Goal: Task Accomplishment & Management: Manage account settings

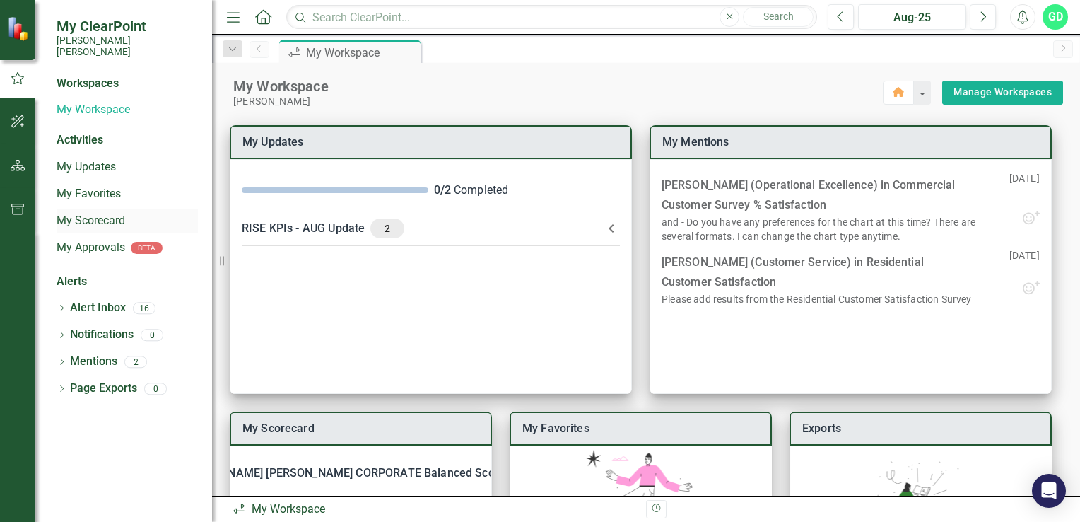
click at [77, 213] on link "My Scorecard" at bounding box center [127, 221] width 141 height 16
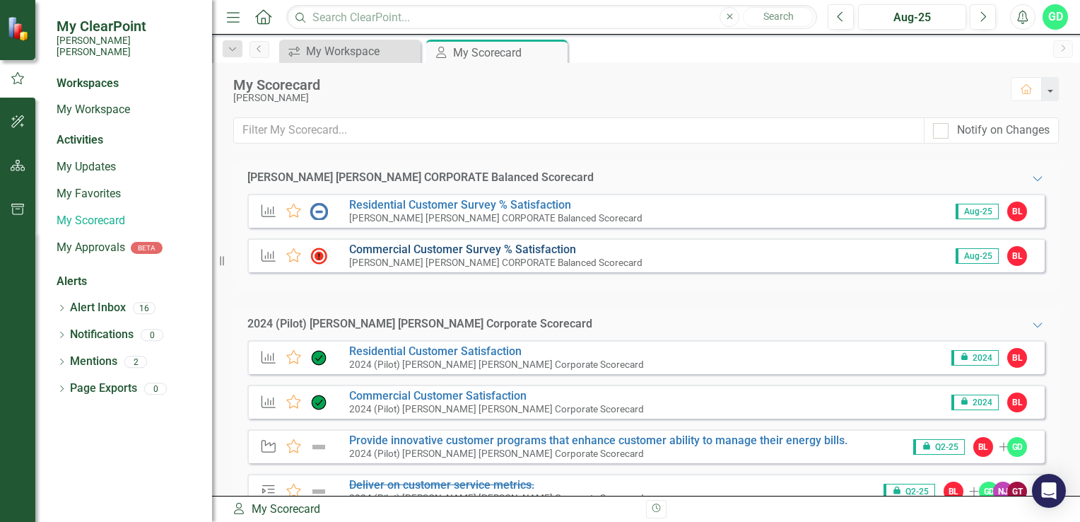
click at [413, 247] on link "Commercial Customer Survey % Satisfaction​" at bounding box center [462, 249] width 227 height 13
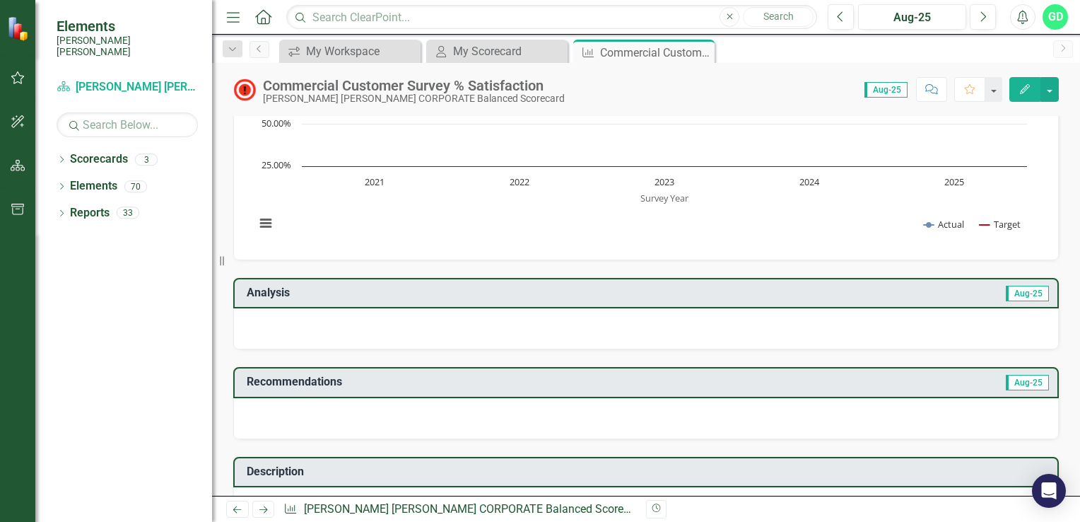
scroll to position [141, 0]
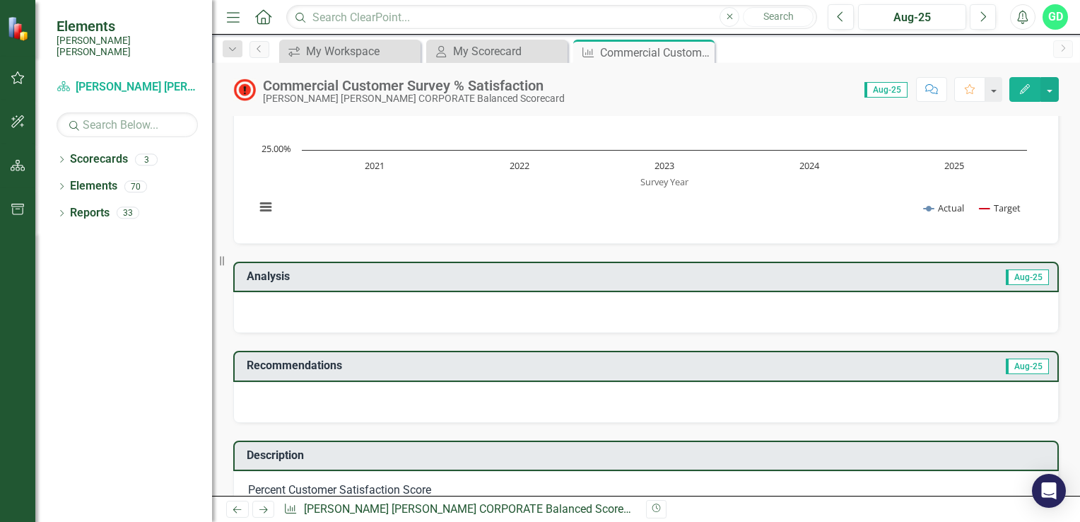
click at [278, 368] on h3 "Recommendations" at bounding box center [521, 365] width 548 height 13
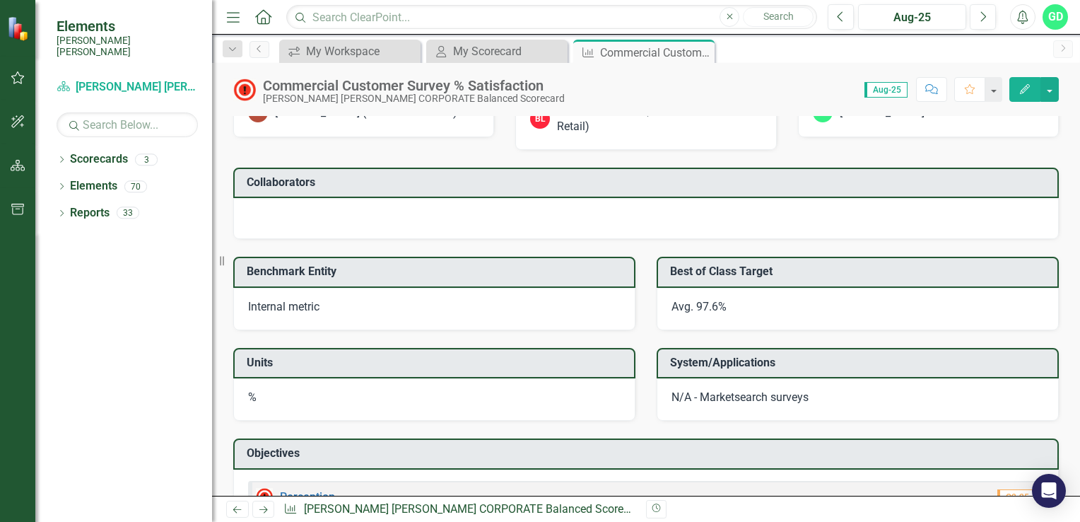
scroll to position [1106, 0]
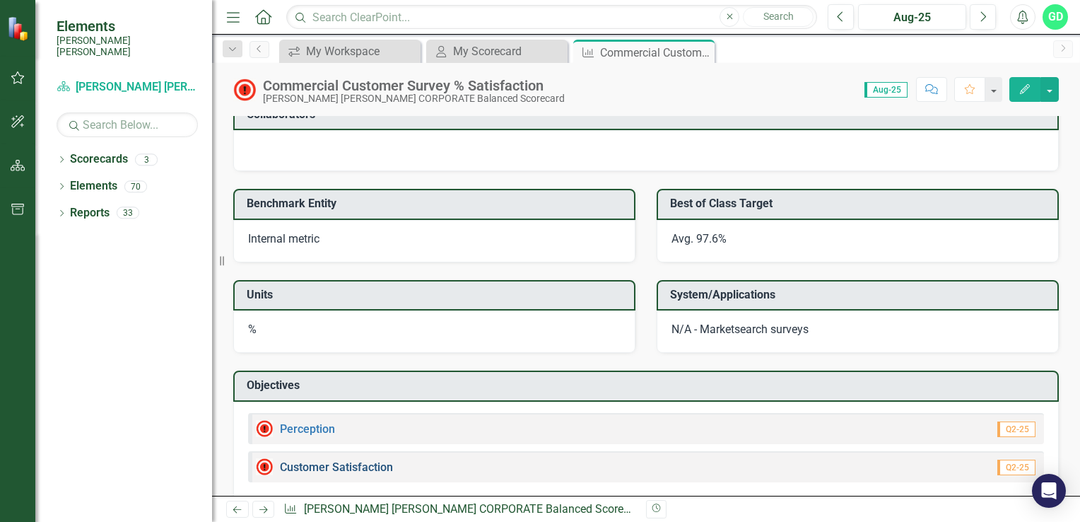
click at [346, 460] on link "Customer Satisfaction" at bounding box center [336, 466] width 113 height 13
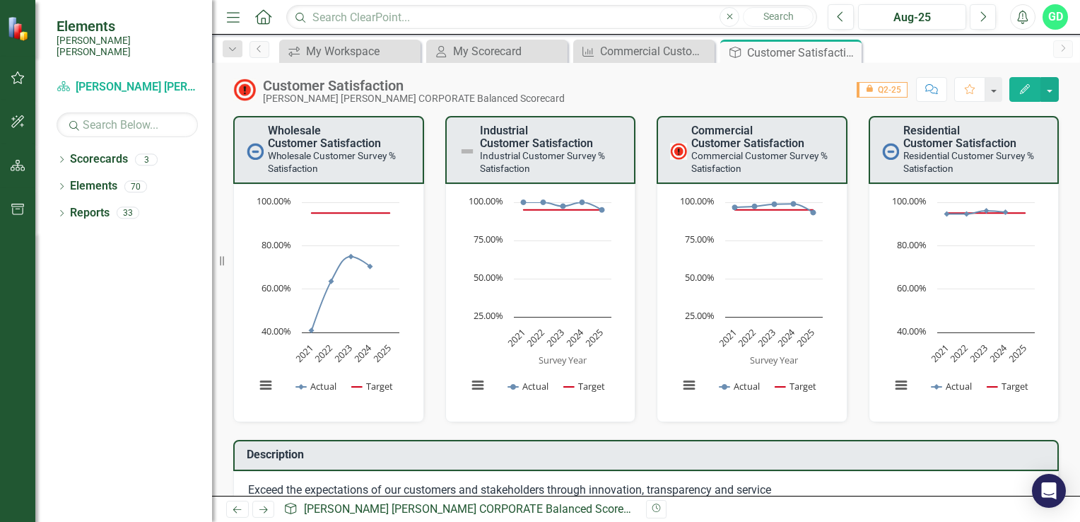
click at [747, 159] on small "Commercial Customer Survey % Satisfaction​" at bounding box center [760, 162] width 136 height 24
click at [692, 62] on body "Elements [PERSON_NAME] [PERSON_NAME] Scorecard Santee [PERSON_NAME] CORPORATE B…" at bounding box center [540, 261] width 1080 height 522
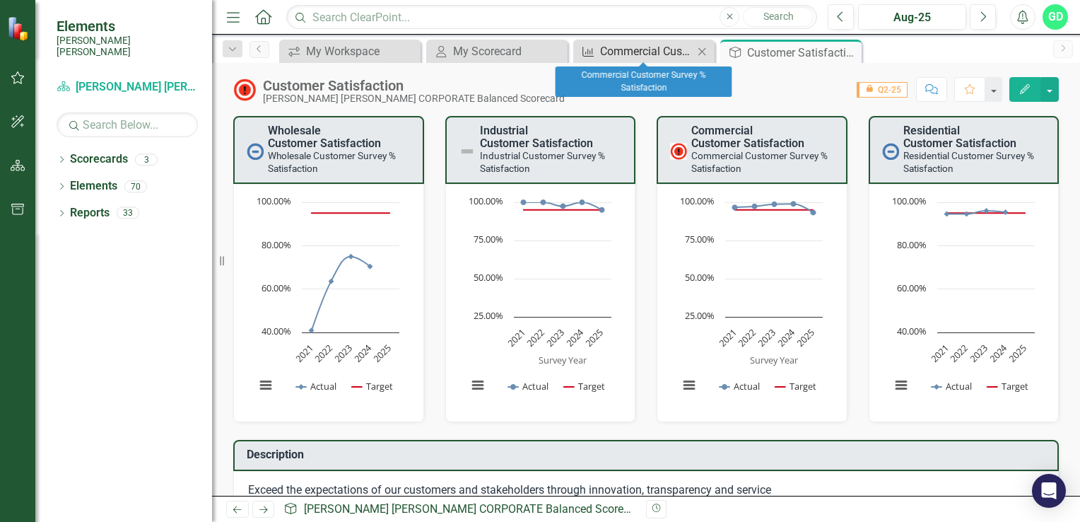
click at [605, 52] on div "Commercial Customer Survey % Satisfaction​" at bounding box center [646, 51] width 93 height 18
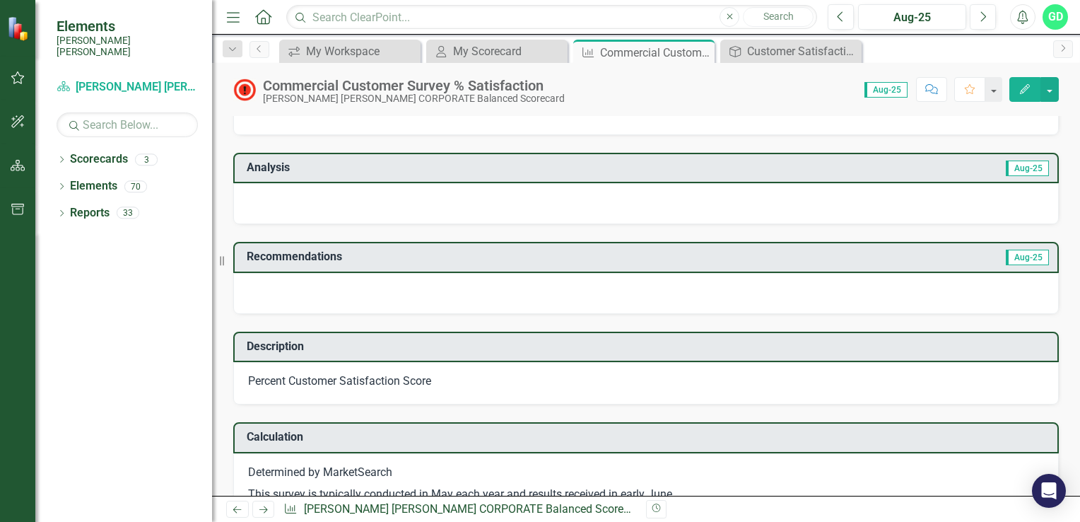
scroll to position [283, 0]
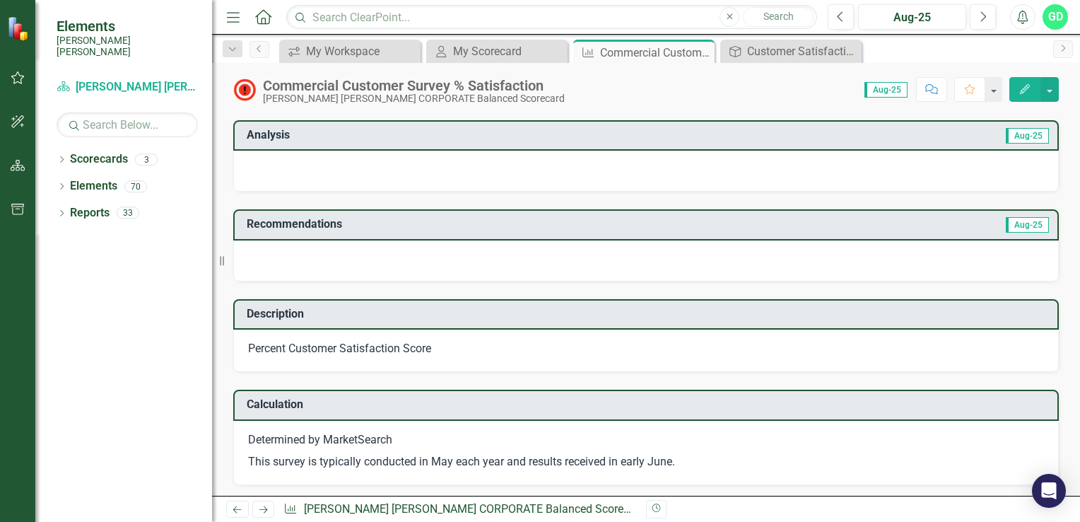
click at [298, 227] on h3 "Recommendations" at bounding box center [521, 224] width 548 height 13
click at [277, 232] on td "Recommendations" at bounding box center [521, 225] width 548 height 23
click at [222, 262] on icon "Resize" at bounding box center [225, 260] width 14 height 11
click at [281, 257] on div at bounding box center [646, 260] width 826 height 41
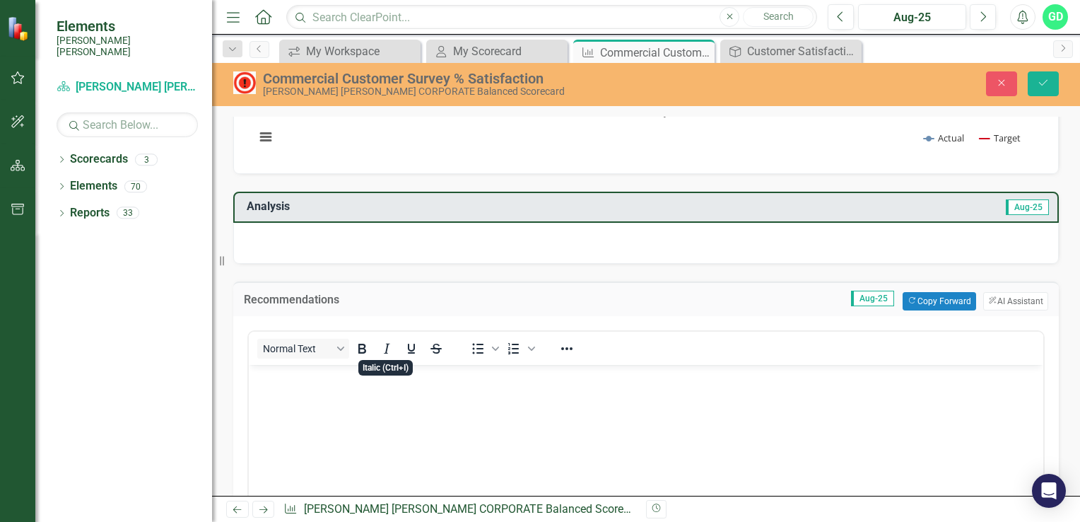
scroll to position [495, 0]
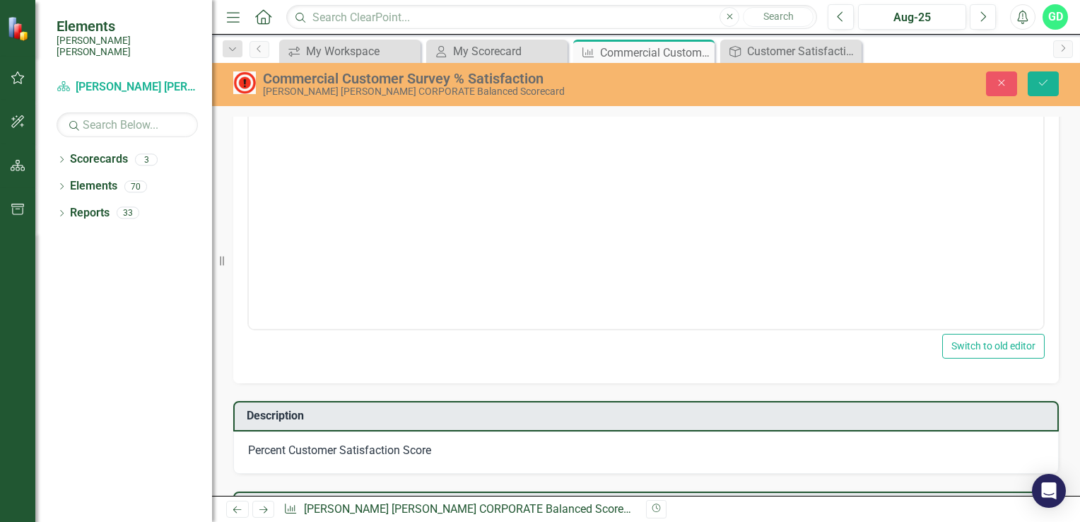
click at [1013, 345] on button "Switch to old editor" at bounding box center [994, 346] width 103 height 25
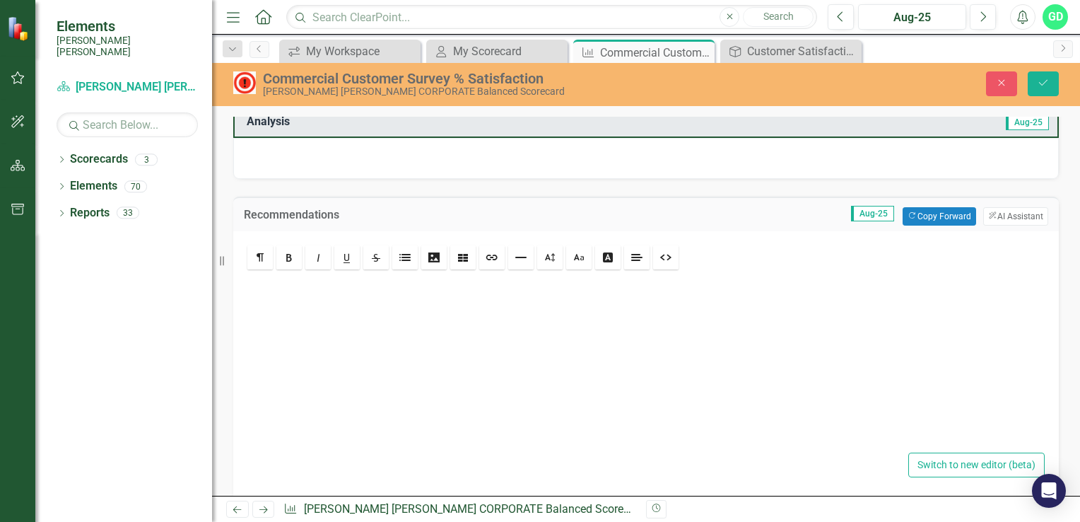
scroll to position [354, 0]
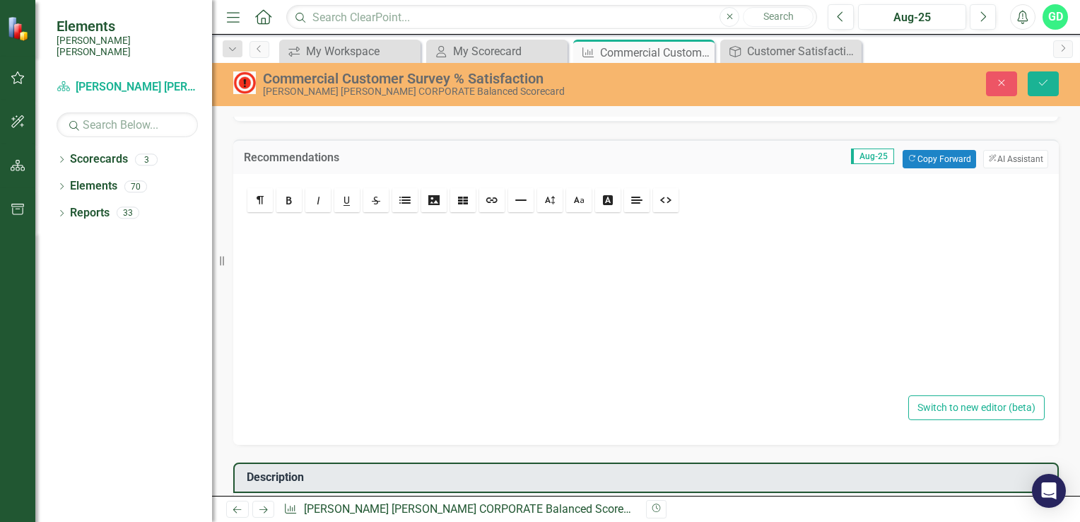
click at [116, 293] on div "Dropdown Scorecards 3 Santee Cooper CORPORATE Balanced Scorecard 2024 (Pilot) S…" at bounding box center [123, 335] width 177 height 374
click at [32, 25] on div at bounding box center [17, 28] width 35 height 57
click at [25, 30] on img at bounding box center [19, 28] width 25 height 25
click at [103, 79] on link "Scorecard Santee Cooper CORPORATE Balanced Scorecard" at bounding box center [127, 87] width 141 height 16
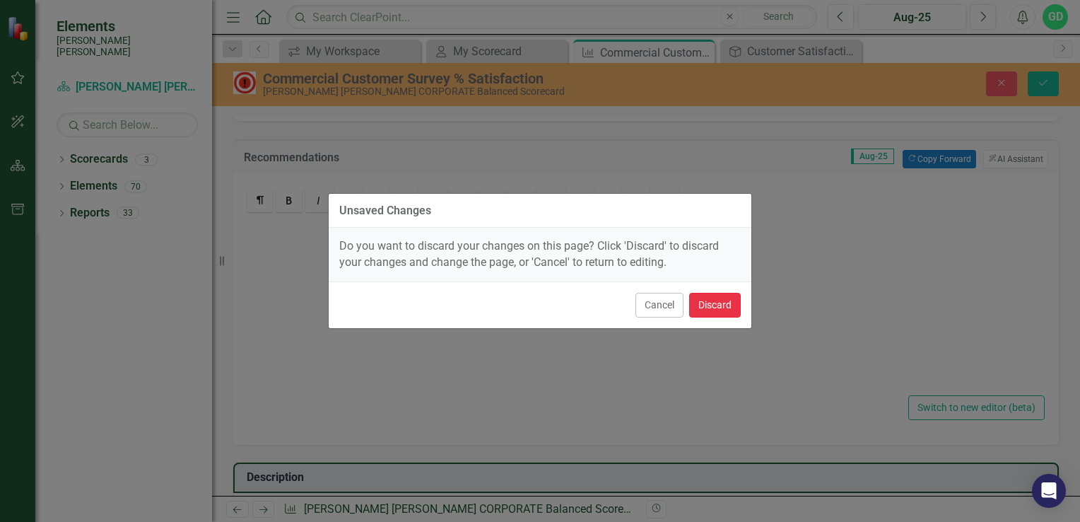
click at [721, 298] on button "Discard" at bounding box center [715, 305] width 52 height 25
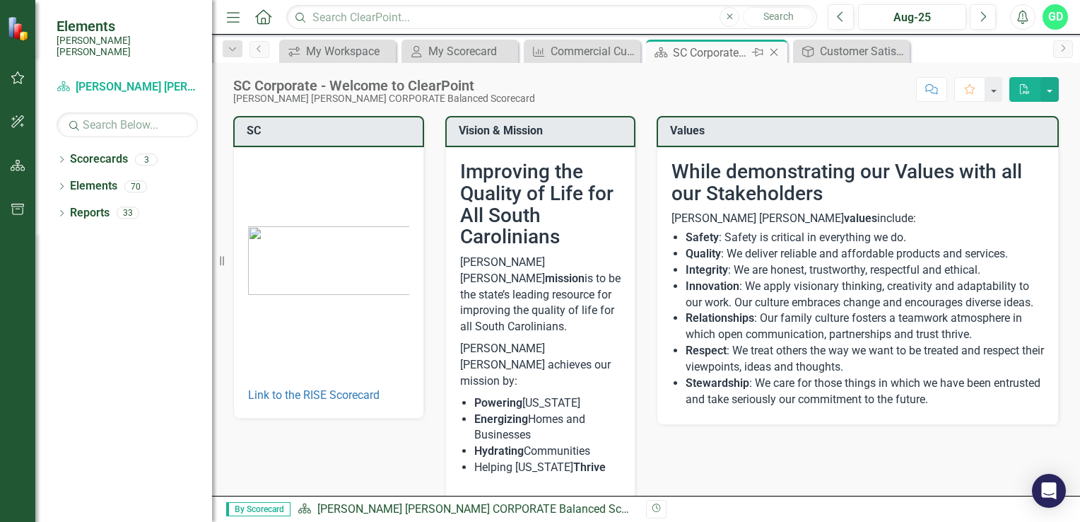
click at [778, 49] on icon "Close" at bounding box center [774, 52] width 14 height 11
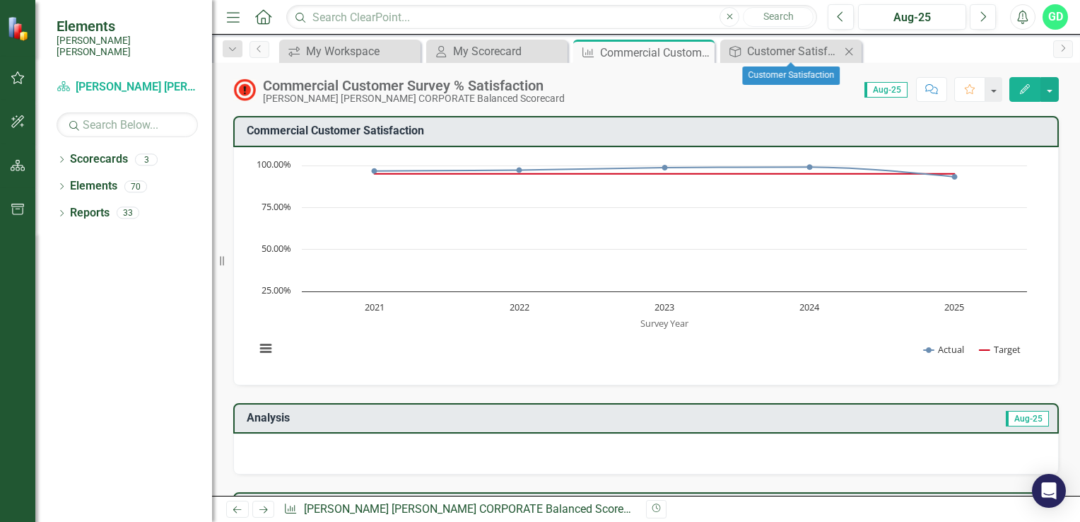
click at [848, 46] on icon "Close" at bounding box center [849, 51] width 14 height 11
click at [262, 15] on icon "Home" at bounding box center [263, 16] width 18 height 15
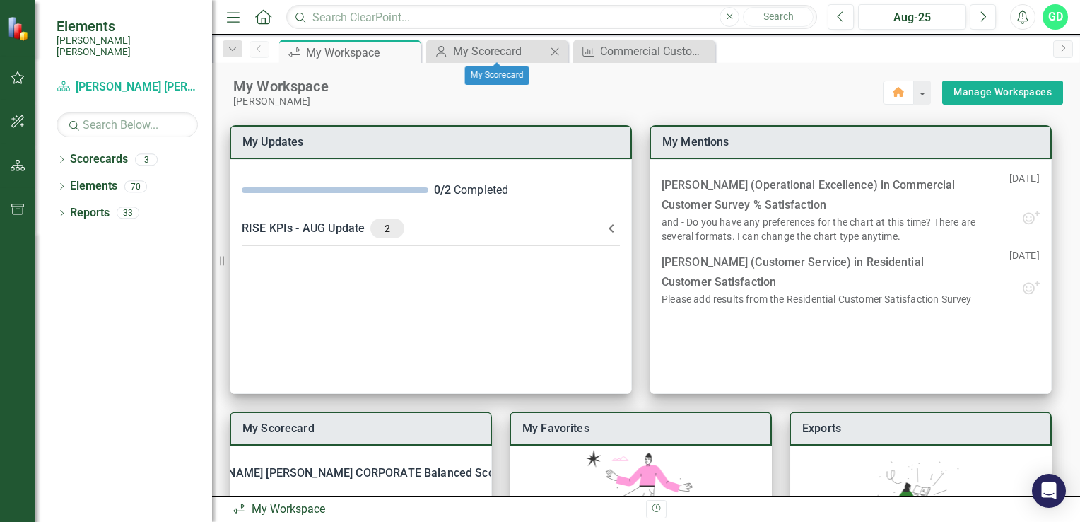
click at [552, 52] on icon "Close" at bounding box center [555, 51] width 14 height 11
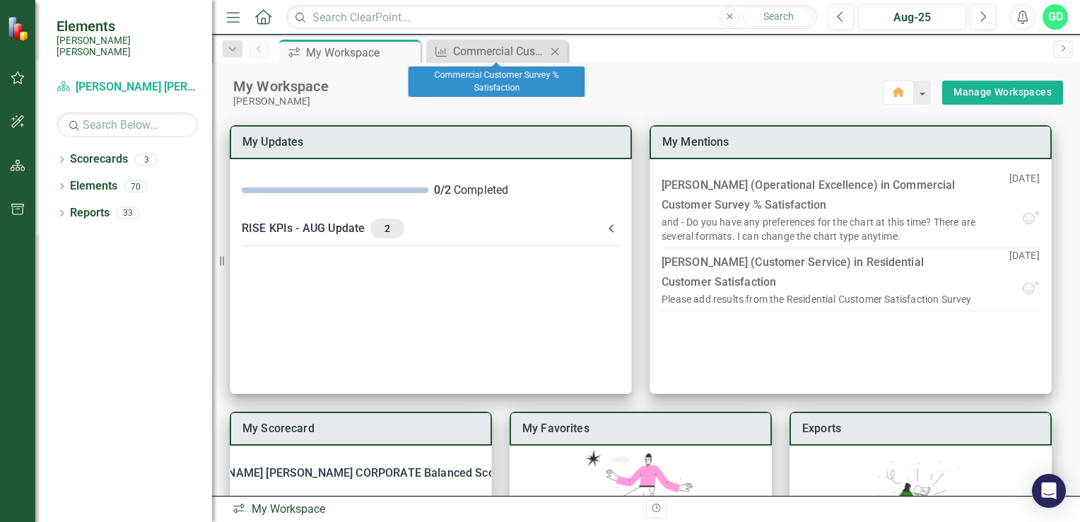
click at [553, 54] on icon "Close" at bounding box center [555, 51] width 14 height 11
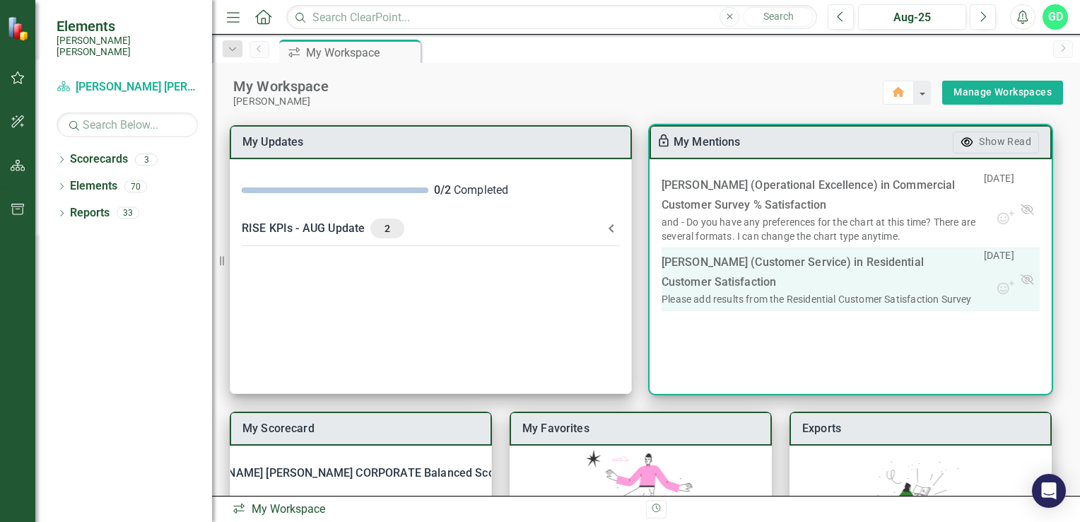
click at [739, 278] on link "Residential Customer Satisfaction​" at bounding box center [793, 271] width 262 height 33
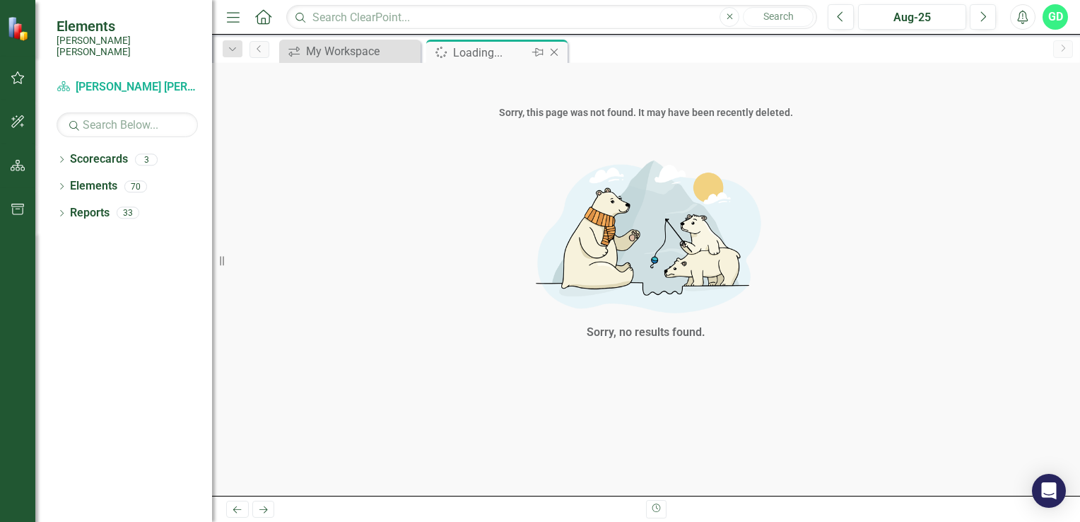
click at [556, 57] on icon "Close" at bounding box center [554, 52] width 14 height 11
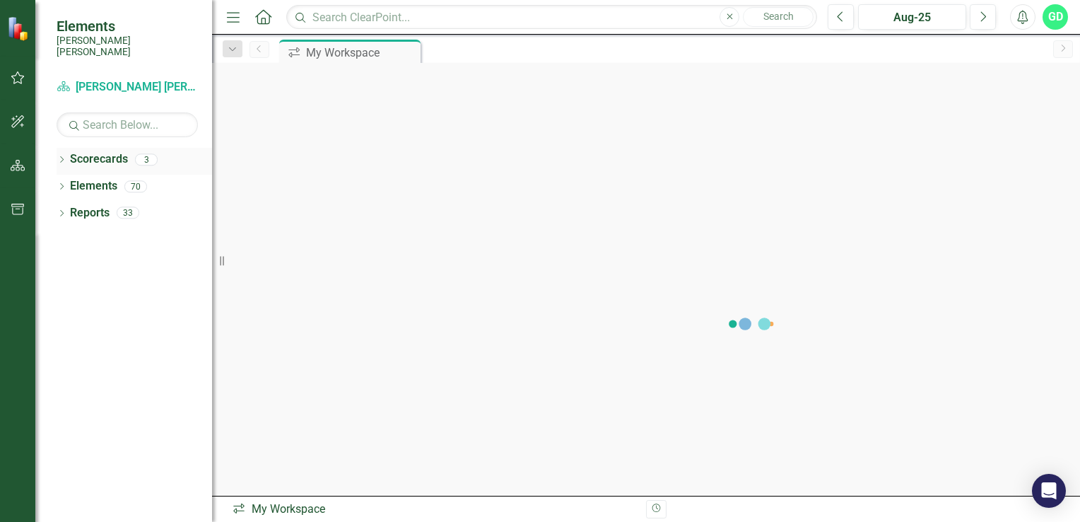
click at [62, 156] on div "Dropdown" at bounding box center [62, 162] width 10 height 12
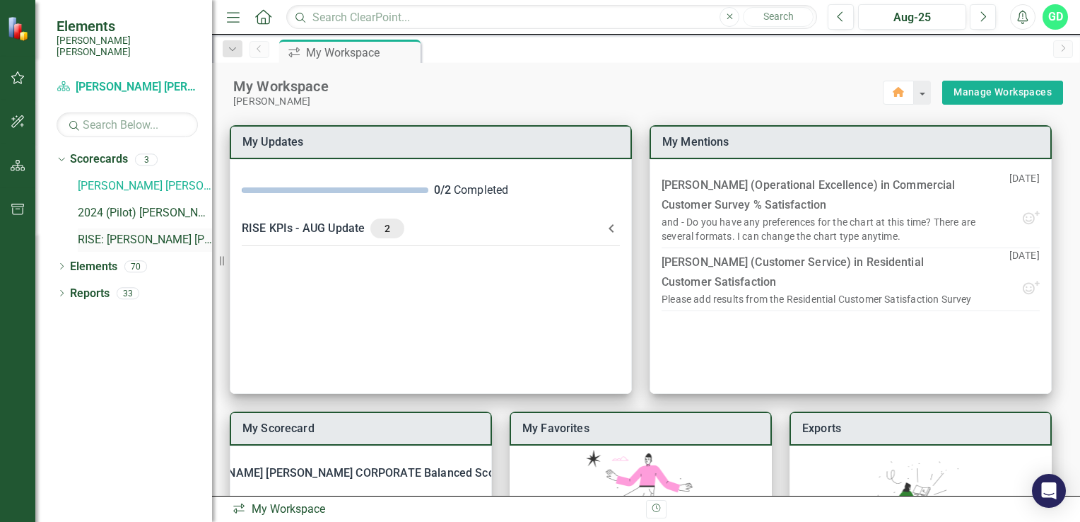
click at [153, 232] on link "RISE: [PERSON_NAME] [PERSON_NAME] Recognizing Innovation, Safety and Excellence" at bounding box center [145, 240] width 134 height 16
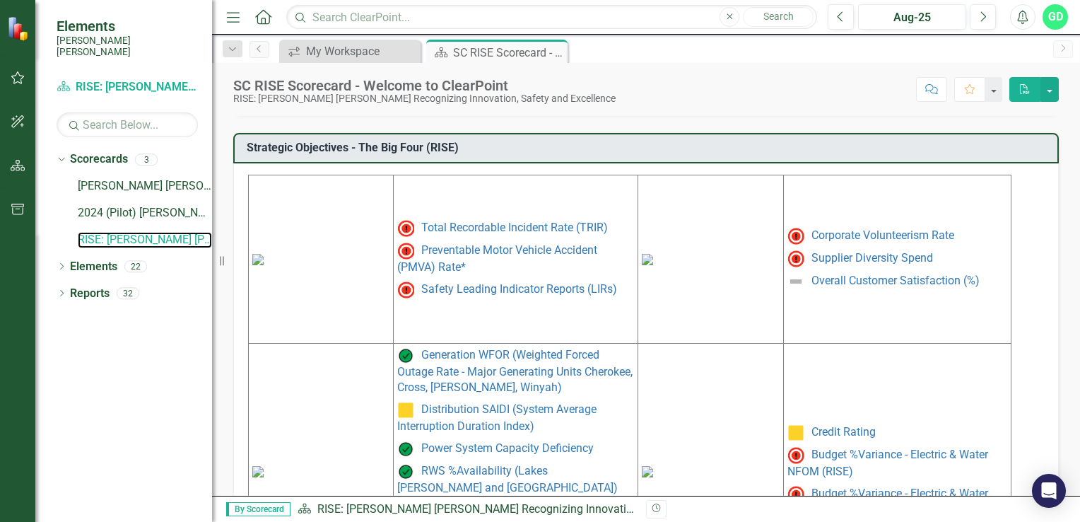
scroll to position [642, 0]
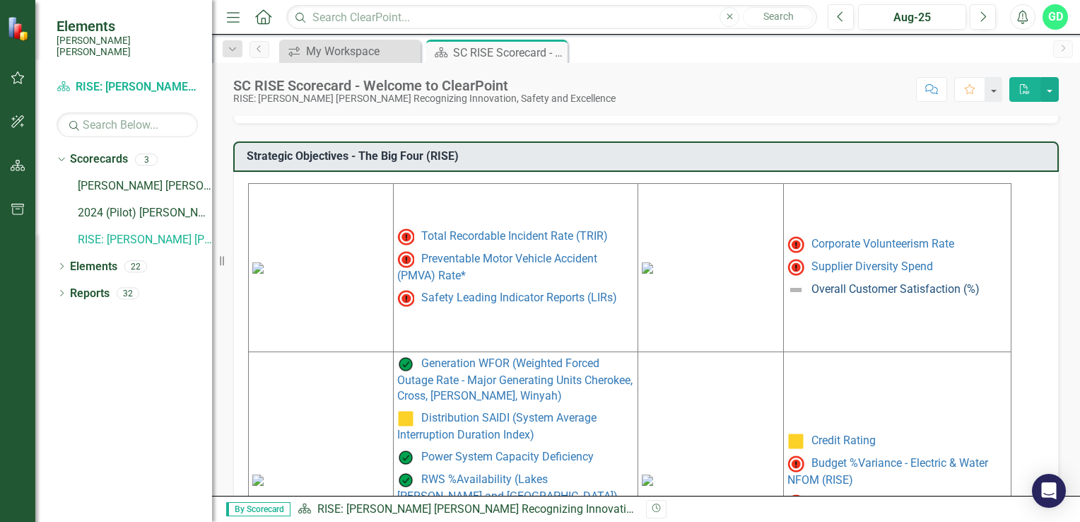
click at [868, 287] on link "Overall Customer Satisfaction (%)" at bounding box center [896, 289] width 168 height 13
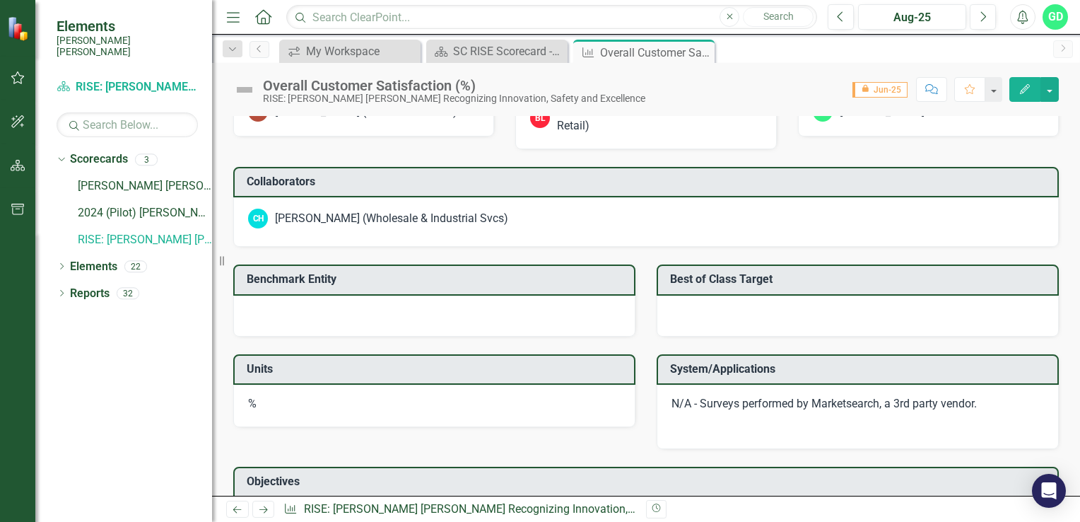
scroll to position [1338, 0]
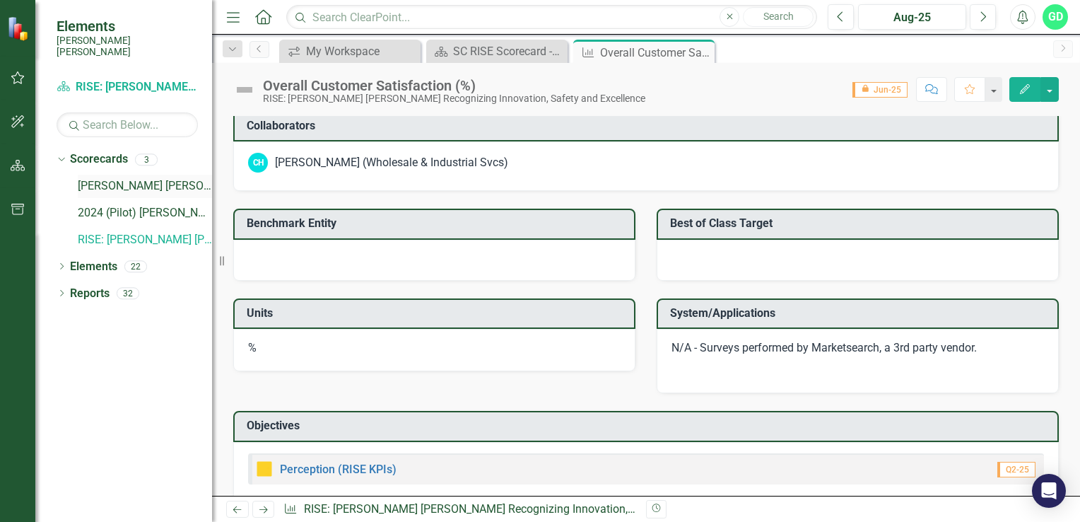
click at [119, 178] on link "[PERSON_NAME] [PERSON_NAME] CORPORATE Balanced Scorecard" at bounding box center [145, 186] width 134 height 16
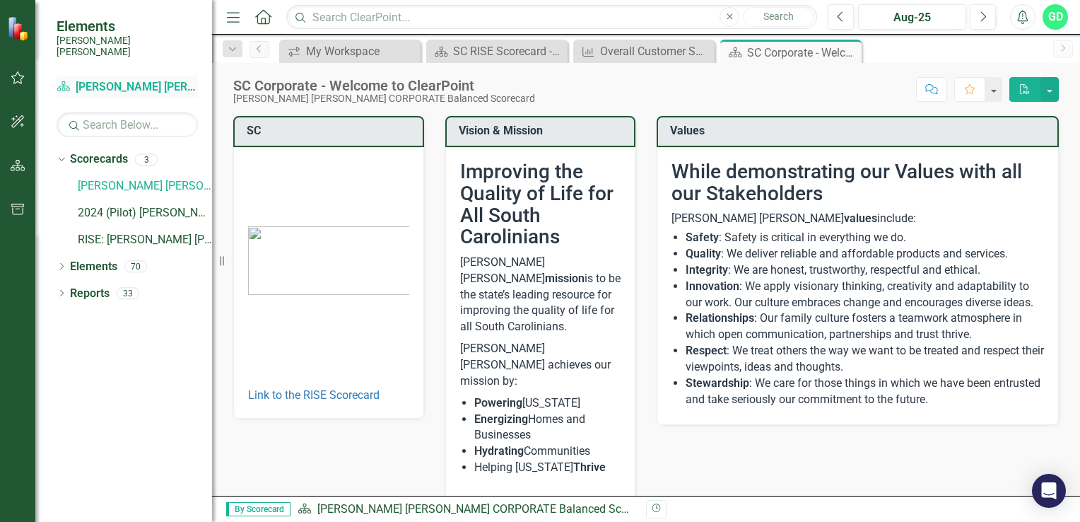
click at [136, 79] on link "Scorecard Santee Cooper CORPORATE Balanced Scorecard" at bounding box center [127, 87] width 141 height 16
click at [699, 49] on icon "Close" at bounding box center [702, 51] width 14 height 11
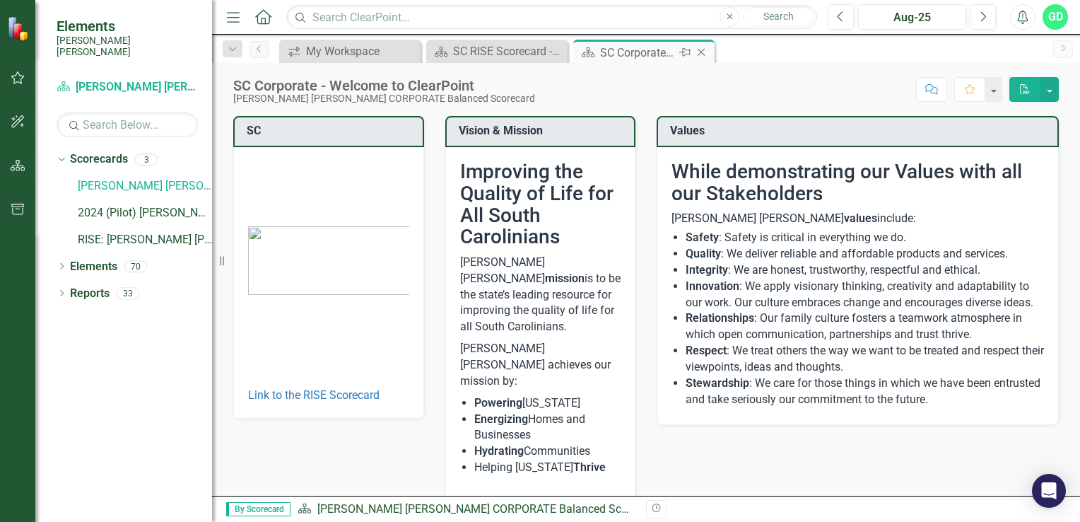
click at [704, 54] on icon "Close" at bounding box center [701, 52] width 14 height 11
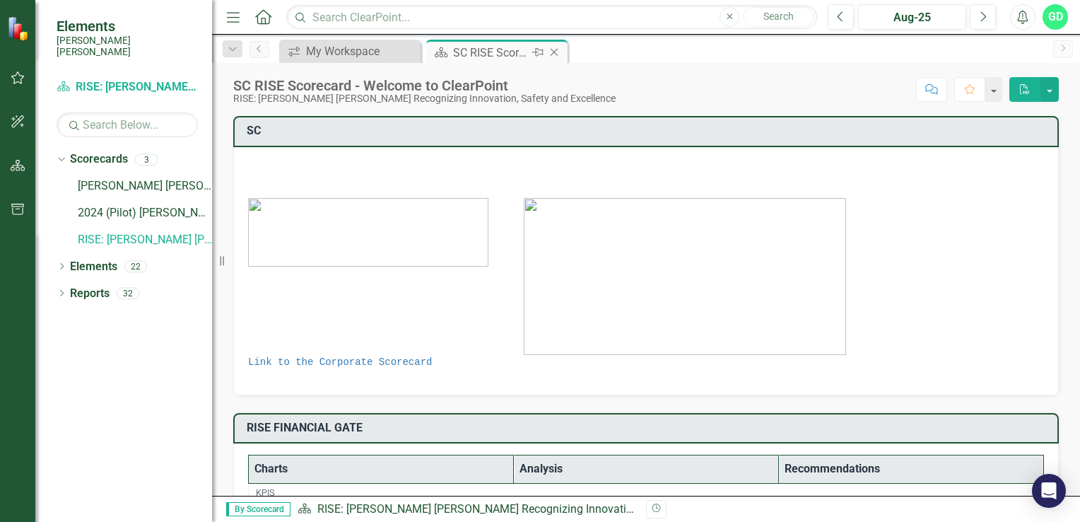
click at [560, 52] on icon "Close" at bounding box center [554, 52] width 14 height 11
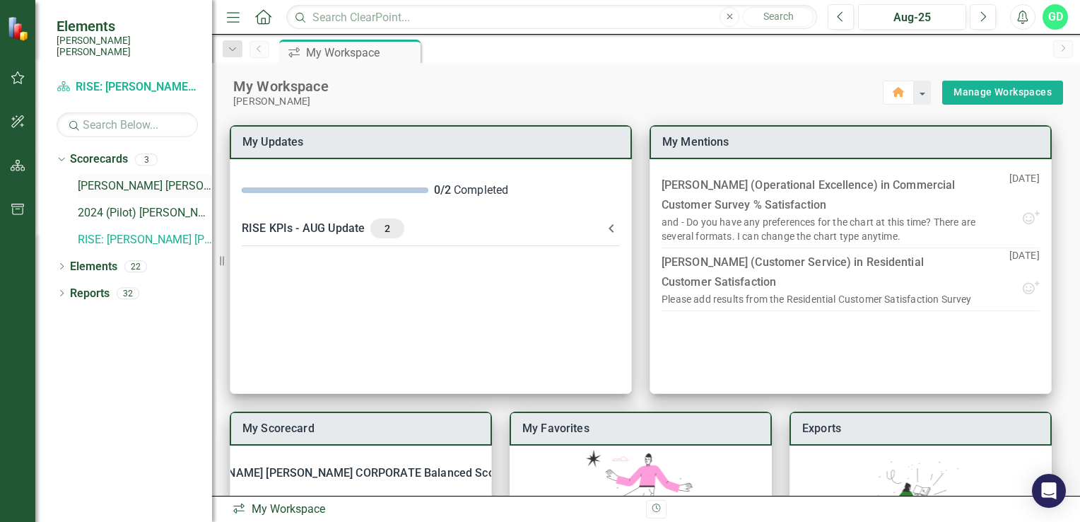
click at [156, 178] on link "[PERSON_NAME] [PERSON_NAME] CORPORATE Balanced Scorecard" at bounding box center [145, 186] width 134 height 16
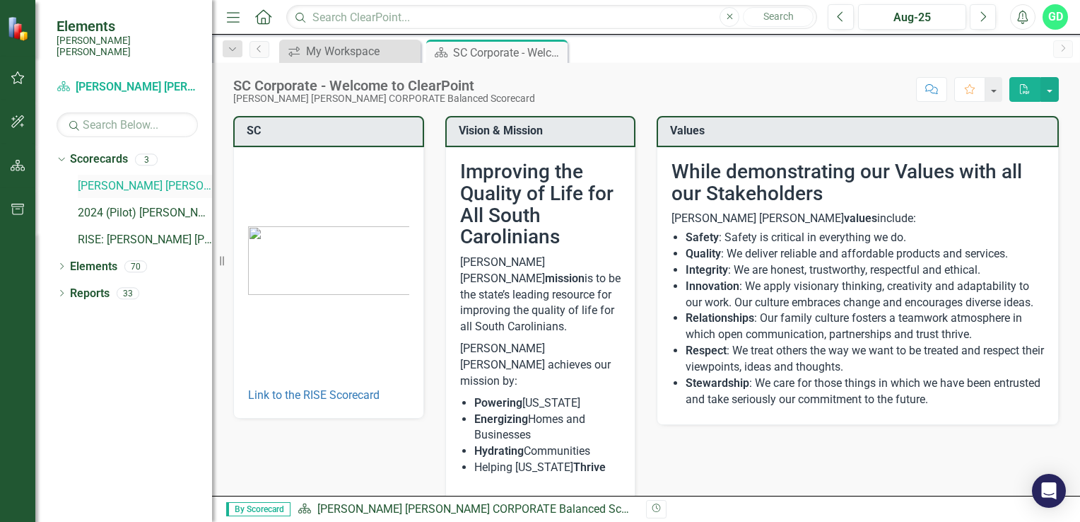
click at [156, 178] on link "[PERSON_NAME] [PERSON_NAME] CORPORATE Balanced Scorecard" at bounding box center [145, 186] width 134 height 16
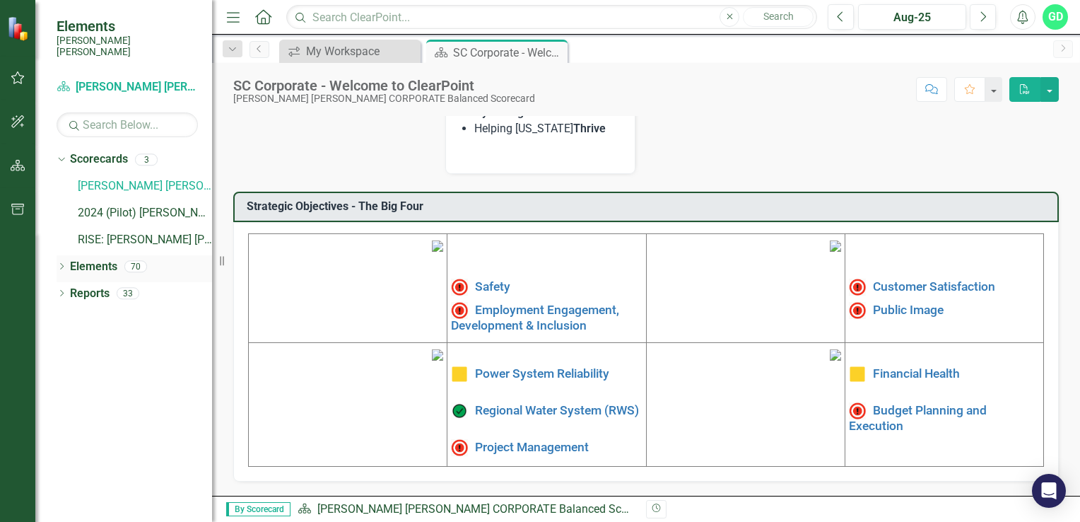
click at [61, 264] on icon "Dropdown" at bounding box center [62, 268] width 10 height 8
click at [102, 312] on link "KPI KPIs" at bounding box center [98, 320] width 42 height 16
click at [66, 317] on icon "Dropdown" at bounding box center [69, 321] width 10 height 8
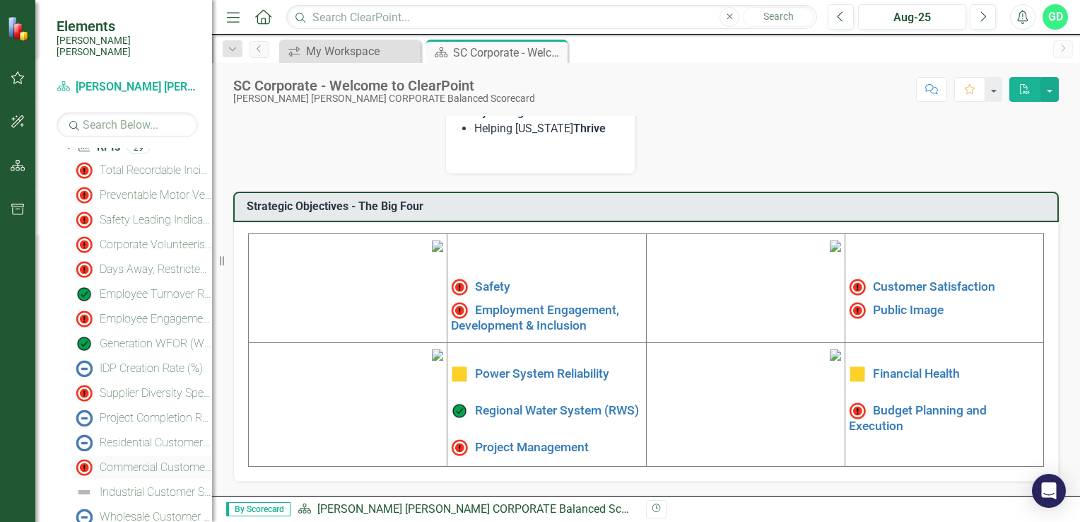
scroll to position [212, 0]
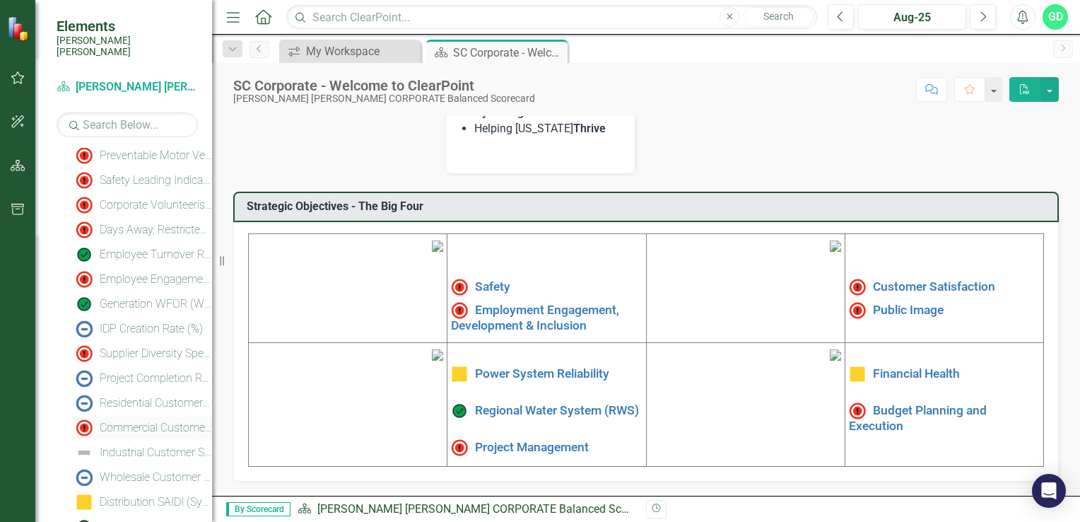
click at [122, 421] on div "Commercial Customer Survey % Satisfaction​" at bounding box center [156, 427] width 112 height 13
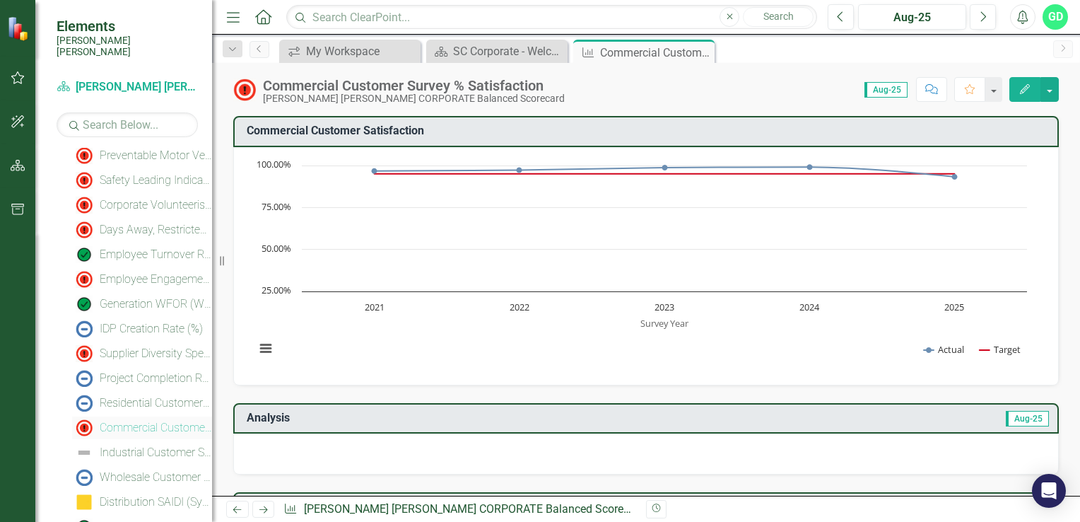
scroll to position [117, 0]
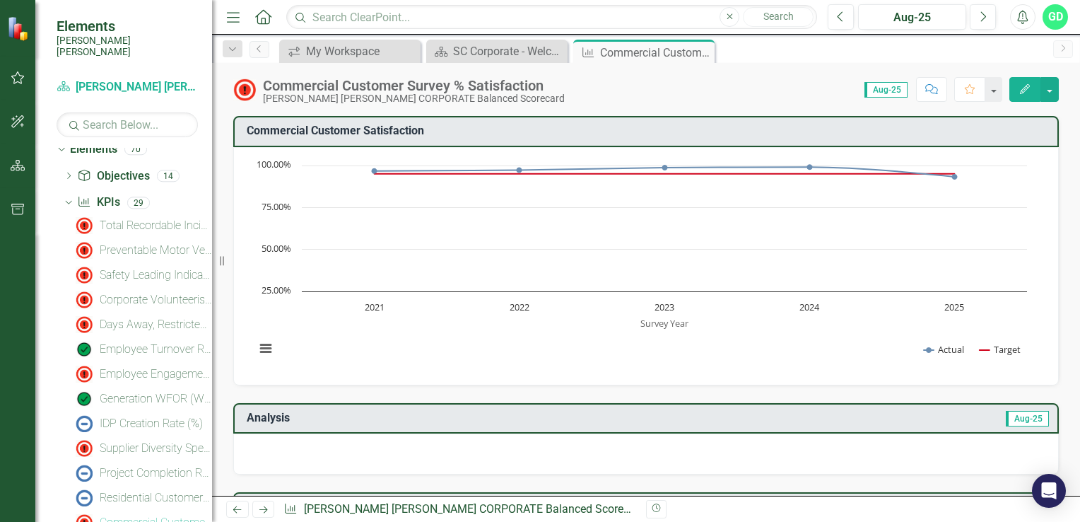
click at [894, 91] on span "Aug-25" at bounding box center [886, 90] width 43 height 16
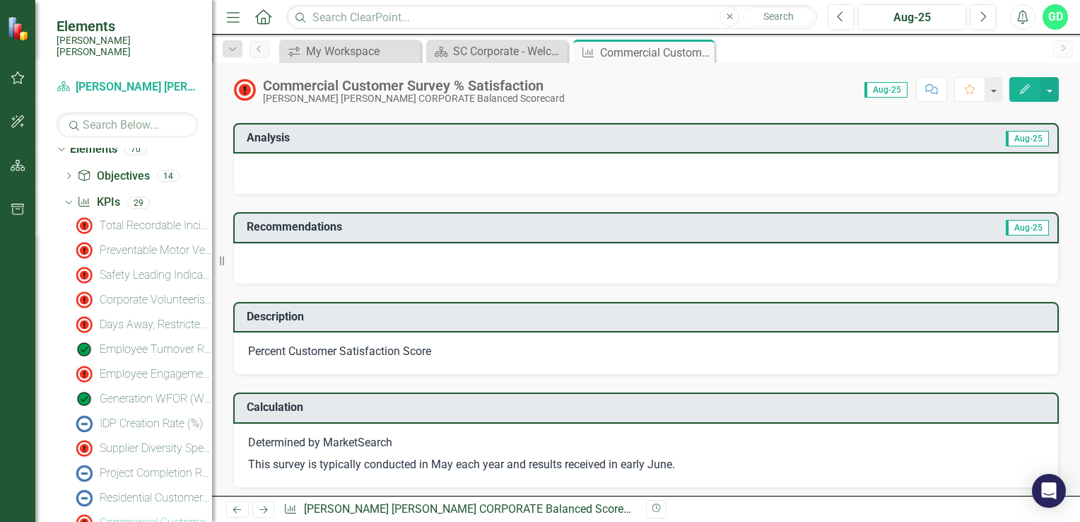
scroll to position [283, 0]
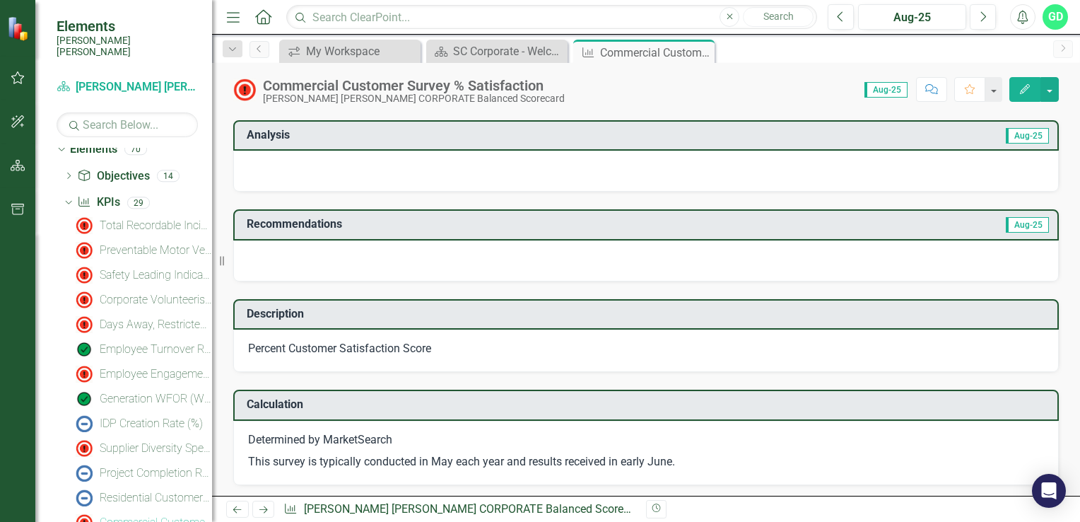
click at [886, 94] on span "Aug-25" at bounding box center [886, 90] width 43 height 16
drag, startPoint x: 886, startPoint y: 94, endPoint x: 1032, endPoint y: 90, distance: 146.4
click at [1032, 90] on button "Edit" at bounding box center [1025, 89] width 31 height 25
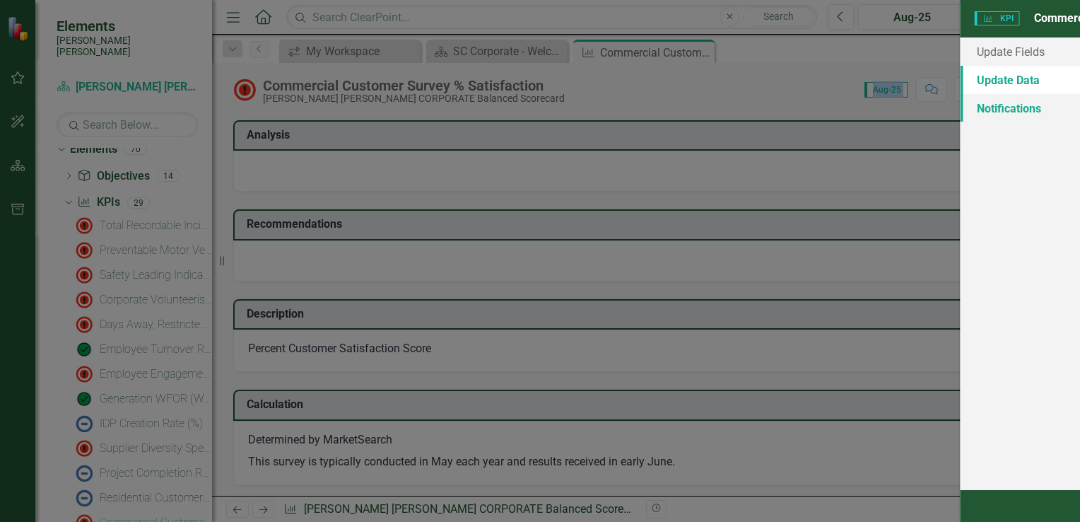
scroll to position [0, 0]
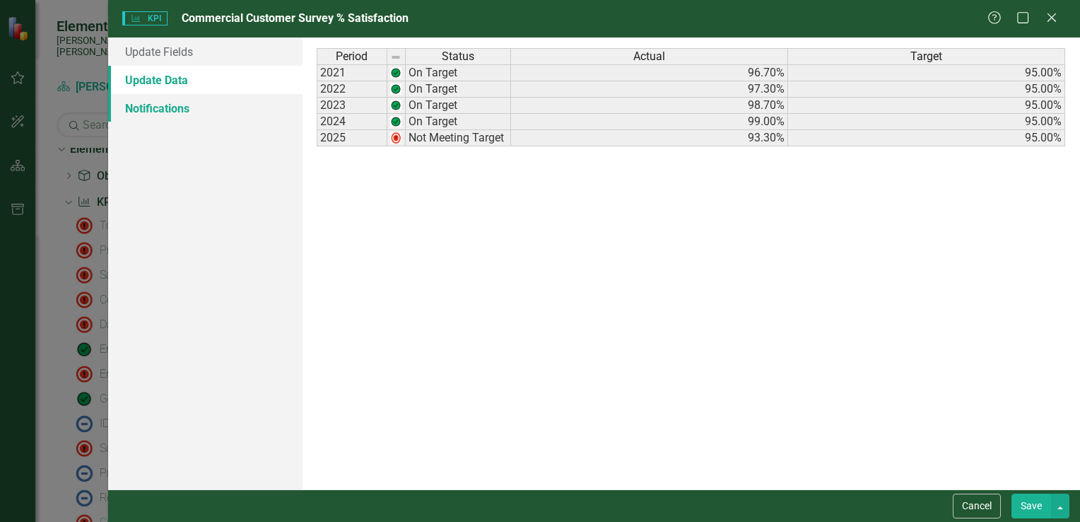
click at [184, 115] on link "Notifications" at bounding box center [205, 108] width 194 height 28
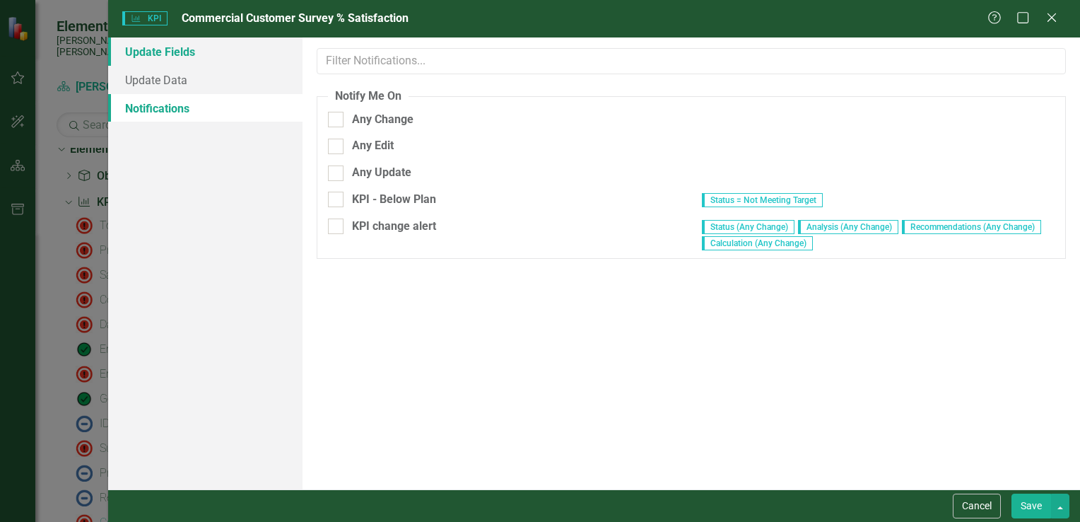
click at [165, 53] on link "Update Fields" at bounding box center [205, 51] width 194 height 28
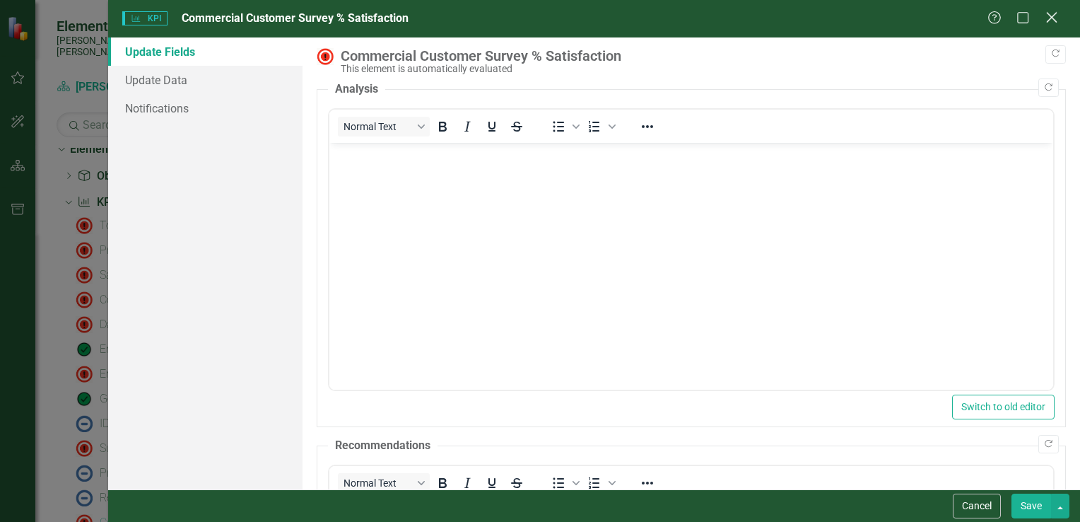
click at [1053, 19] on icon at bounding box center [1051, 17] width 11 height 11
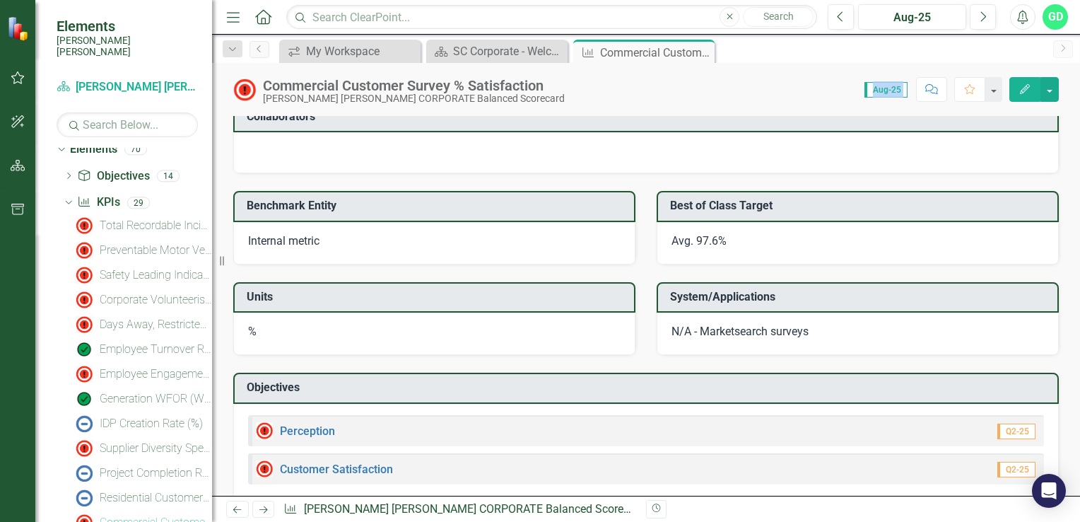
scroll to position [1106, 0]
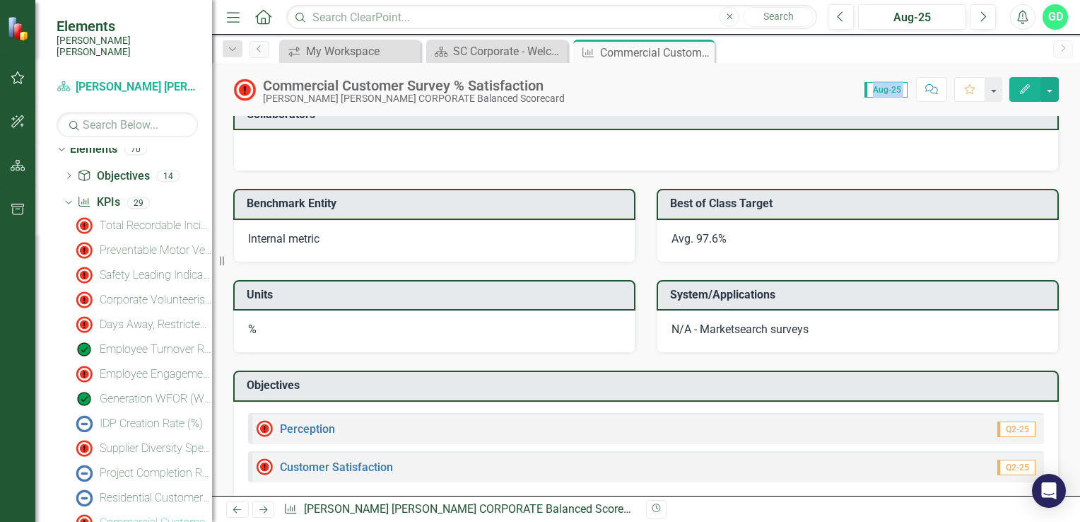
click at [271, 511] on link "Next" at bounding box center [263, 509] width 23 height 17
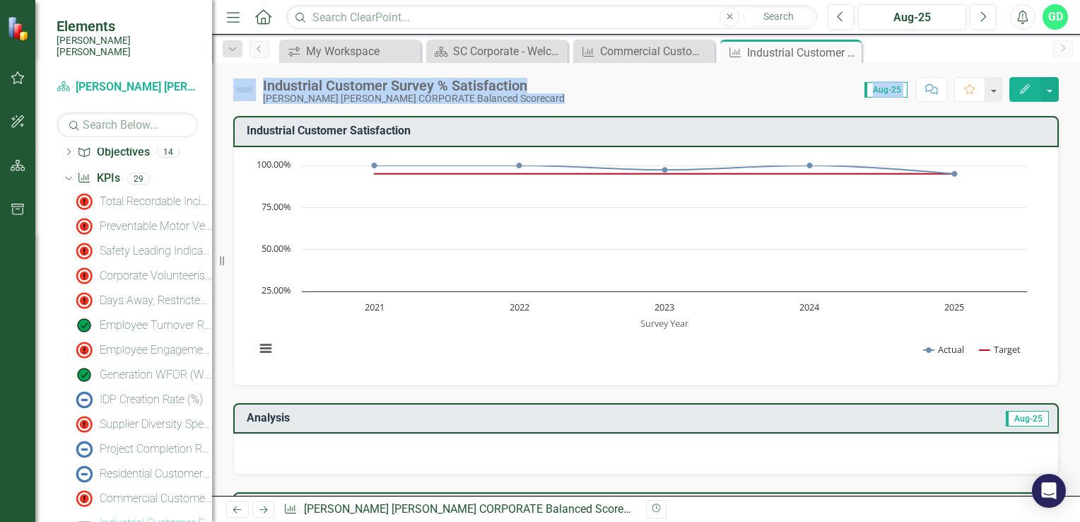
click at [271, 511] on link "Next" at bounding box center [263, 509] width 23 height 17
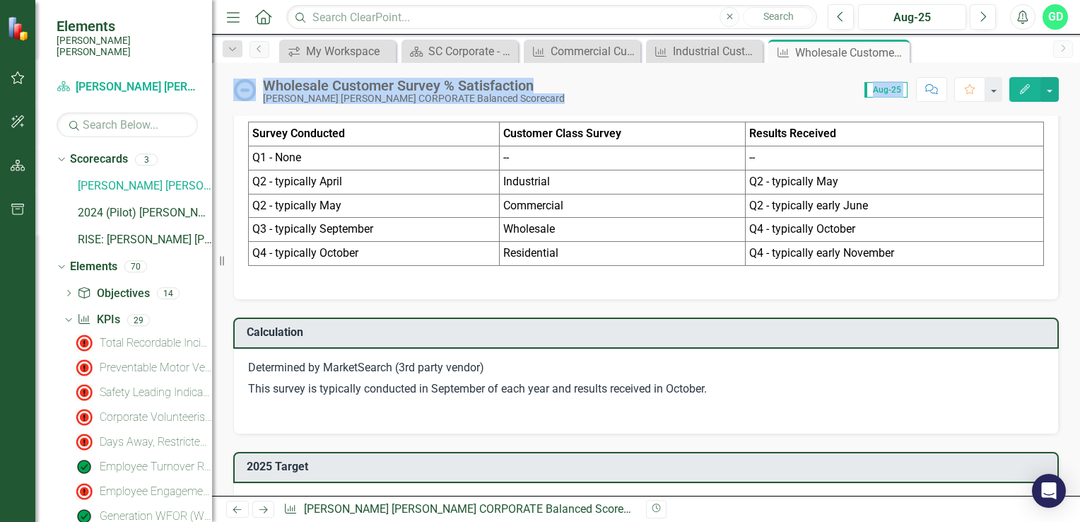
scroll to position [495, 0]
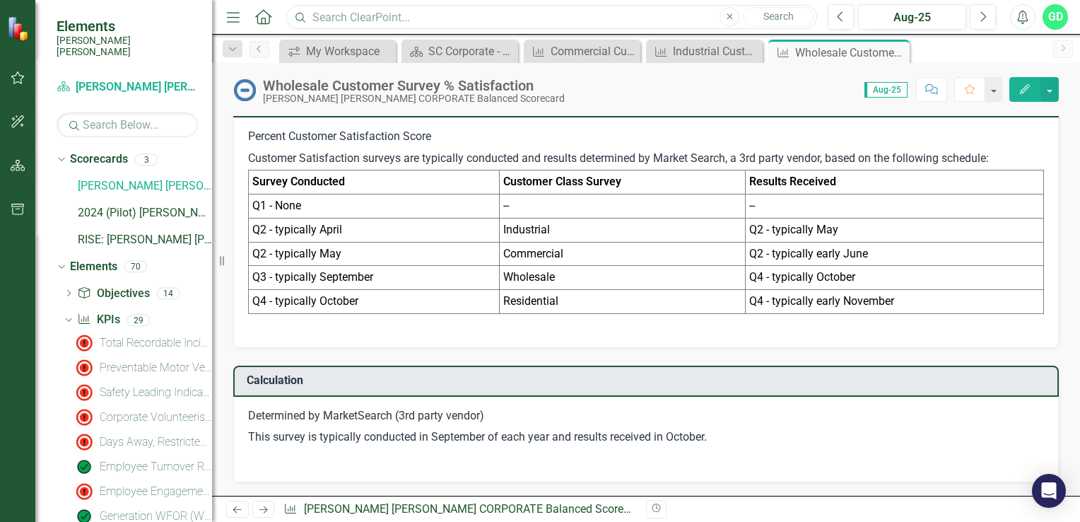
click at [441, 11] on input "text" at bounding box center [551, 17] width 531 height 25
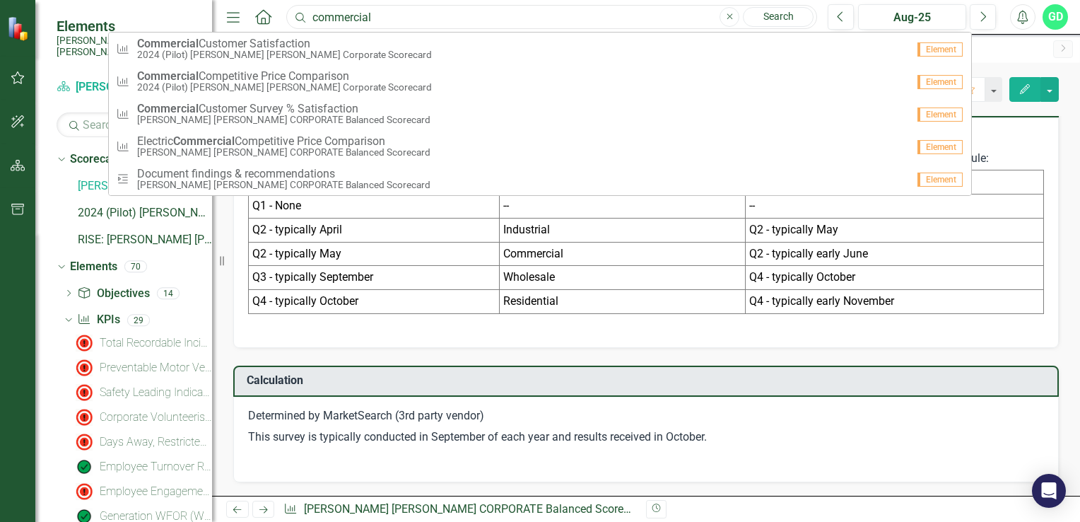
type input "commercial"
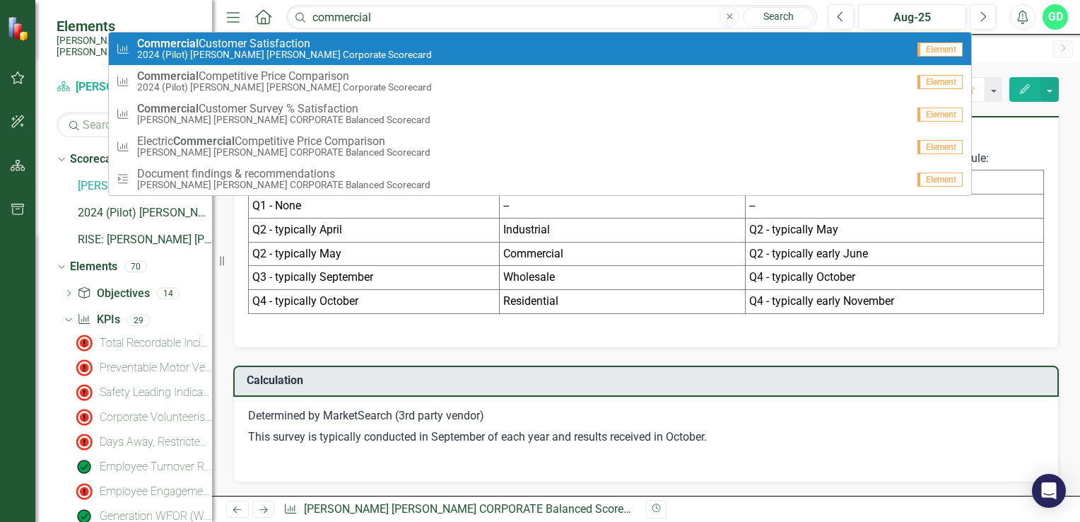
click at [221, 48] on span "Commercial Customer Satisfaction​" at bounding box center [284, 43] width 295 height 13
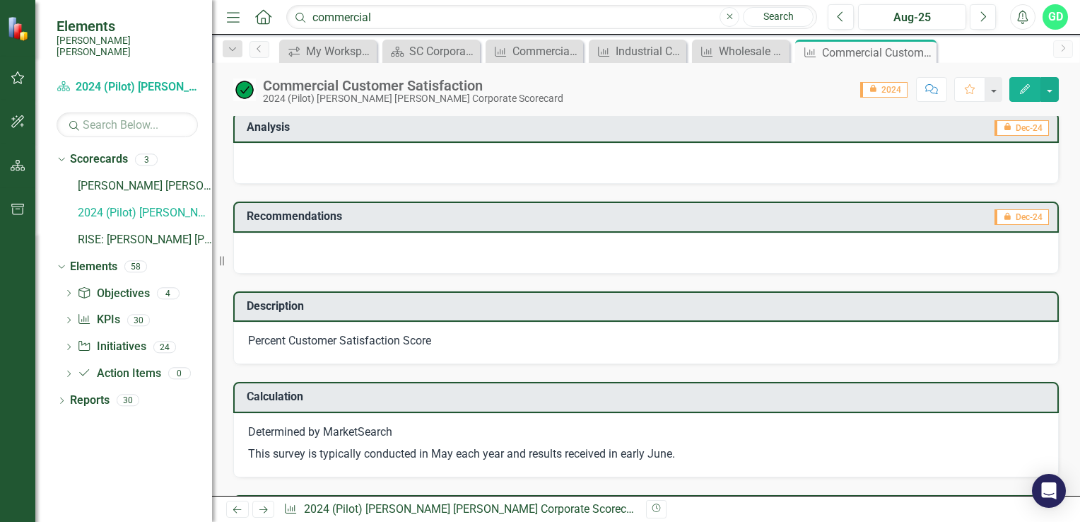
scroll to position [290, 0]
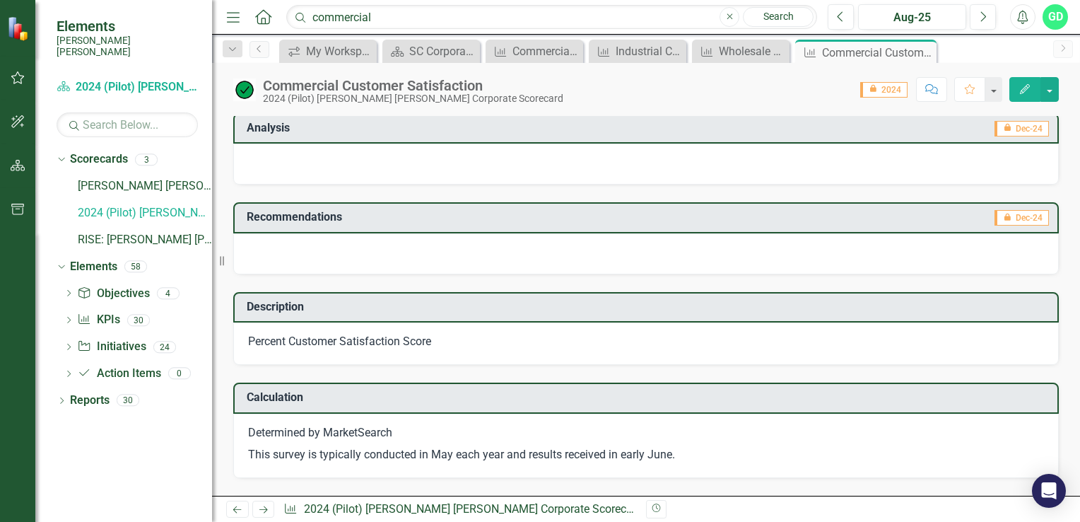
click at [280, 211] on h3 "Recommendations" at bounding box center [500, 217] width 506 height 13
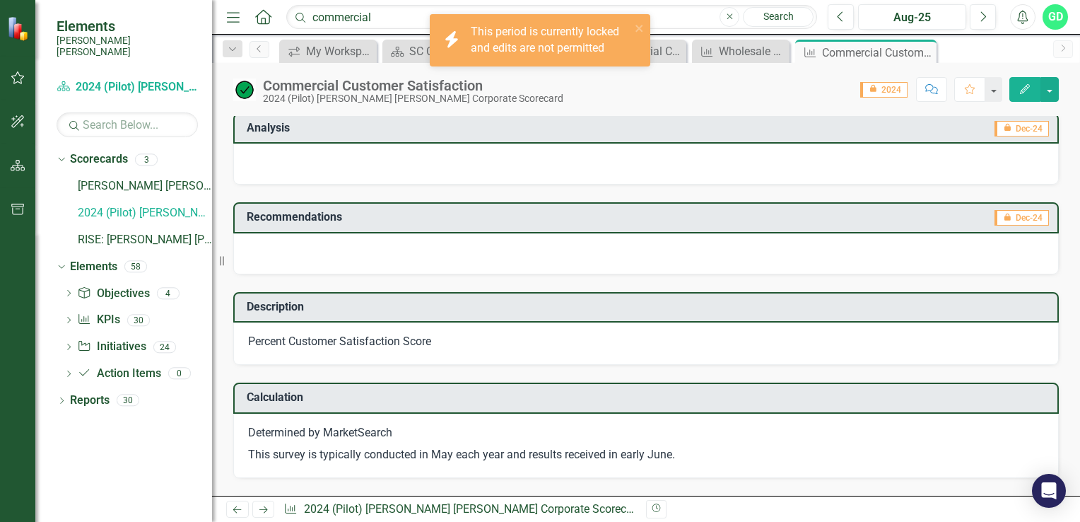
click at [298, 250] on div at bounding box center [646, 253] width 826 height 41
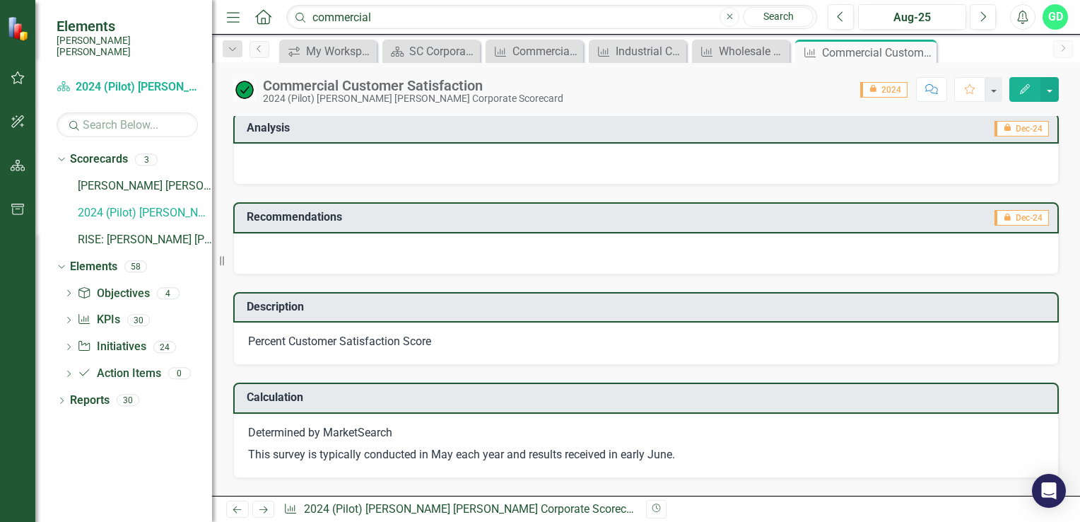
click at [888, 95] on span "icon.lock 2024" at bounding box center [884, 90] width 47 height 16
click at [926, 55] on icon "Close" at bounding box center [923, 52] width 14 height 11
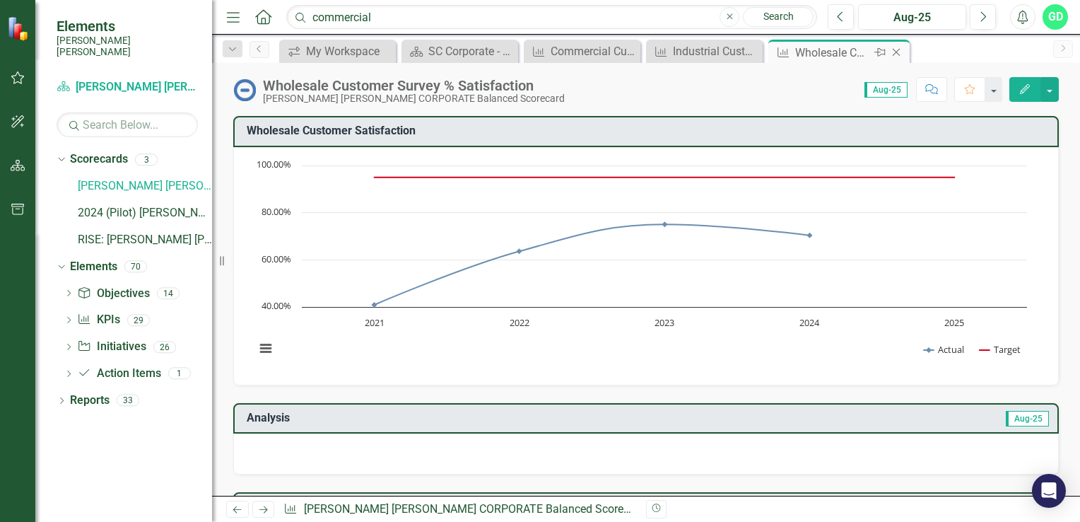
click at [897, 47] on icon "Close" at bounding box center [896, 52] width 14 height 11
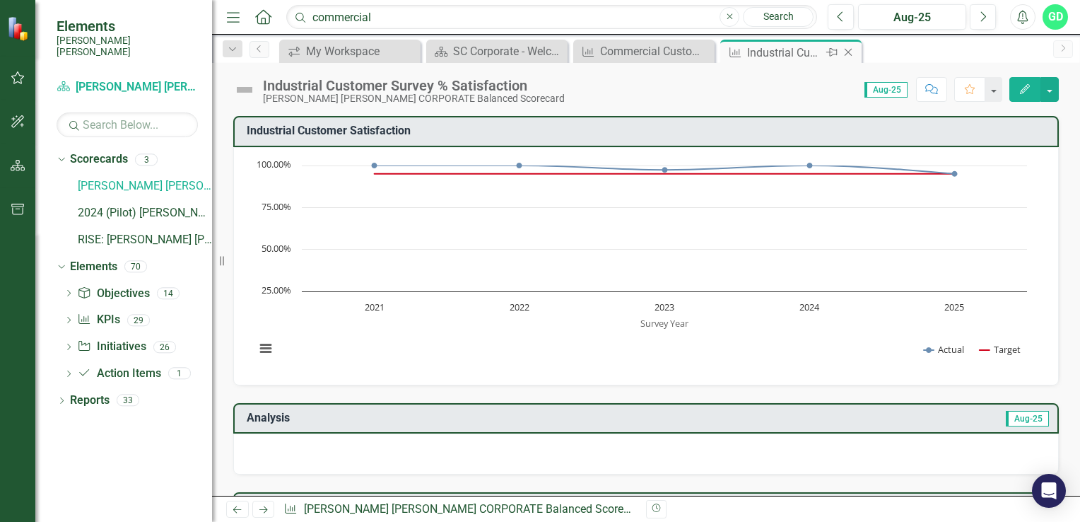
click at [853, 53] on icon "Close" at bounding box center [848, 52] width 14 height 11
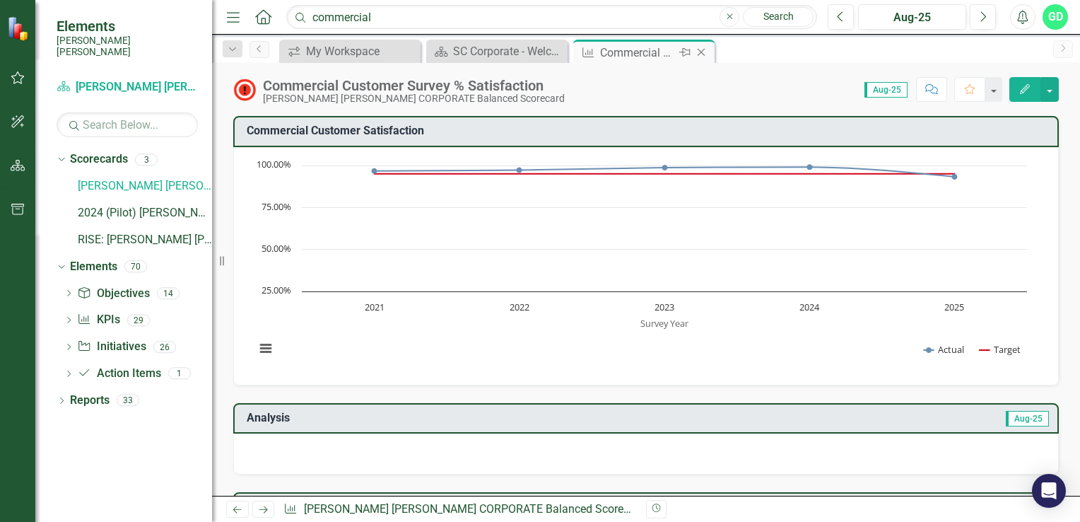
click at [702, 50] on icon "Close" at bounding box center [701, 52] width 14 height 11
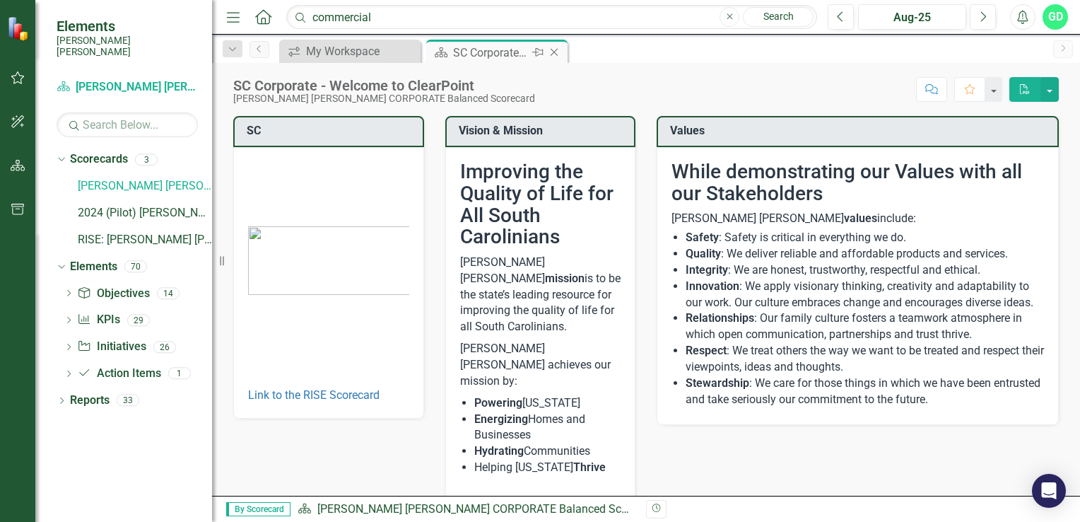
click at [553, 51] on icon at bounding box center [555, 53] width 8 height 8
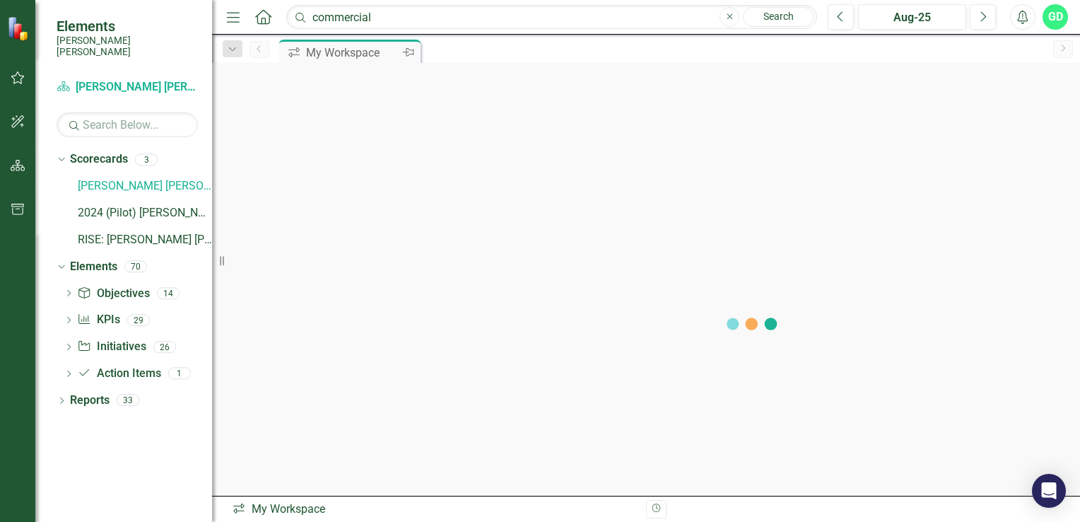
click at [329, 52] on div "My Workspace" at bounding box center [352, 53] width 93 height 18
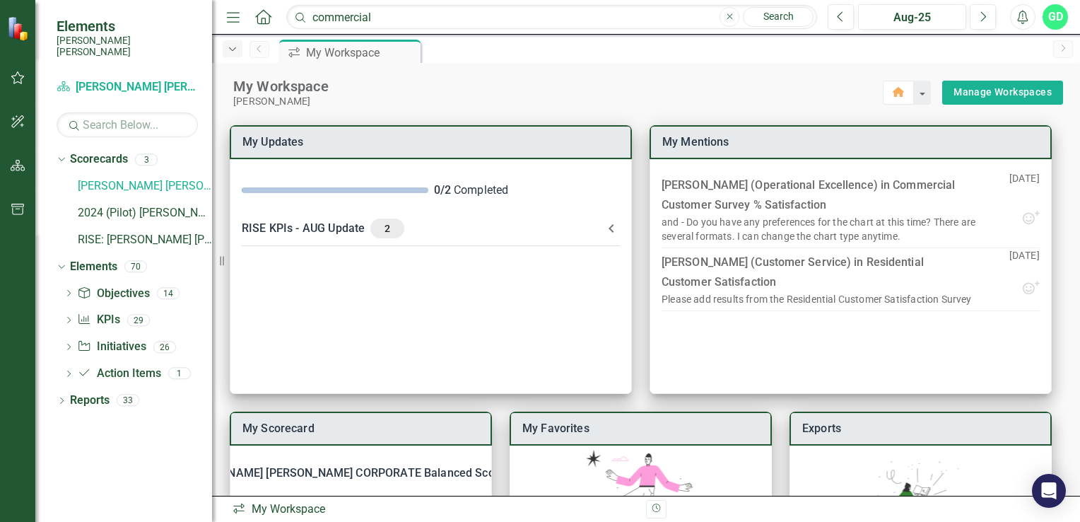
click at [235, 52] on icon "Dropdown" at bounding box center [232, 50] width 13 height 10
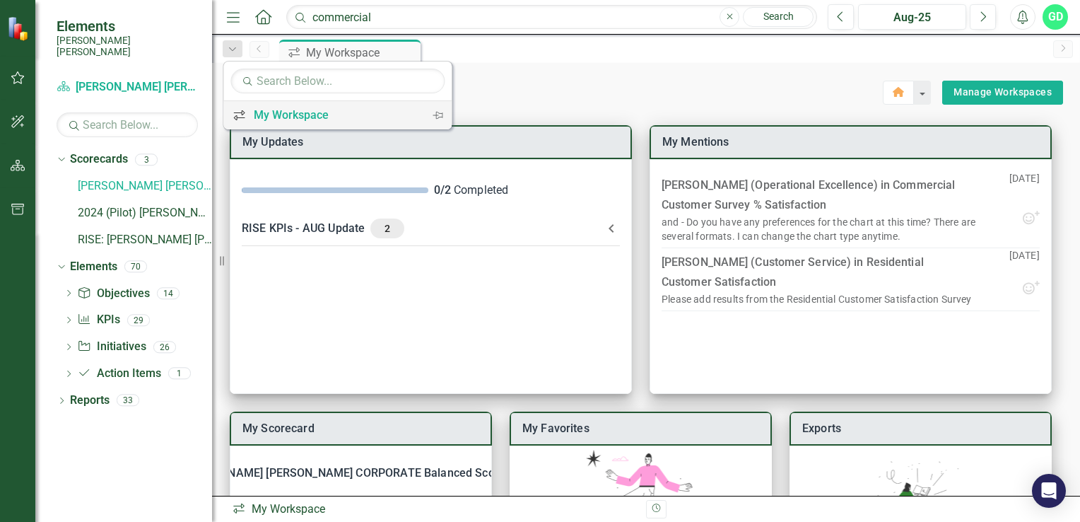
click at [269, 115] on div "My Workspace" at bounding box center [335, 115] width 163 height 18
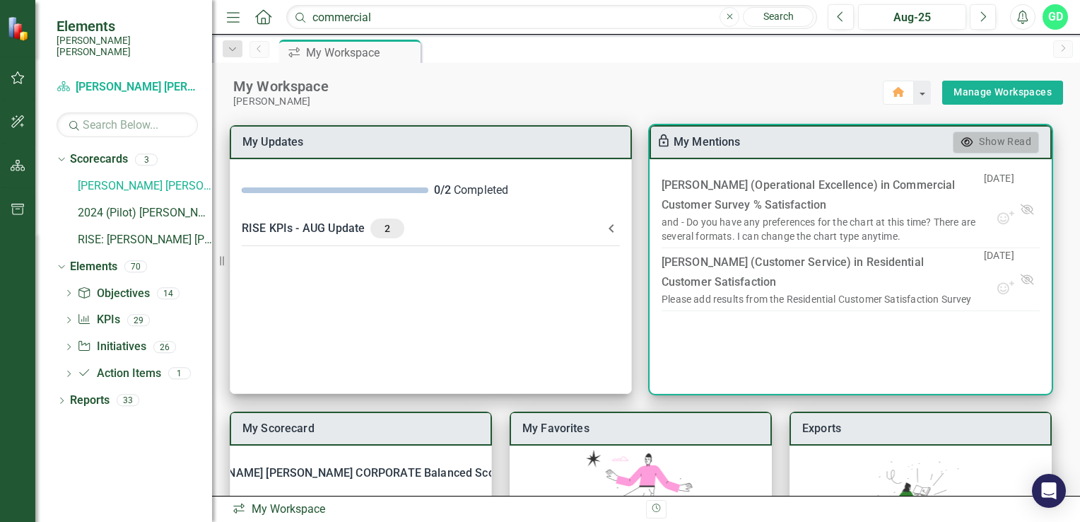
click at [1006, 144] on div "Show Read" at bounding box center [1005, 142] width 52 height 14
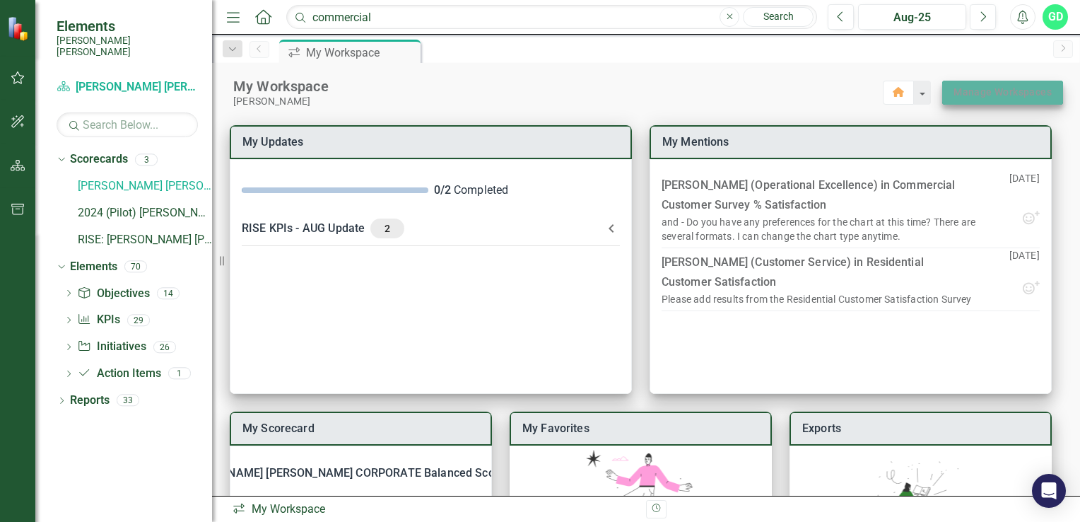
click at [967, 92] on link "Manage Workspaces" at bounding box center [1003, 92] width 98 height 18
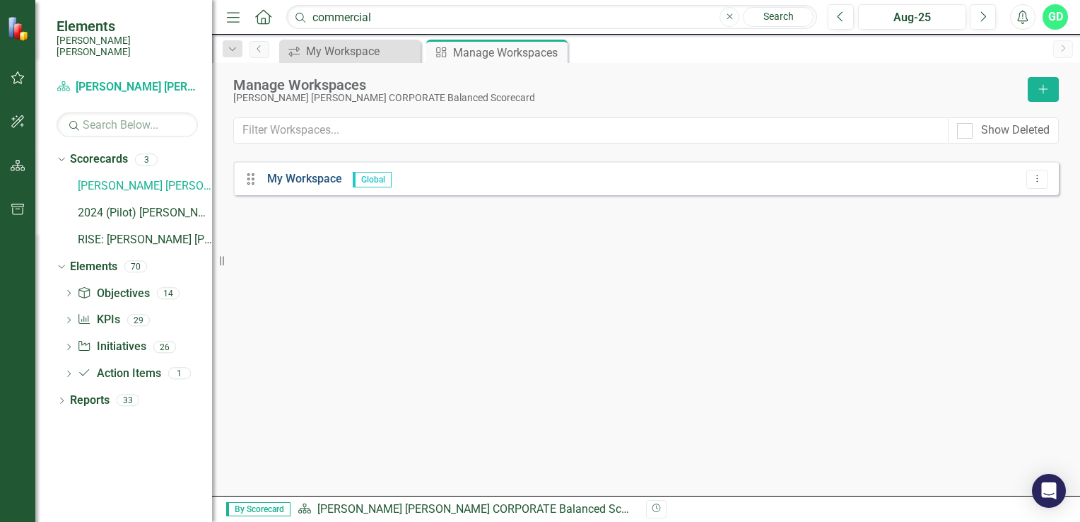
click at [305, 175] on link "My Workspace" at bounding box center [304, 178] width 75 height 13
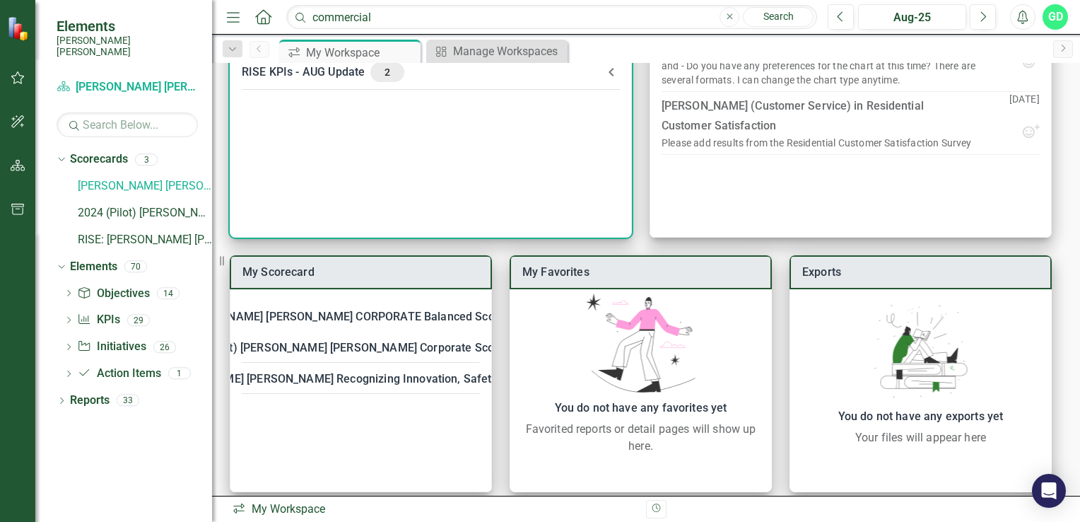
scroll to position [170, 0]
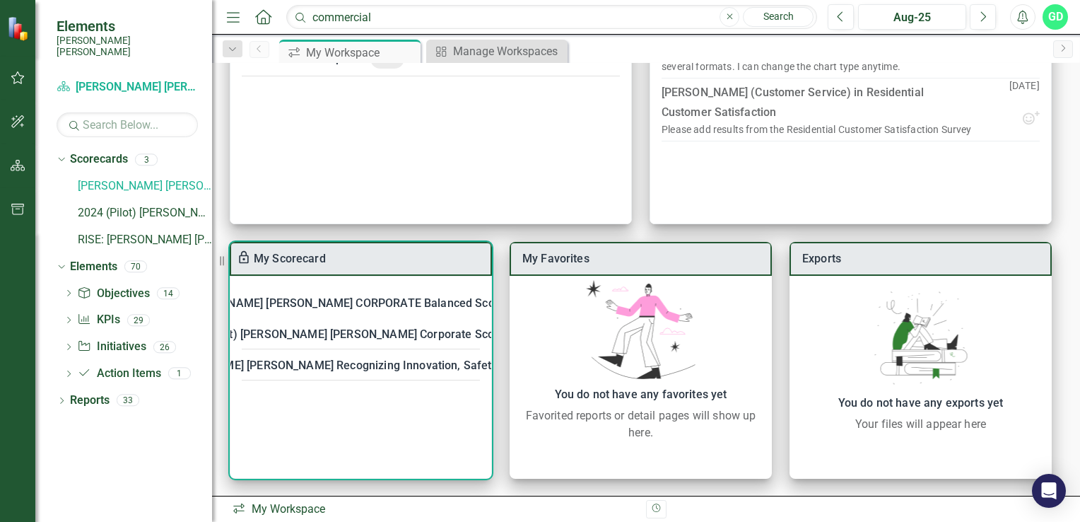
click at [315, 304] on div "[PERSON_NAME] [PERSON_NAME] CORPORATE Balanced Scorecard" at bounding box center [352, 303] width 352 height 20
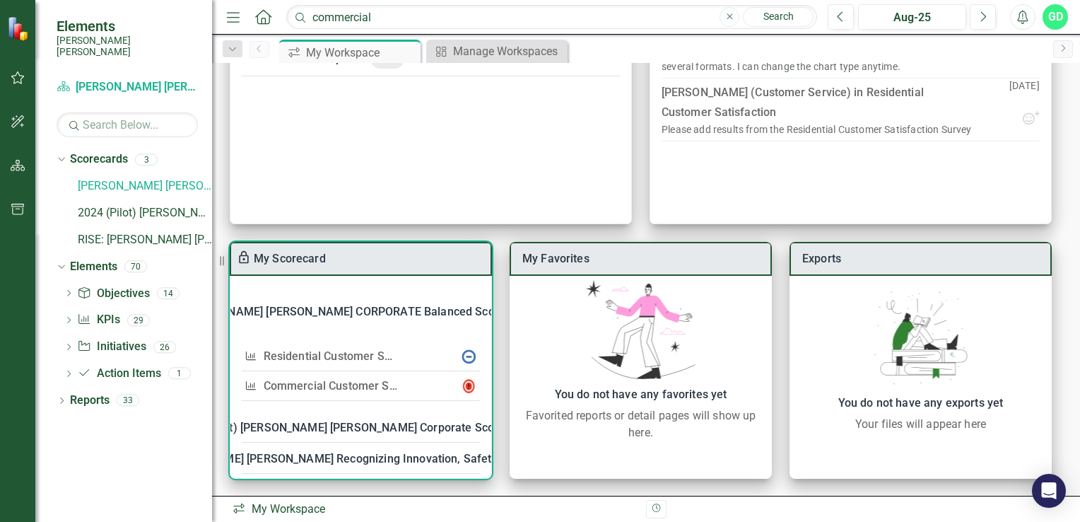
click at [304, 383] on link "Commercial Customer Survey % Satisfaction​" at bounding box center [379, 385] width 231 height 13
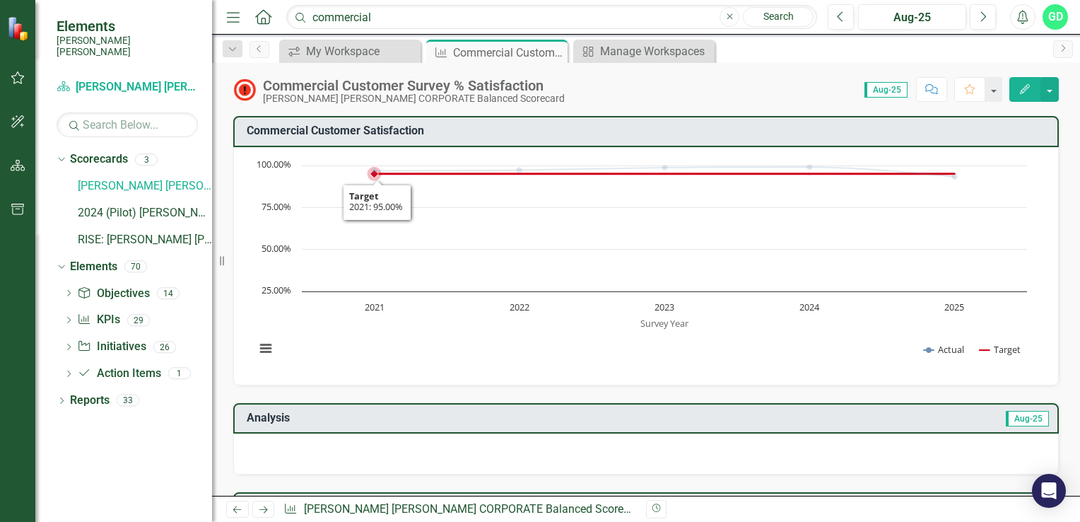
scroll to position [212, 0]
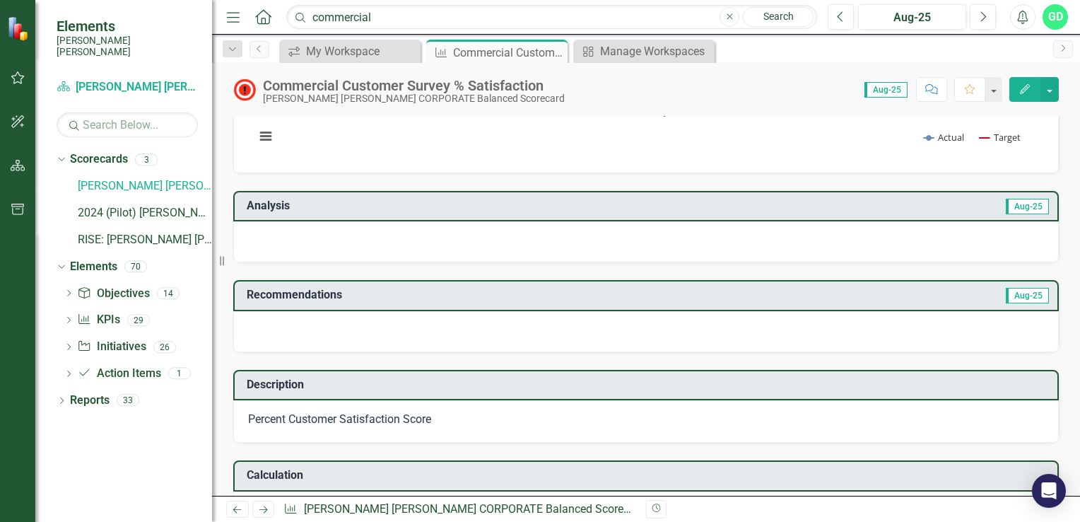
click at [272, 328] on div at bounding box center [646, 331] width 826 height 41
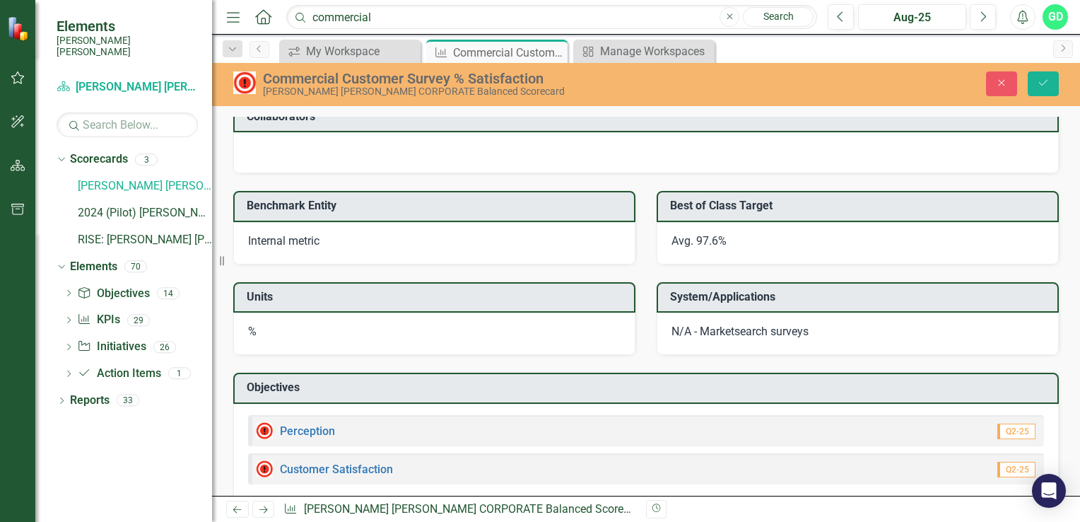
scroll to position [1419, 0]
click at [133, 366] on link "Action Item Action Items" at bounding box center [118, 374] width 83 height 16
drag, startPoint x: 133, startPoint y: 364, endPoint x: 65, endPoint y: 358, distance: 68.2
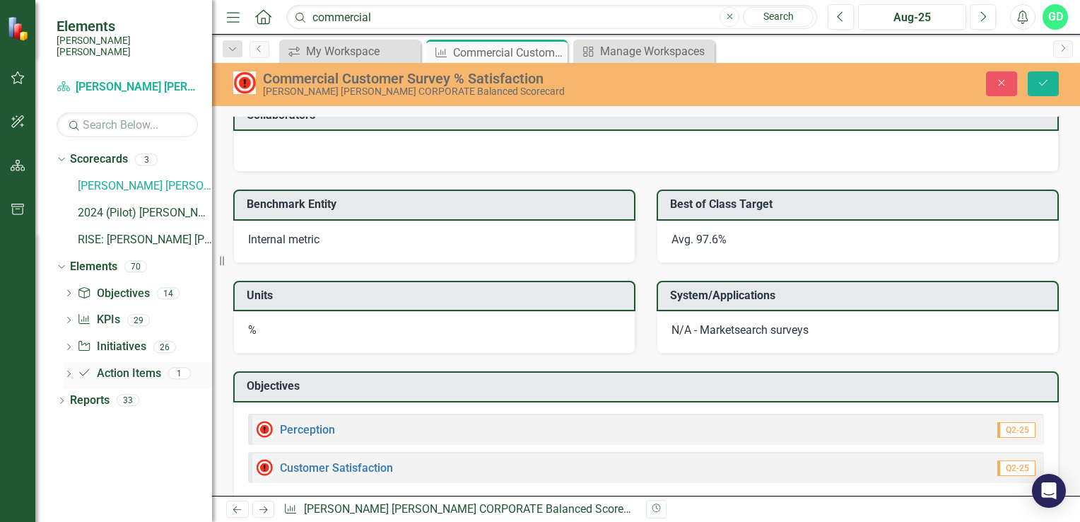
click at [65, 369] on div "Dropdown" at bounding box center [69, 375] width 10 height 12
click at [65, 371] on icon "Dropdown" at bounding box center [69, 375] width 10 height 8
click at [65, 369] on div "Dropdown" at bounding box center [69, 375] width 10 height 12
click at [76, 282] on div "Dropdown Objective Objectives 14" at bounding box center [138, 295] width 148 height 27
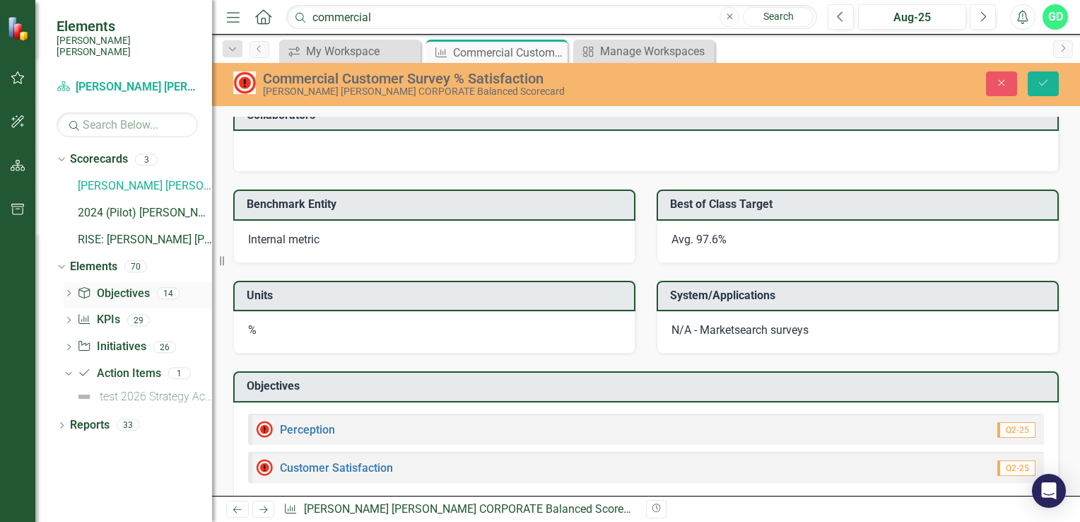
click at [74, 283] on div "Dropdown Objective Objectives 14" at bounding box center [138, 295] width 148 height 27
click at [107, 290] on div "Objective Objectives" at bounding box center [113, 293] width 72 height 23
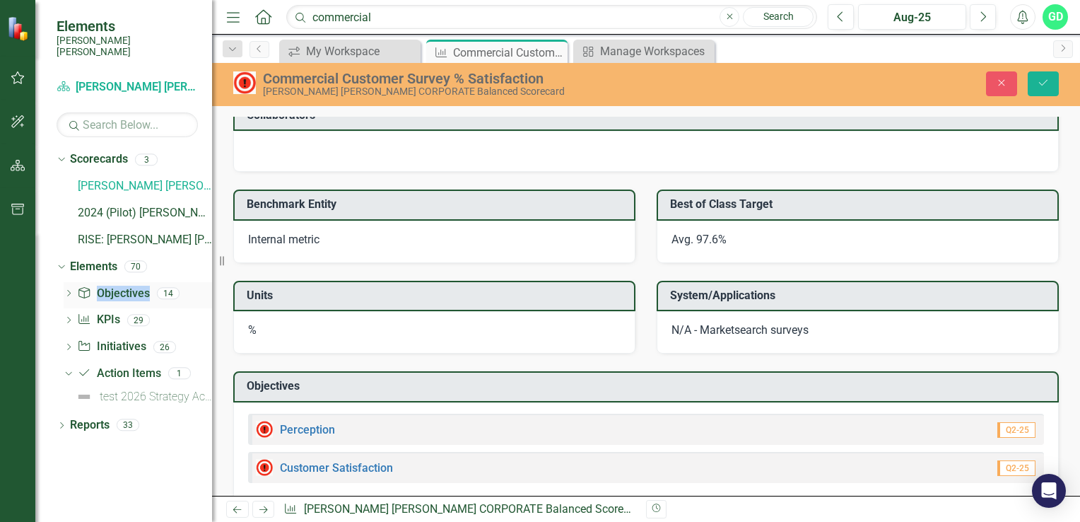
click at [107, 290] on div "Objective Objectives" at bounding box center [113, 293] width 72 height 23
drag, startPoint x: 107, startPoint y: 290, endPoint x: 83, endPoint y: 283, distance: 25.7
click at [83, 287] on icon "Objective" at bounding box center [84, 292] width 14 height 11
drag, startPoint x: 83, startPoint y: 283, endPoint x: 64, endPoint y: 281, distance: 19.1
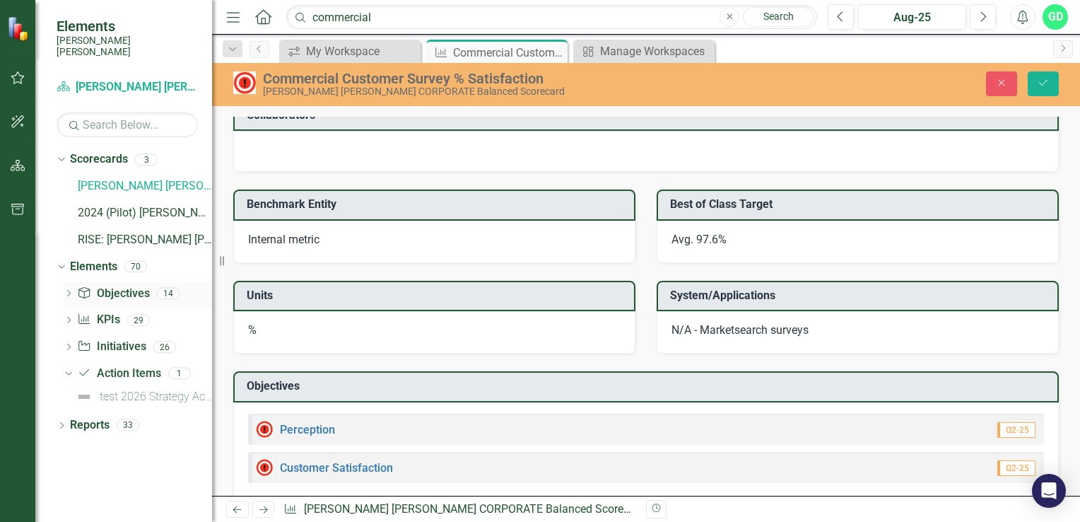
click at [64, 291] on icon "Dropdown" at bounding box center [69, 295] width 10 height 8
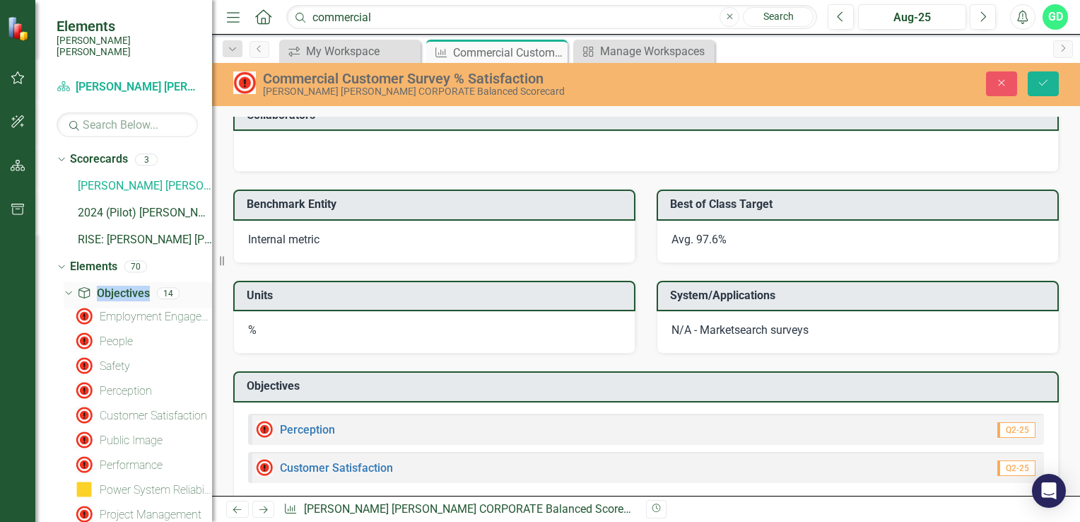
click at [64, 288] on icon "Dropdown" at bounding box center [67, 293] width 8 height 10
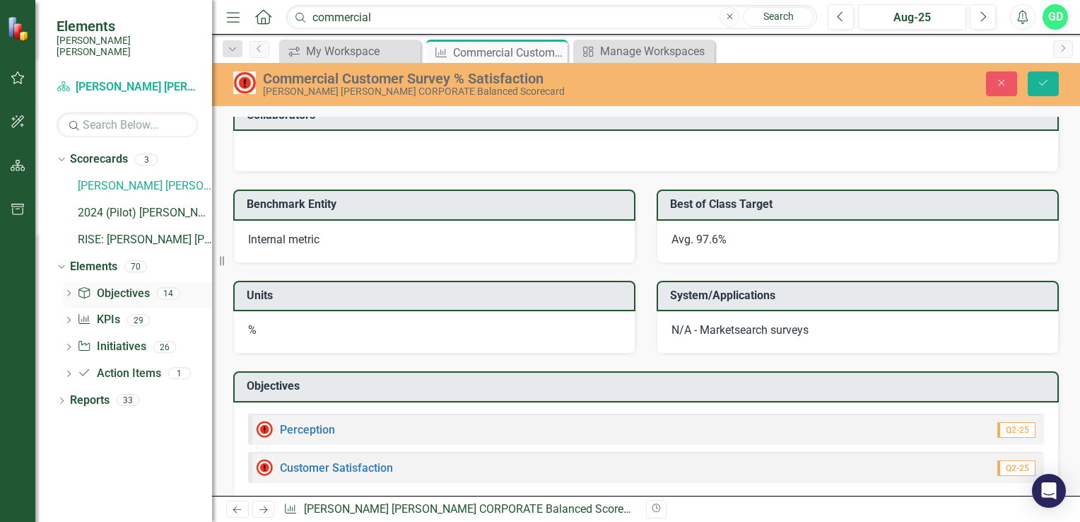
click at [64, 291] on icon "Dropdown" at bounding box center [69, 295] width 10 height 8
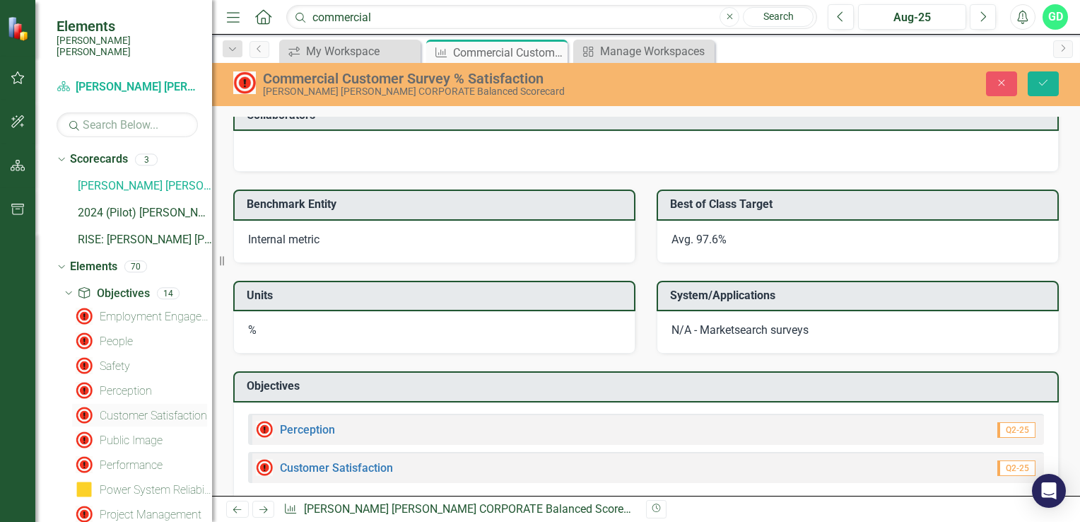
click at [147, 409] on div "Customer Satisfaction" at bounding box center [153, 415] width 107 height 13
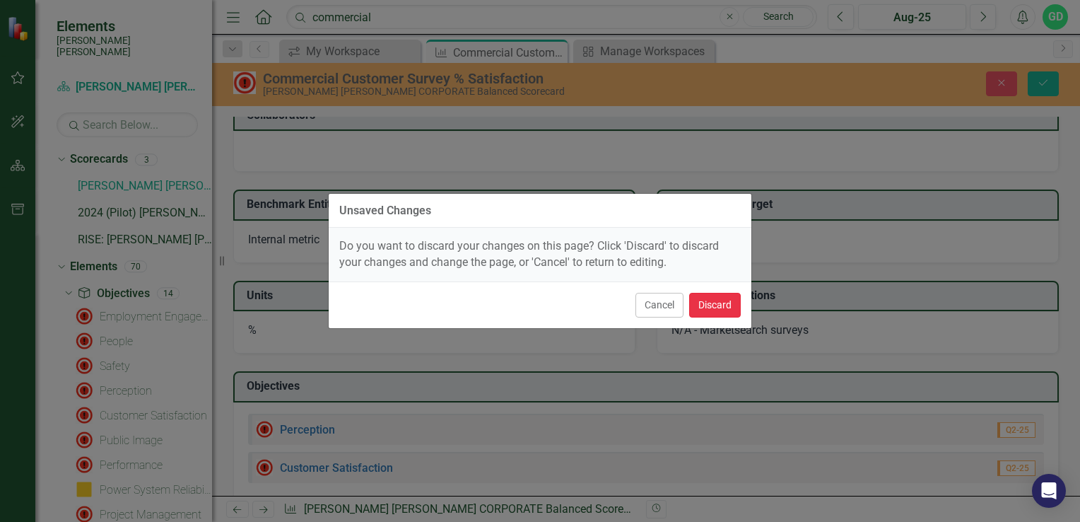
click at [710, 300] on button "Discard" at bounding box center [715, 305] width 52 height 25
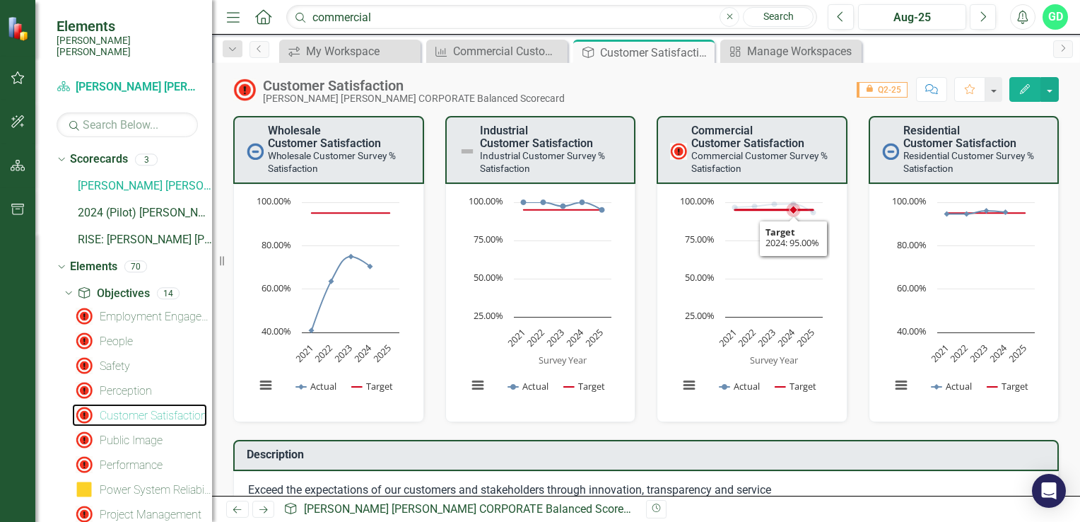
click at [791, 210] on icon "Interactive chart" at bounding box center [774, 208] width 78 height 8
click at [679, 385] on button "View chart menu, Chart" at bounding box center [689, 385] width 20 height 20
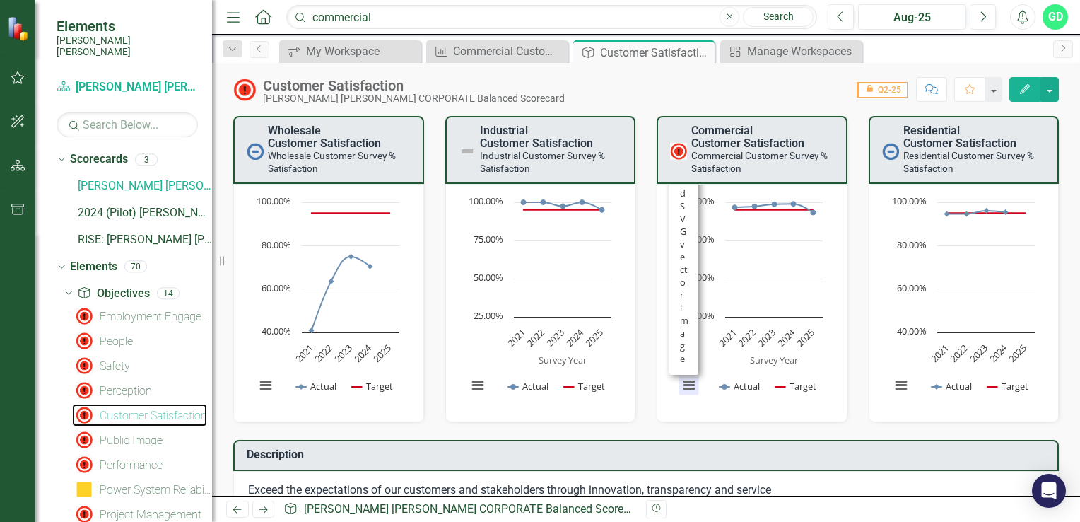
click at [784, 256] on rect "Interactive chart" at bounding box center [751, 301] width 158 height 212
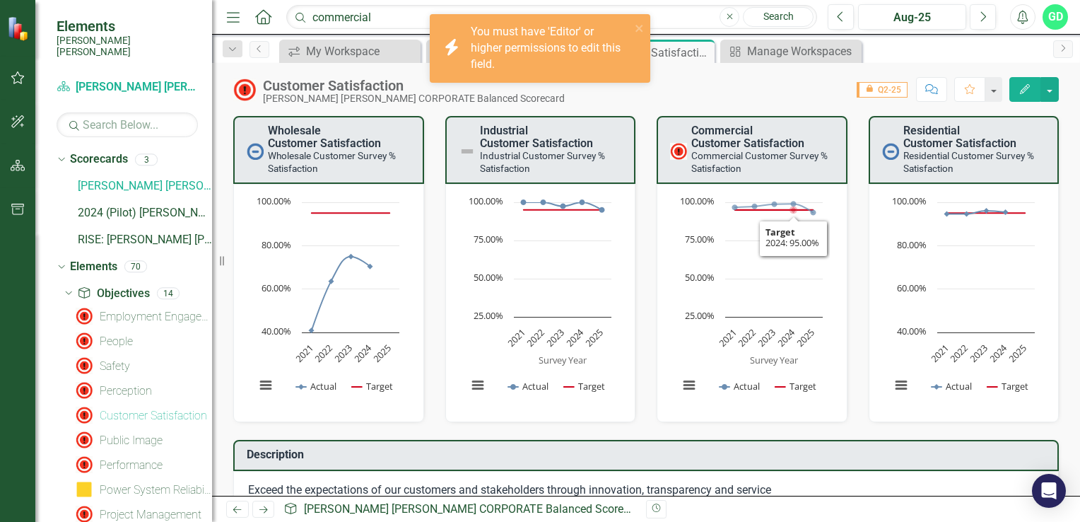
click at [777, 156] on small "Commercial Customer Survey % Satisfaction​" at bounding box center [760, 162] width 136 height 24
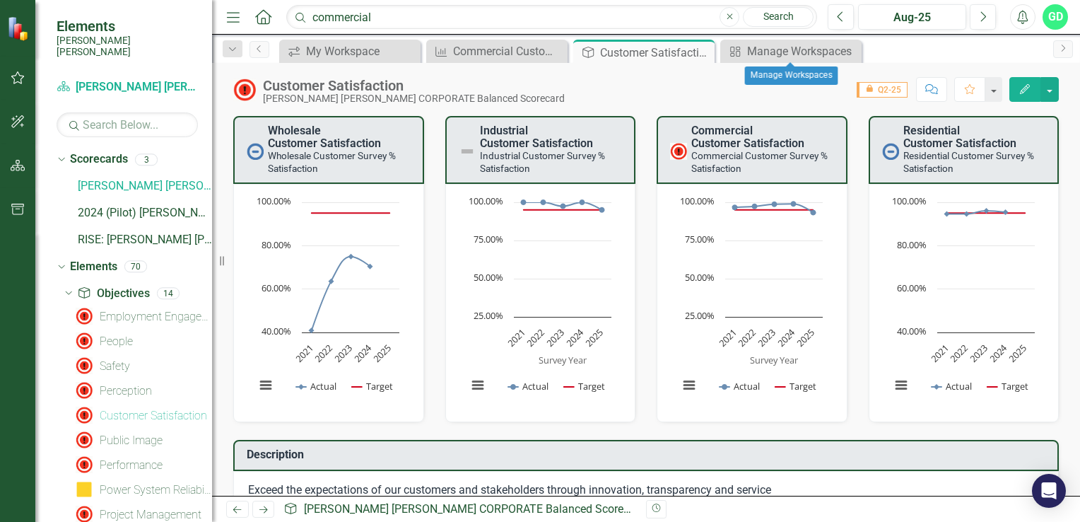
drag, startPoint x: 854, startPoint y: 56, endPoint x: 843, endPoint y: 66, distance: 15.5
click at [0, 0] on div "Close" at bounding box center [0, 0] width 0 height 0
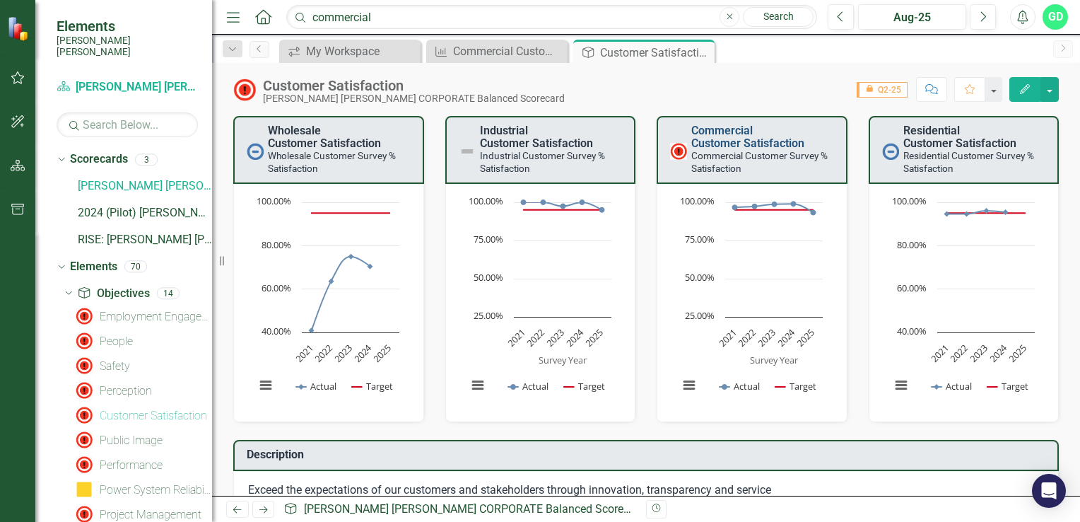
click at [781, 146] on link "Commercial Customer Satisfaction​" at bounding box center [748, 137] width 113 height 26
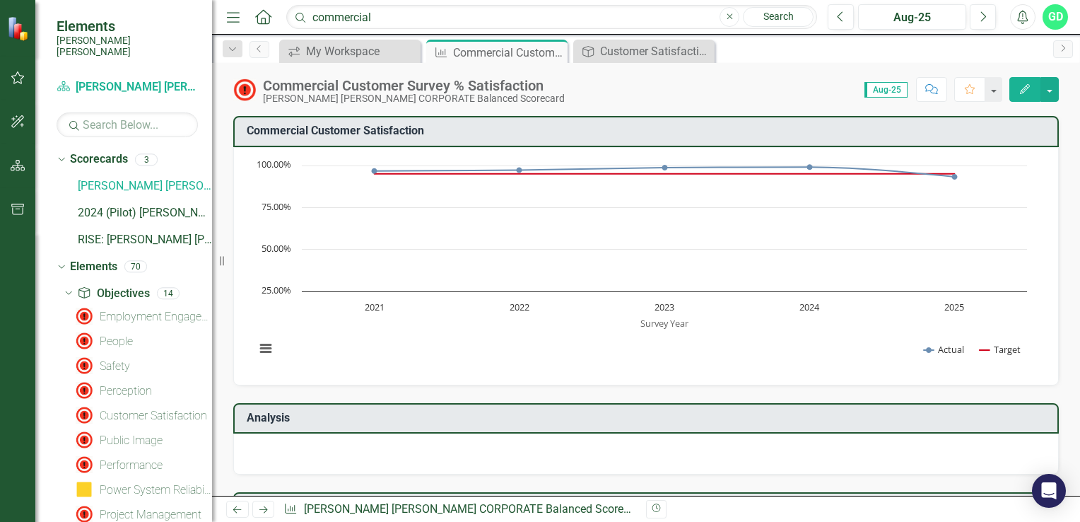
click at [781, 147] on div "Chart Combination chart with 2 data series. Commercial Customer Satisfaction​ (…" at bounding box center [646, 266] width 826 height 238
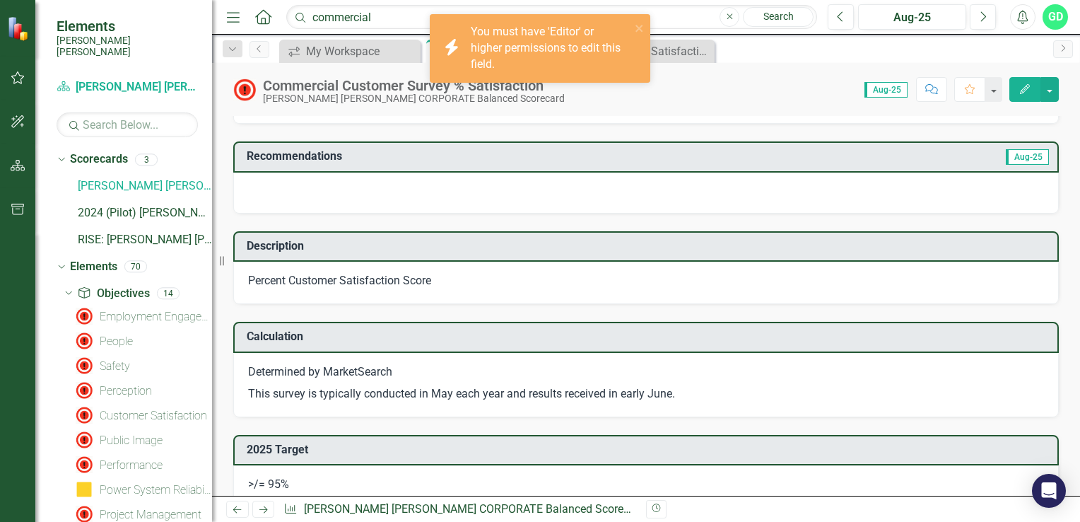
scroll to position [354, 0]
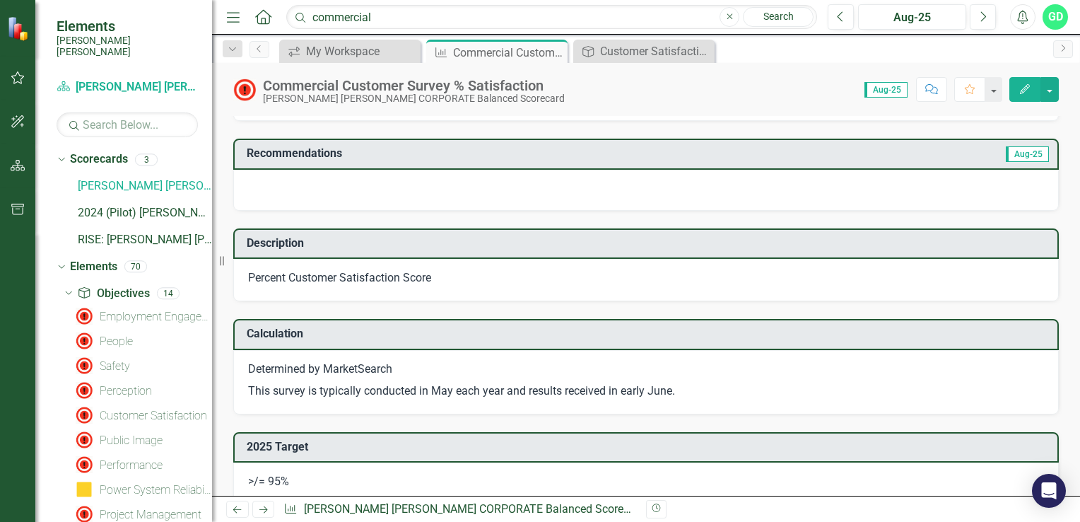
click at [385, 187] on div at bounding box center [646, 190] width 826 height 41
click at [385, 188] on div at bounding box center [646, 190] width 826 height 41
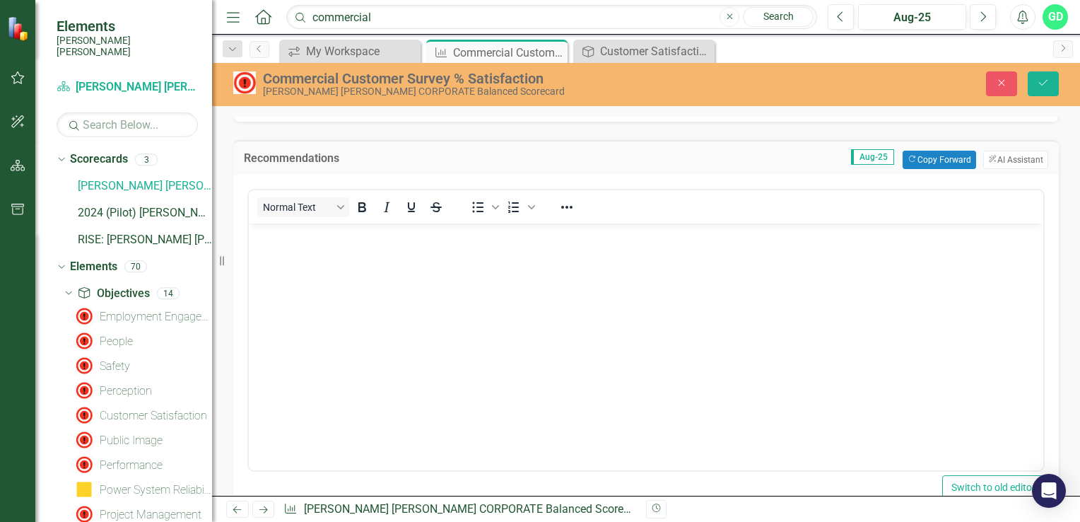
scroll to position [0, 0]
click at [847, 16] on button "Previous" at bounding box center [841, 16] width 26 height 25
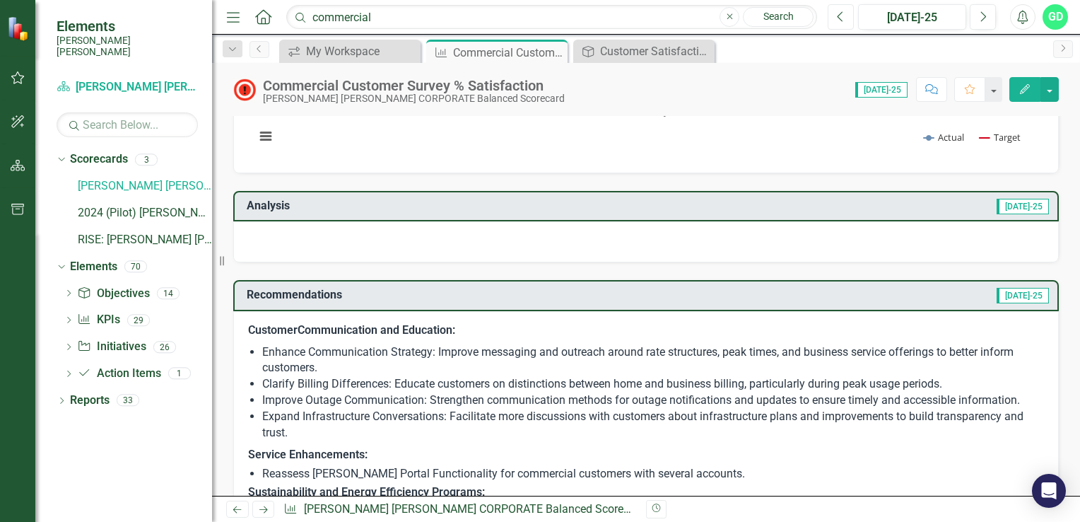
scroll to position [283, 0]
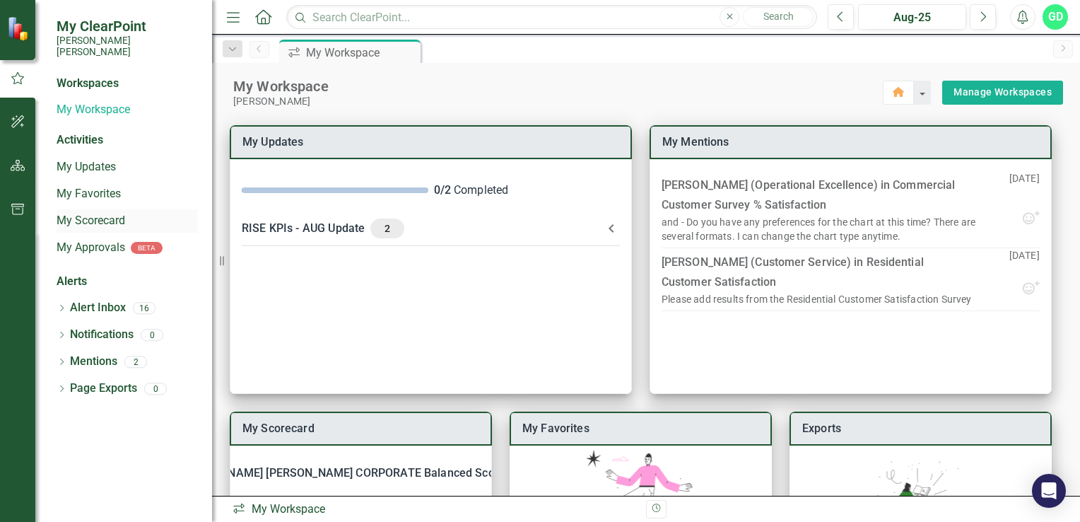
click at [96, 213] on link "My Scorecard" at bounding box center [127, 221] width 141 height 16
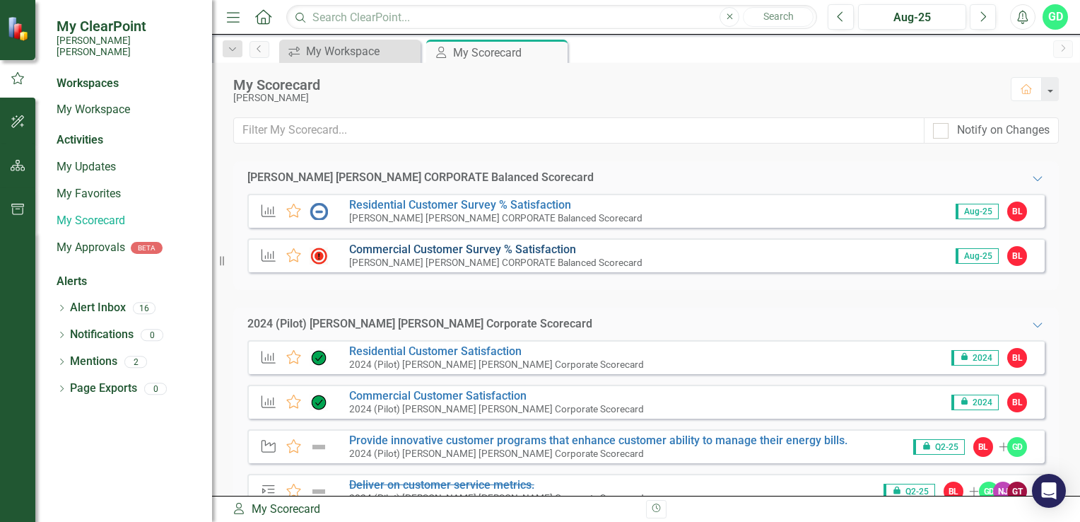
click at [382, 244] on link "Commercial Customer Survey % Satisfaction​" at bounding box center [462, 249] width 227 height 13
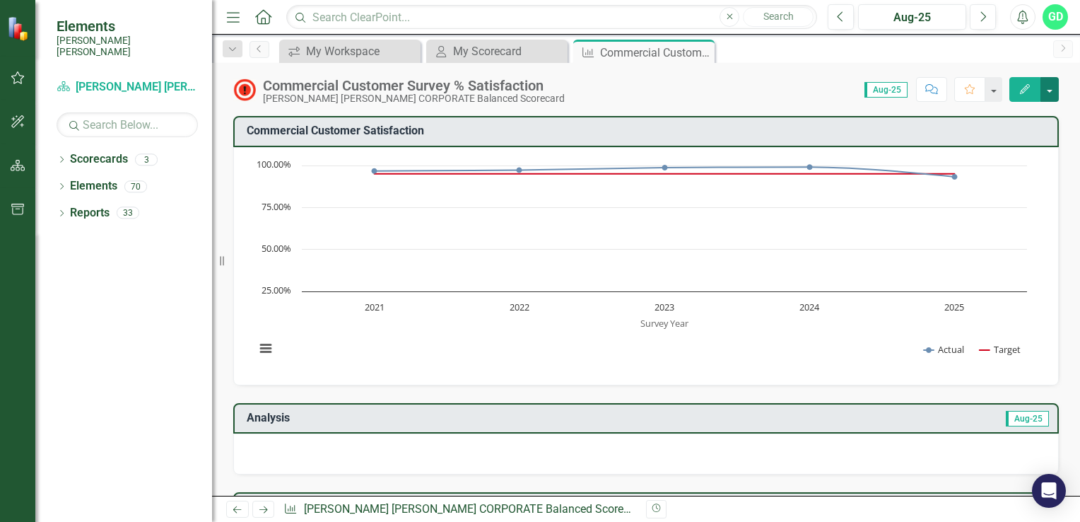
click at [1053, 100] on button "button" at bounding box center [1050, 89] width 18 height 25
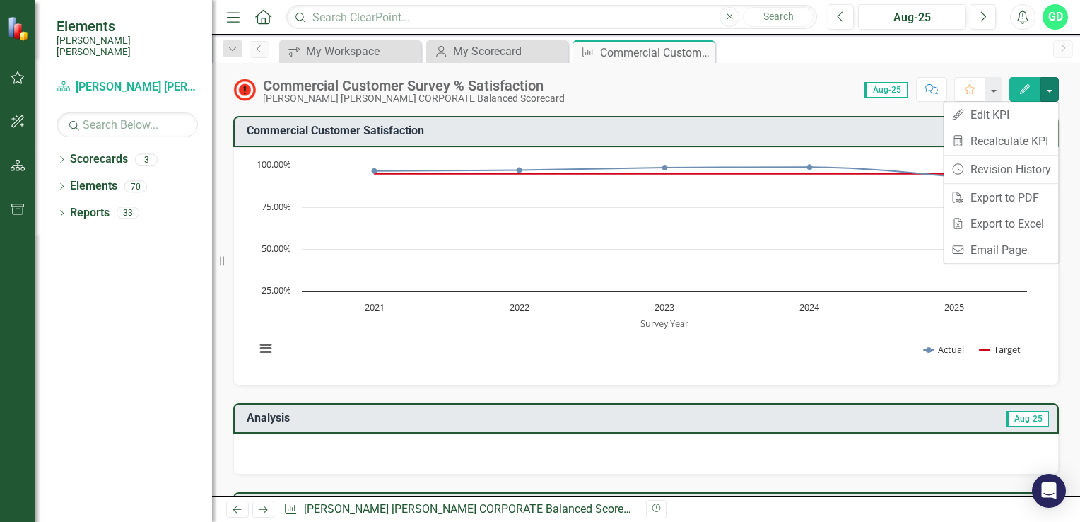
click at [708, 92] on div "Score: 0.00 Aug-25 Completed Comment Favorite Edit" at bounding box center [815, 89] width 487 height 24
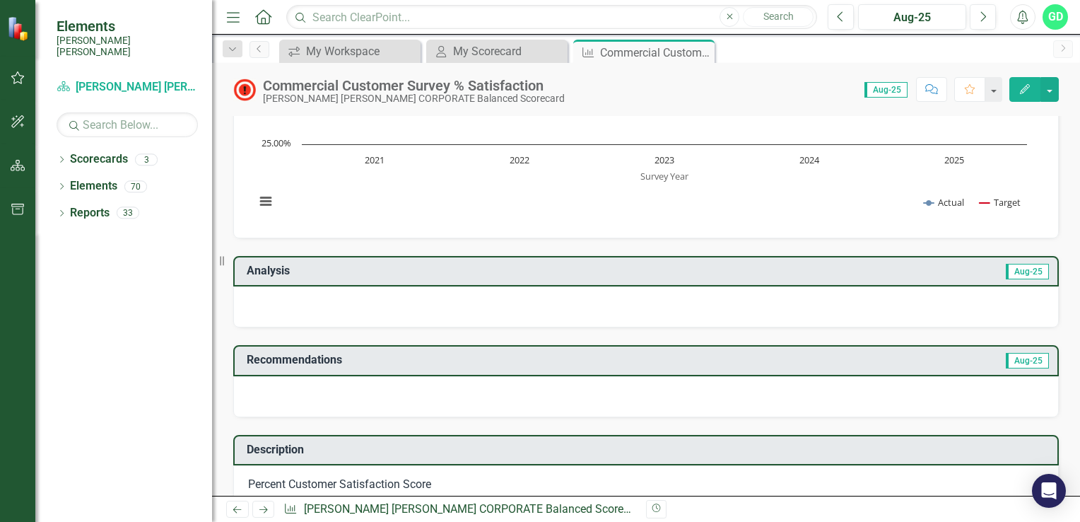
scroll to position [45, 0]
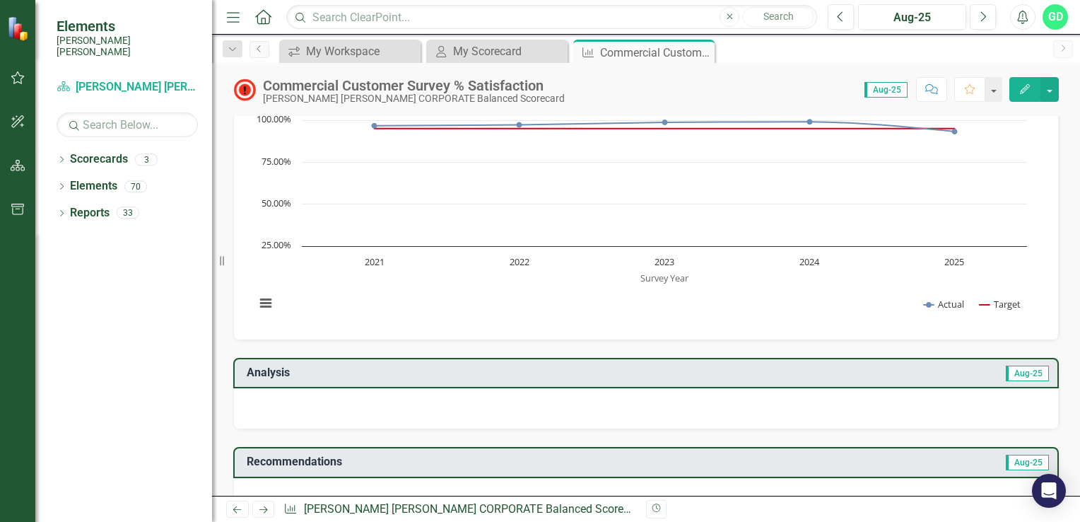
click at [1017, 81] on button "Edit" at bounding box center [1025, 89] width 31 height 25
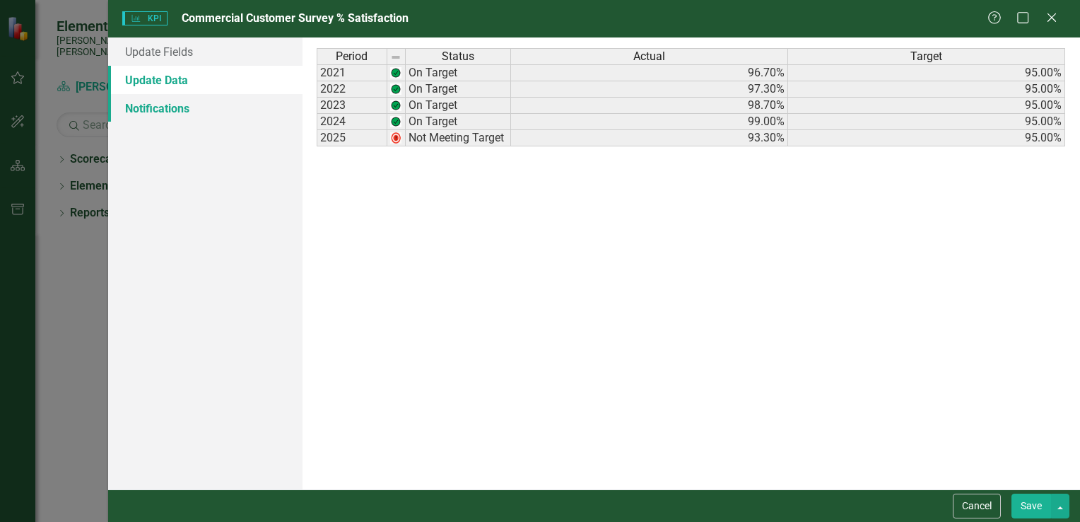
scroll to position [0, 0]
click at [149, 53] on link "Update Fields" at bounding box center [205, 51] width 194 height 28
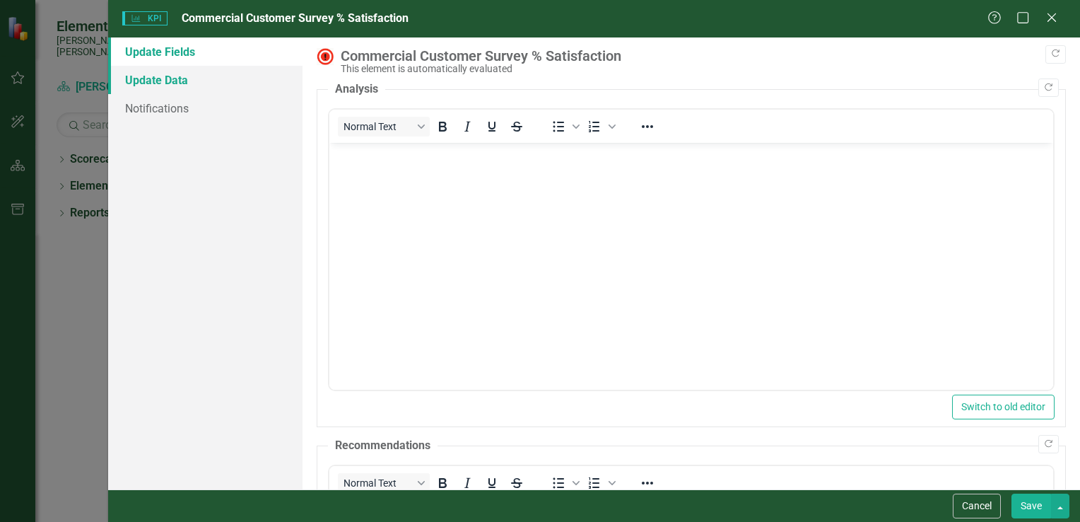
click at [147, 93] on link "Update Data" at bounding box center [205, 80] width 194 height 28
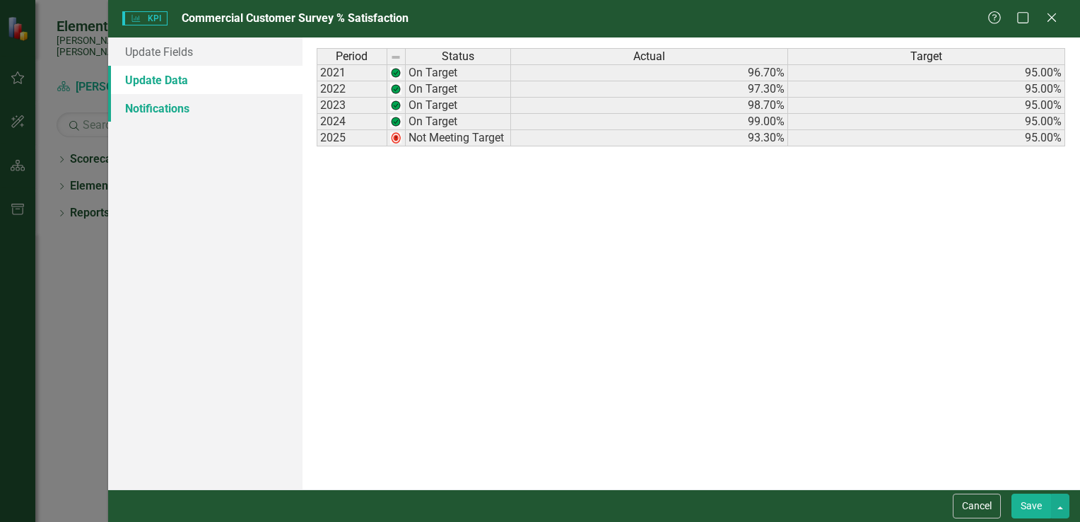
click at [145, 107] on link "Notifications" at bounding box center [205, 108] width 194 height 28
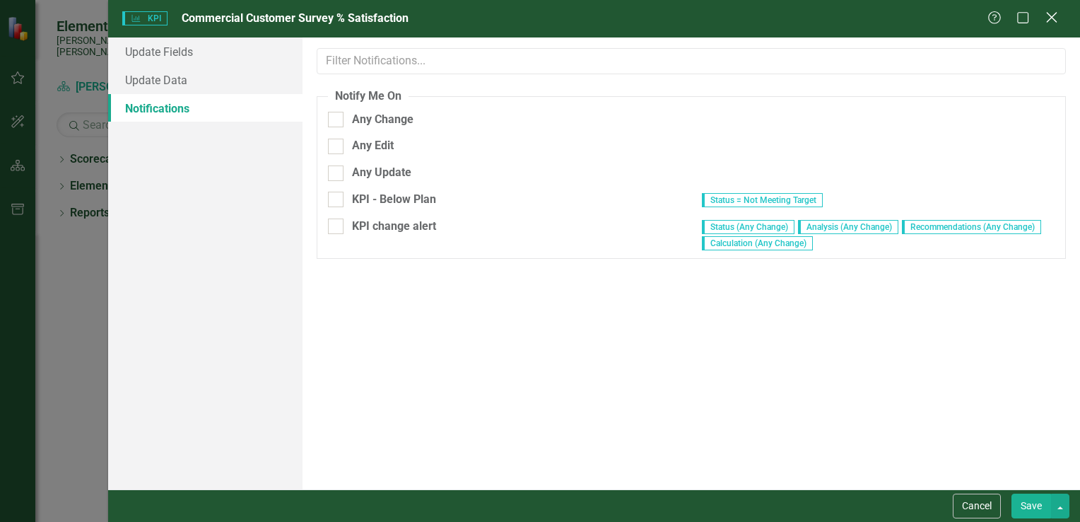
click at [1055, 13] on icon "Close" at bounding box center [1052, 17] width 18 height 13
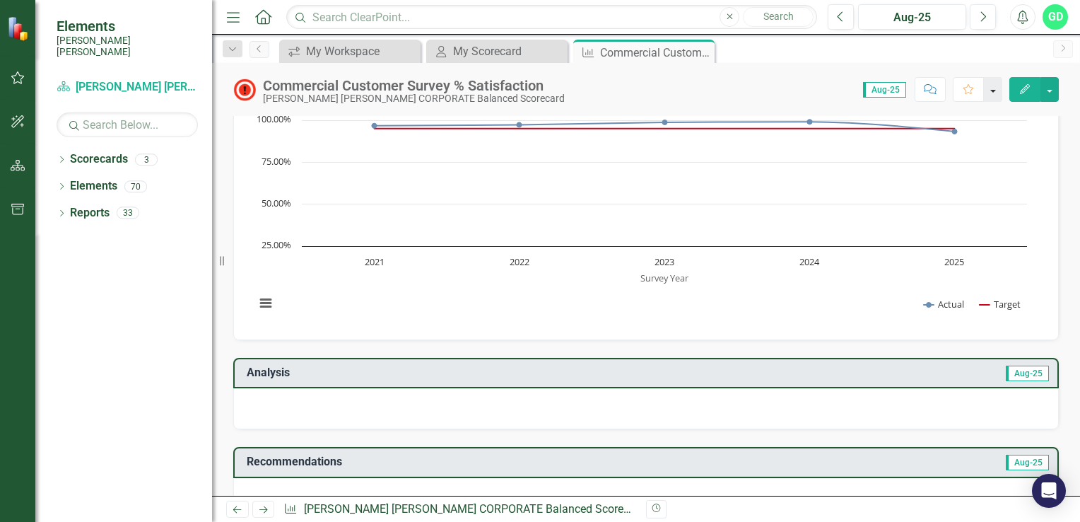
click at [993, 94] on button "button" at bounding box center [993, 89] width 18 height 25
click at [755, 74] on div "Commercial Customer Survey % Satisfaction​ Santee Cooper CORPORATE Balanced Sco…" at bounding box center [646, 84] width 868 height 42
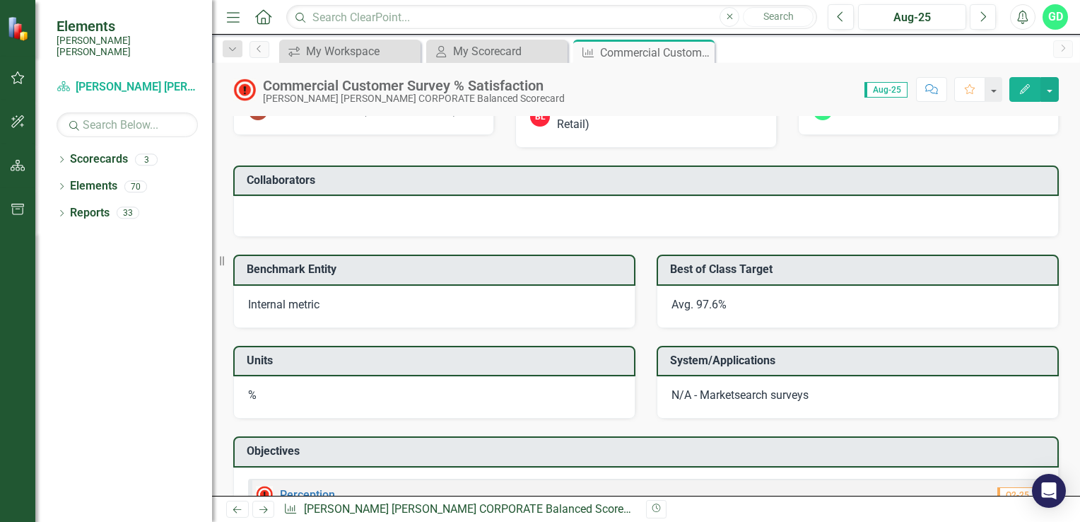
scroll to position [1106, 0]
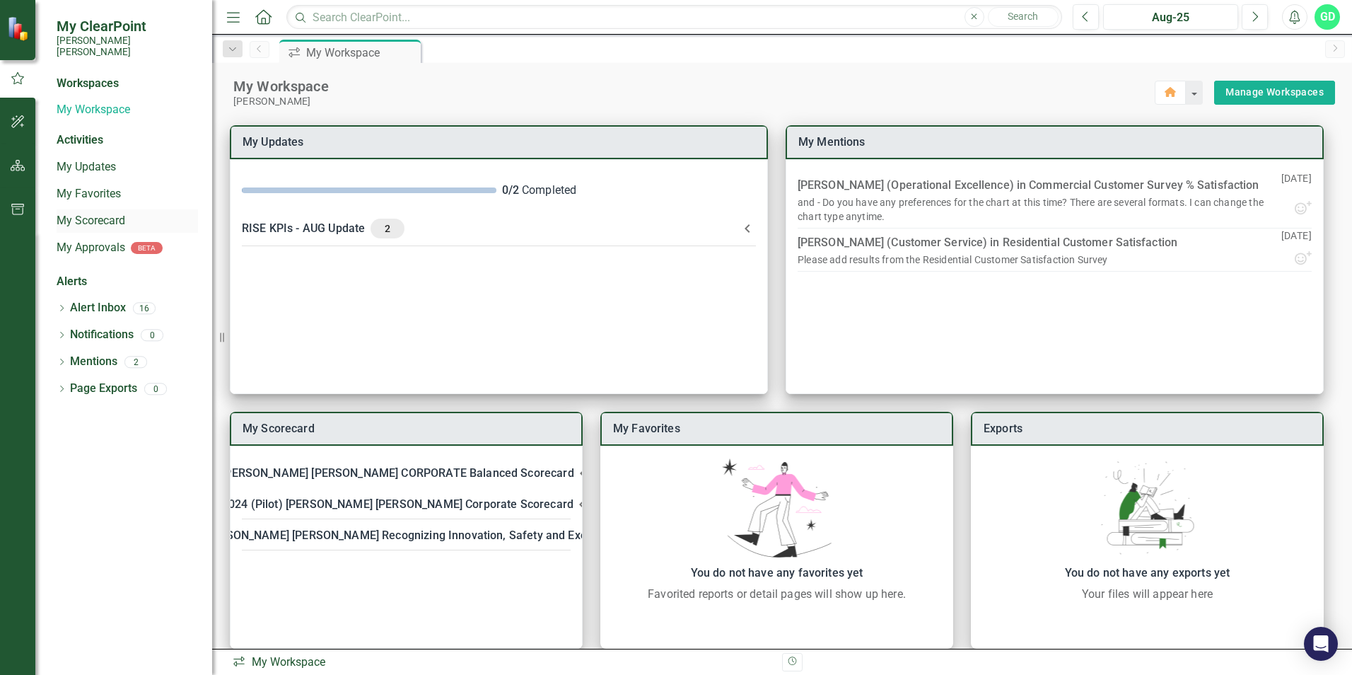
click at [92, 213] on link "My Scorecard" at bounding box center [127, 221] width 141 height 16
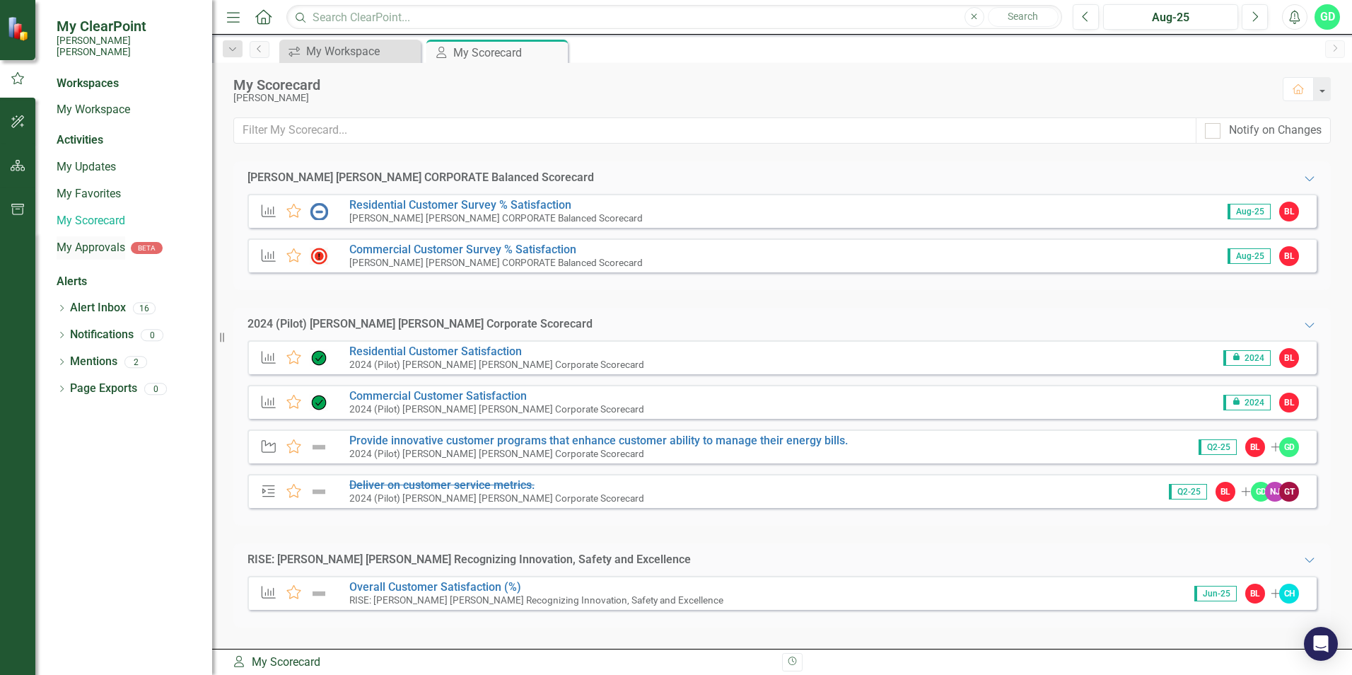
click at [93, 240] on link "My Approvals" at bounding box center [91, 248] width 69 height 16
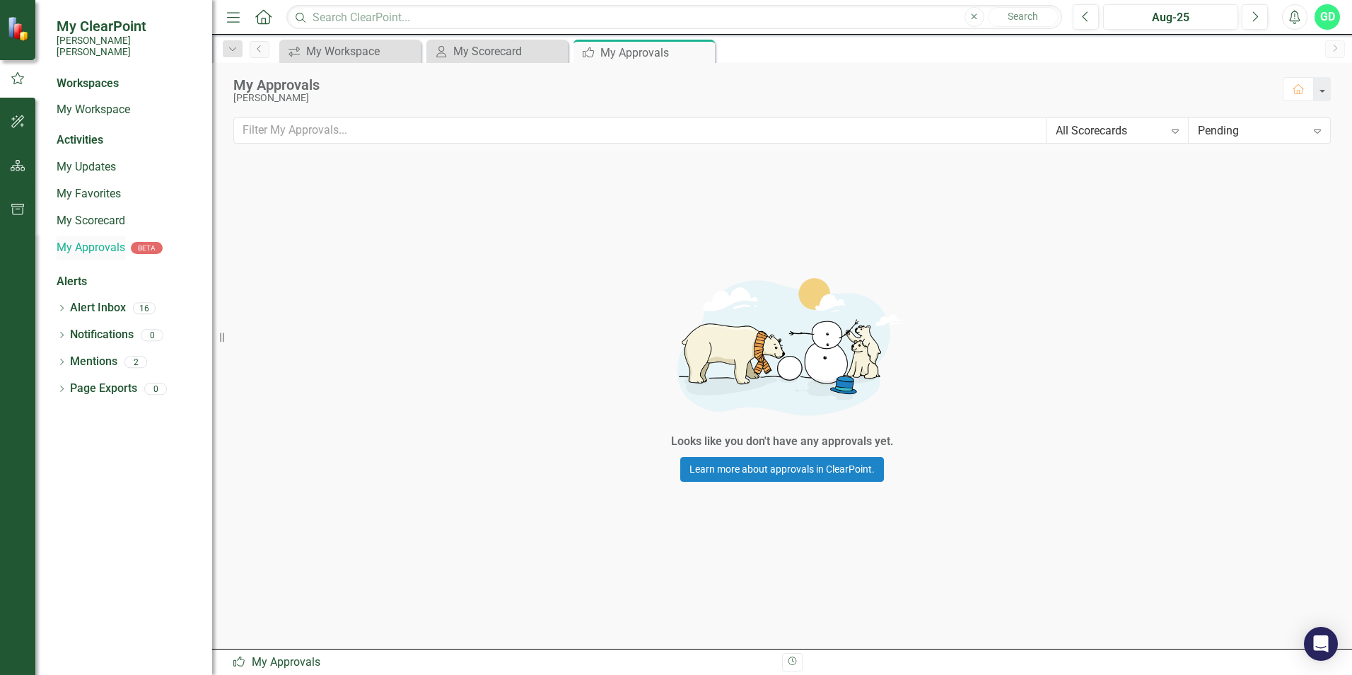
click at [93, 240] on link "My Approvals" at bounding box center [91, 248] width 69 height 16
click at [81, 213] on link "My Scorecard" at bounding box center [127, 221] width 141 height 16
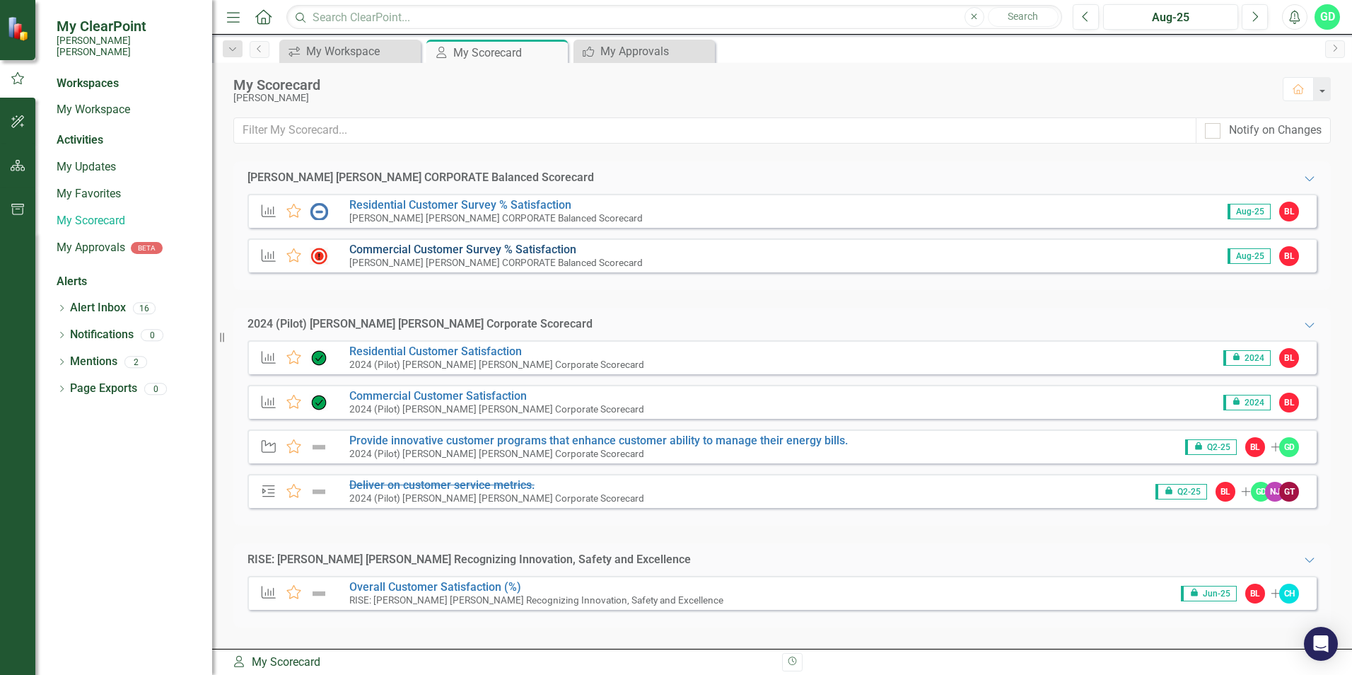
click at [506, 252] on link "Commercial Customer Survey % Satisfaction​" at bounding box center [462, 249] width 227 height 13
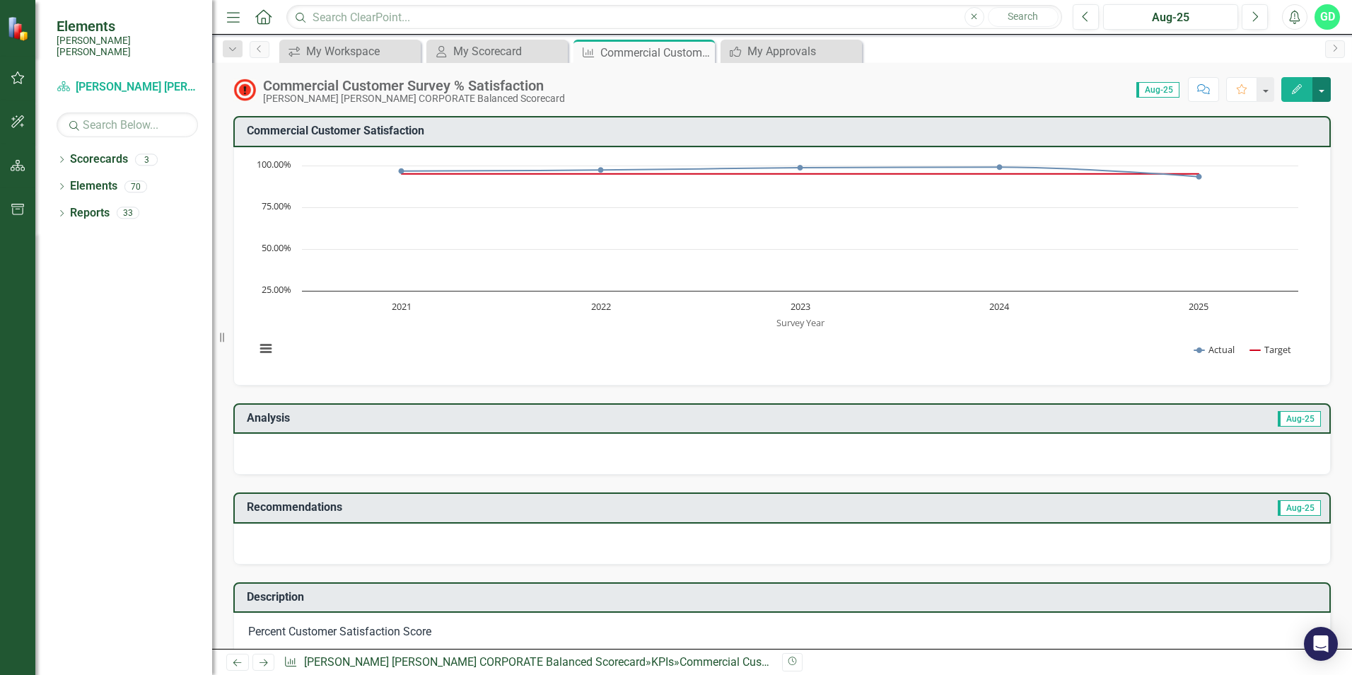
click at [1321, 86] on button "button" at bounding box center [1321, 89] width 18 height 25
click at [59, 157] on icon "Dropdown" at bounding box center [62, 161] width 10 height 8
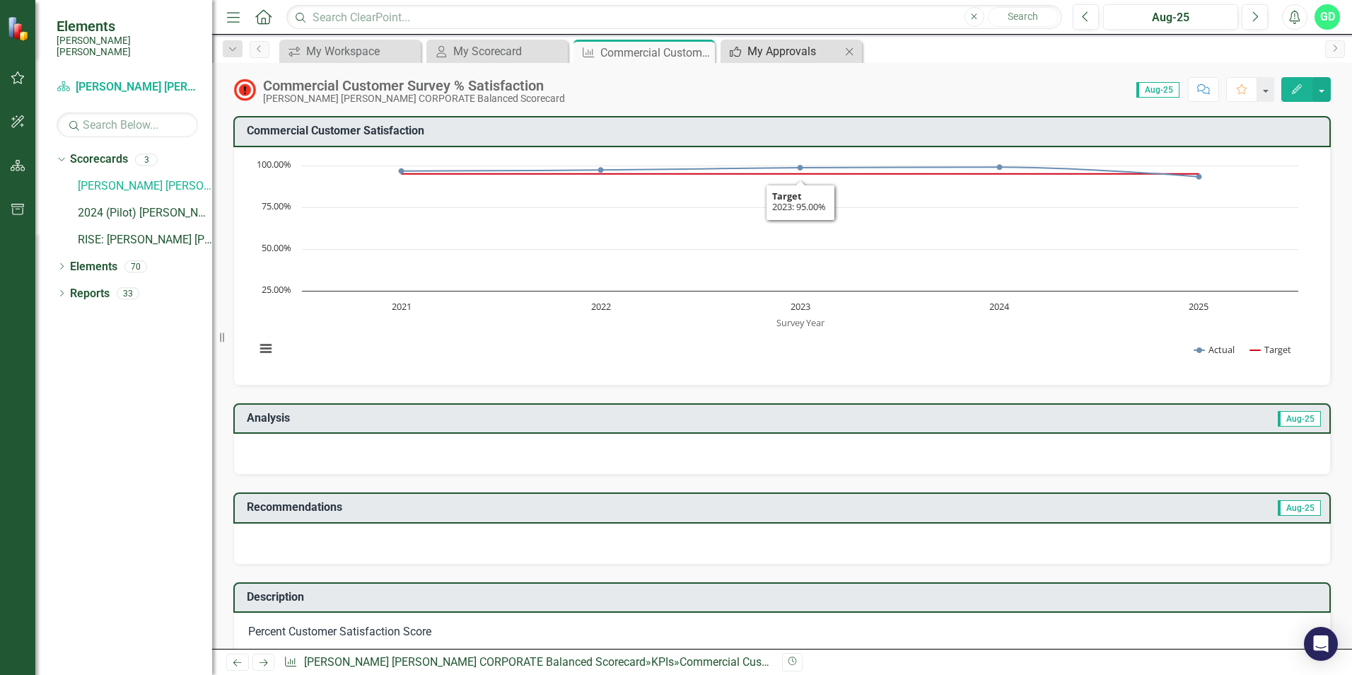
click at [807, 52] on div "My Approvals" at bounding box center [793, 51] width 93 height 18
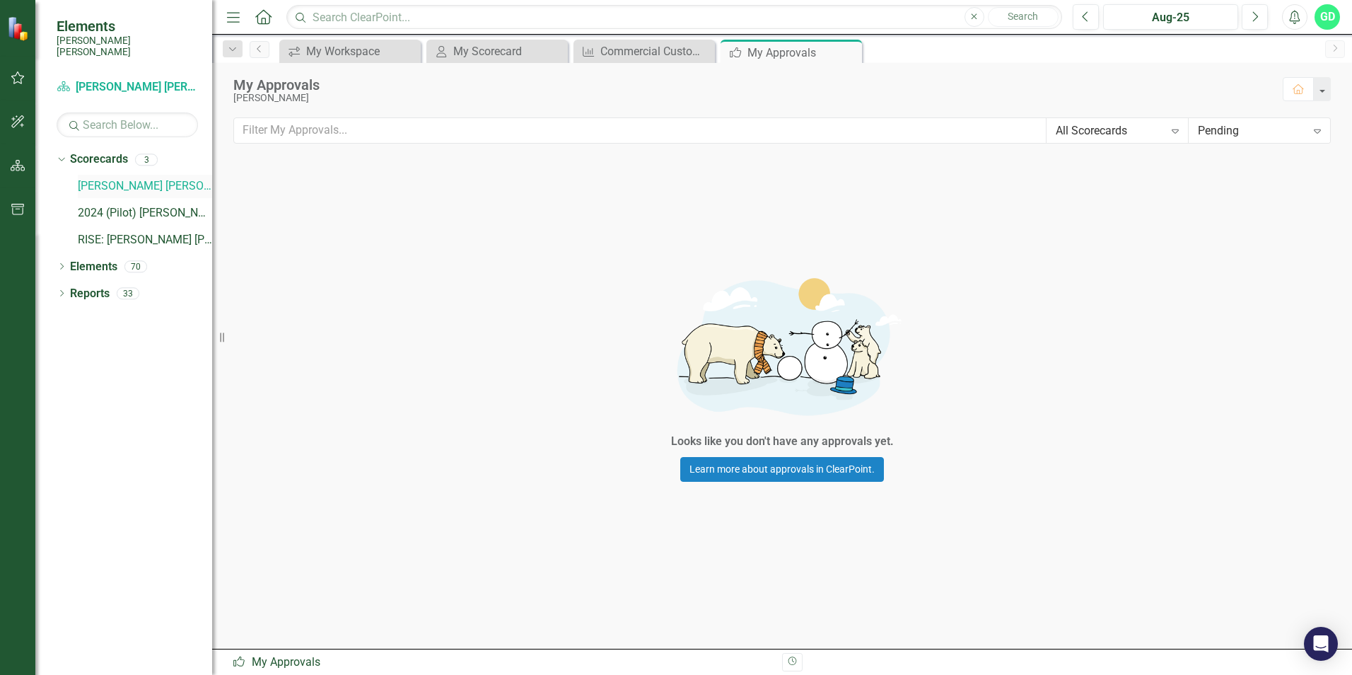
click at [115, 178] on link "[PERSON_NAME] [PERSON_NAME] CORPORATE Balanced Scorecard" at bounding box center [145, 186] width 134 height 16
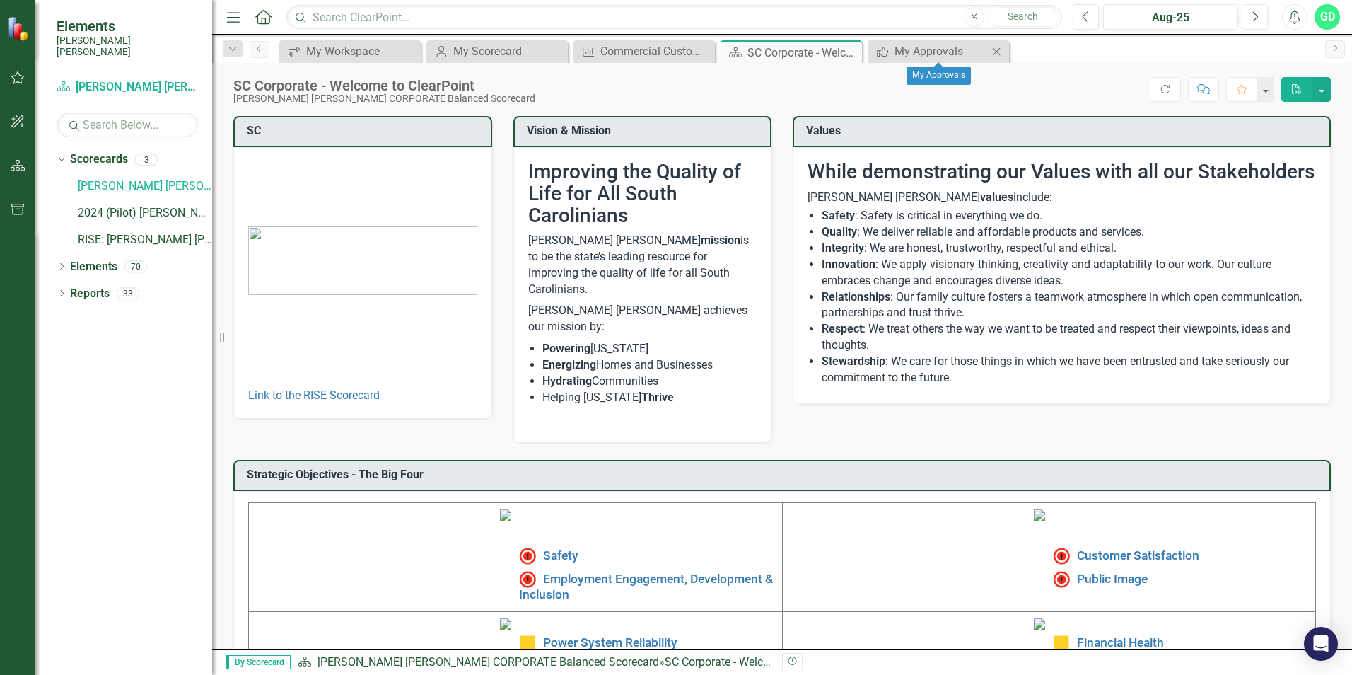
click at [996, 47] on icon "Close" at bounding box center [996, 51] width 14 height 11
click at [853, 55] on icon "Close" at bounding box center [848, 52] width 14 height 11
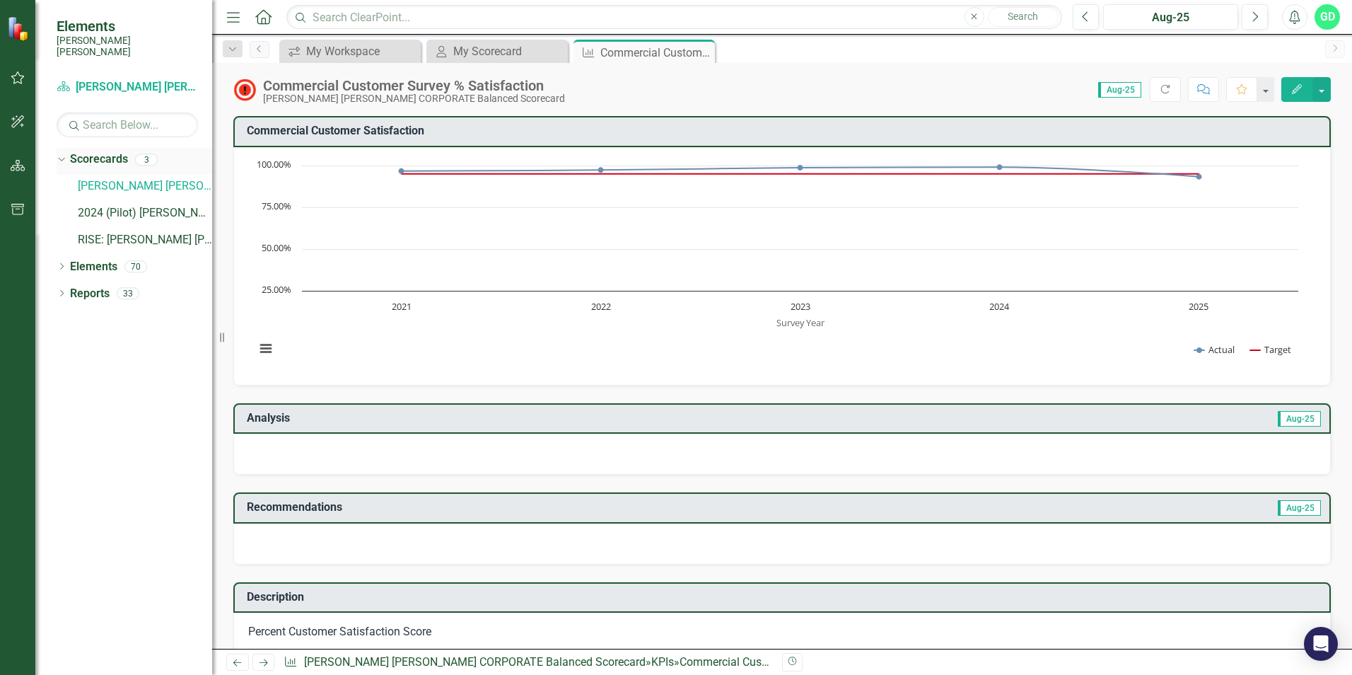
click at [87, 151] on link "Scorecards" at bounding box center [99, 159] width 58 height 16
click at [62, 154] on icon "Dropdown" at bounding box center [60, 159] width 8 height 10
click at [90, 151] on link "Scorecards" at bounding box center [99, 159] width 58 height 16
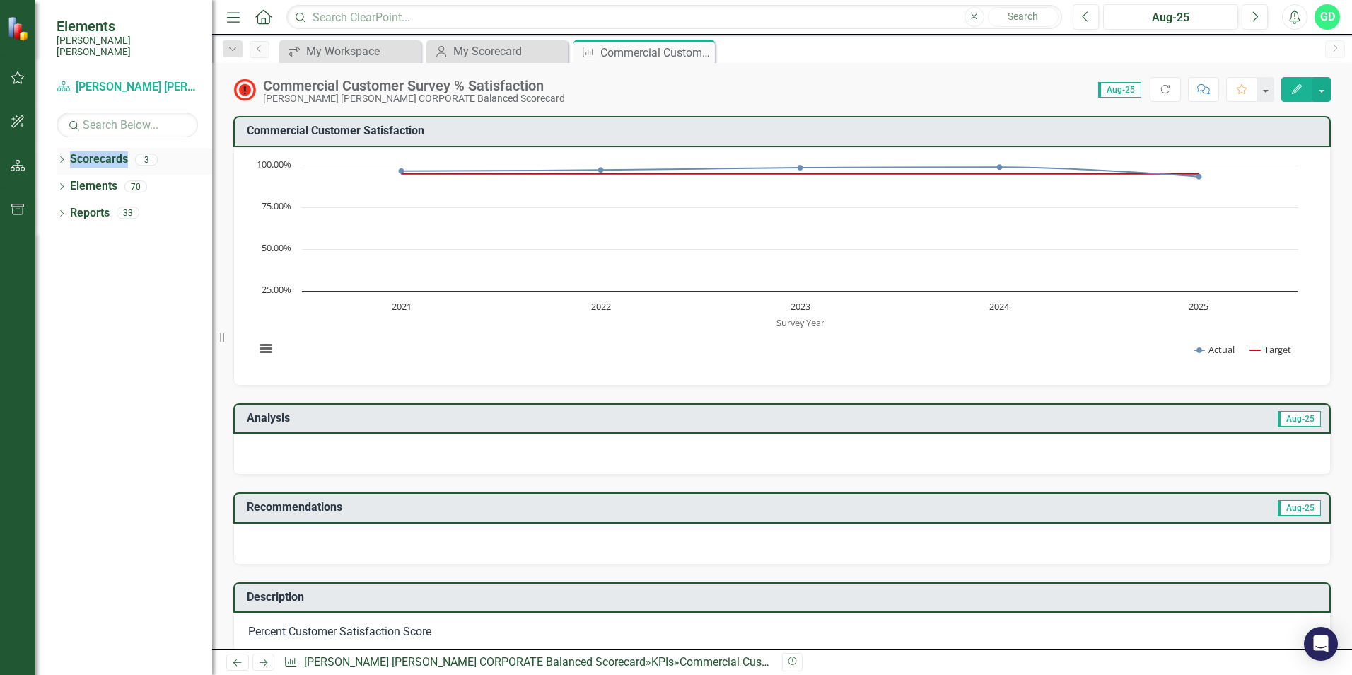
click at [90, 151] on link "Scorecards" at bounding box center [99, 159] width 58 height 16
drag, startPoint x: 90, startPoint y: 149, endPoint x: 57, endPoint y: 145, distance: 33.5
click at [57, 157] on icon "Dropdown" at bounding box center [62, 161] width 10 height 8
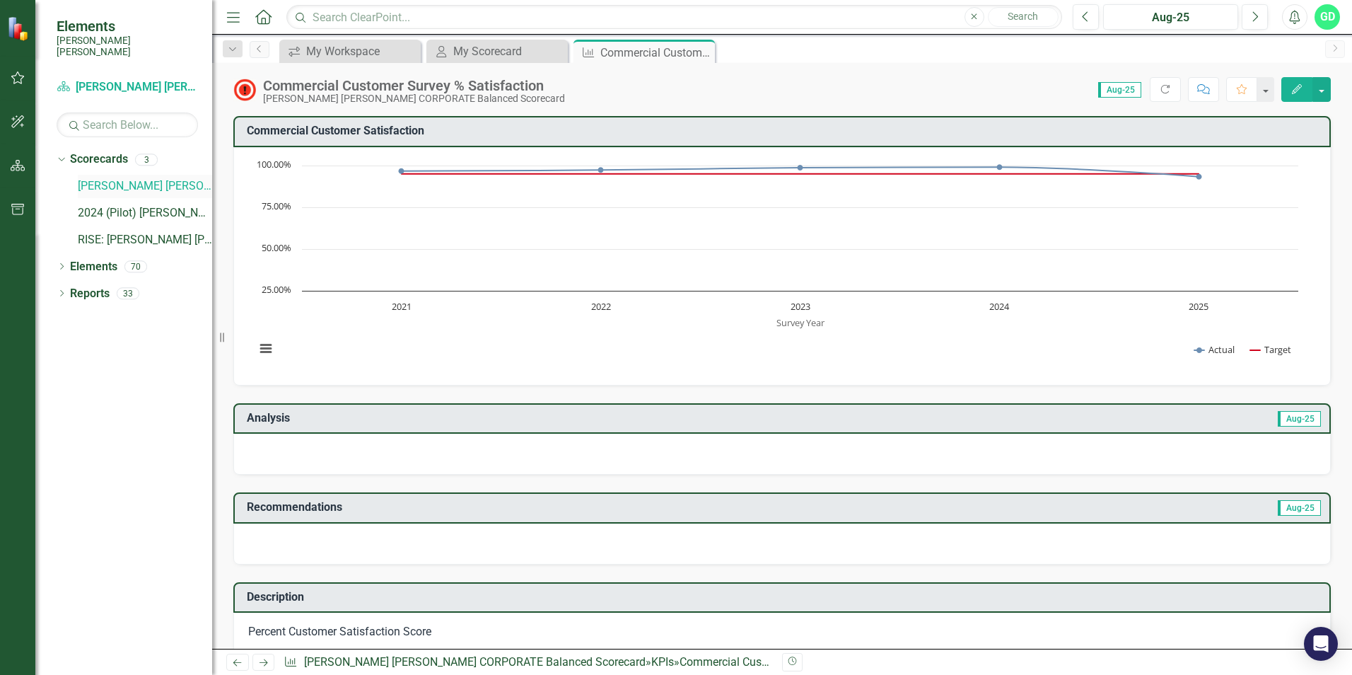
click at [86, 178] on link "[PERSON_NAME] [PERSON_NAME] CORPORATE Balanced Scorecard" at bounding box center [145, 186] width 134 height 16
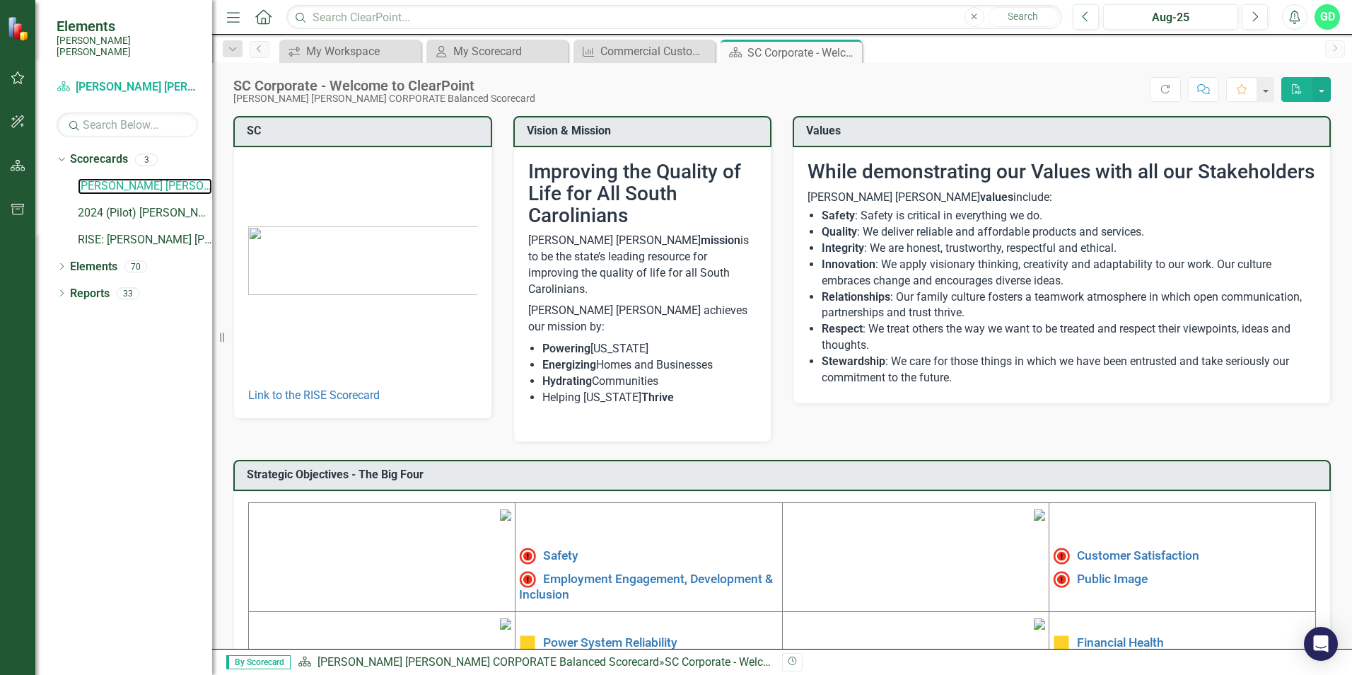
scroll to position [213, 0]
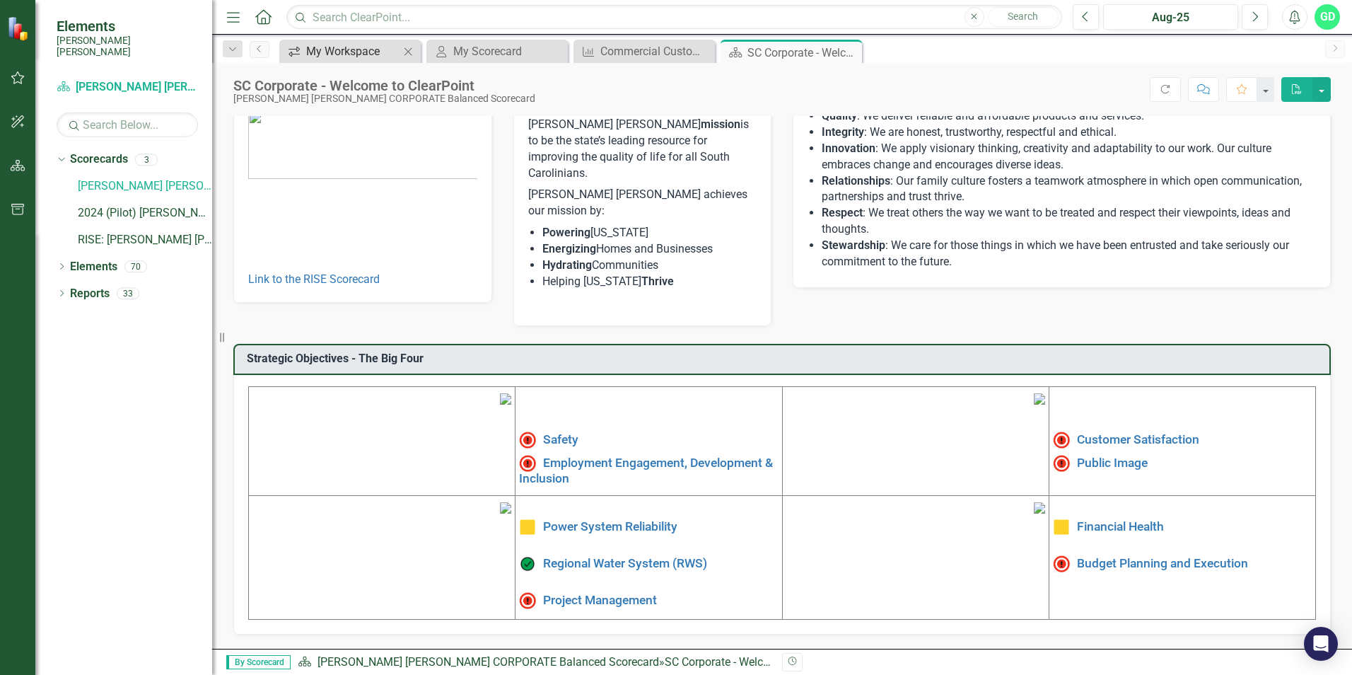
click at [367, 59] on div "My Workspace" at bounding box center [352, 51] width 93 height 18
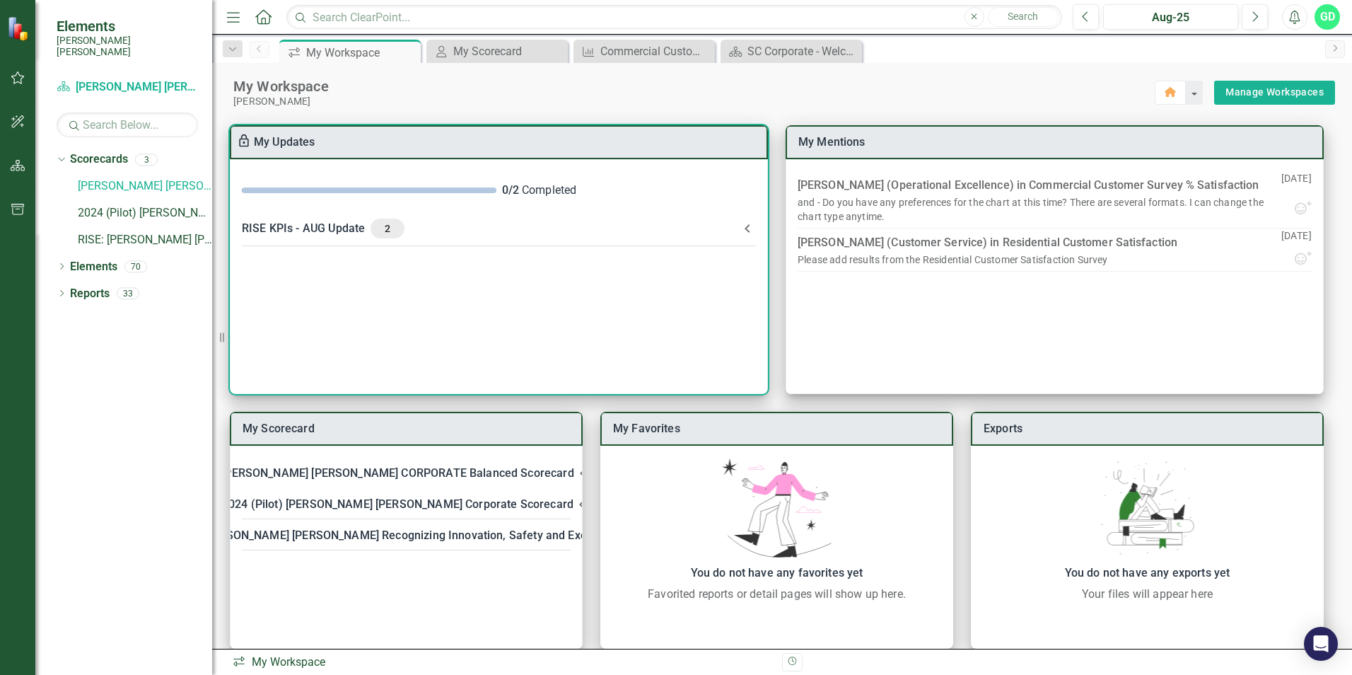
scroll to position [18, 0]
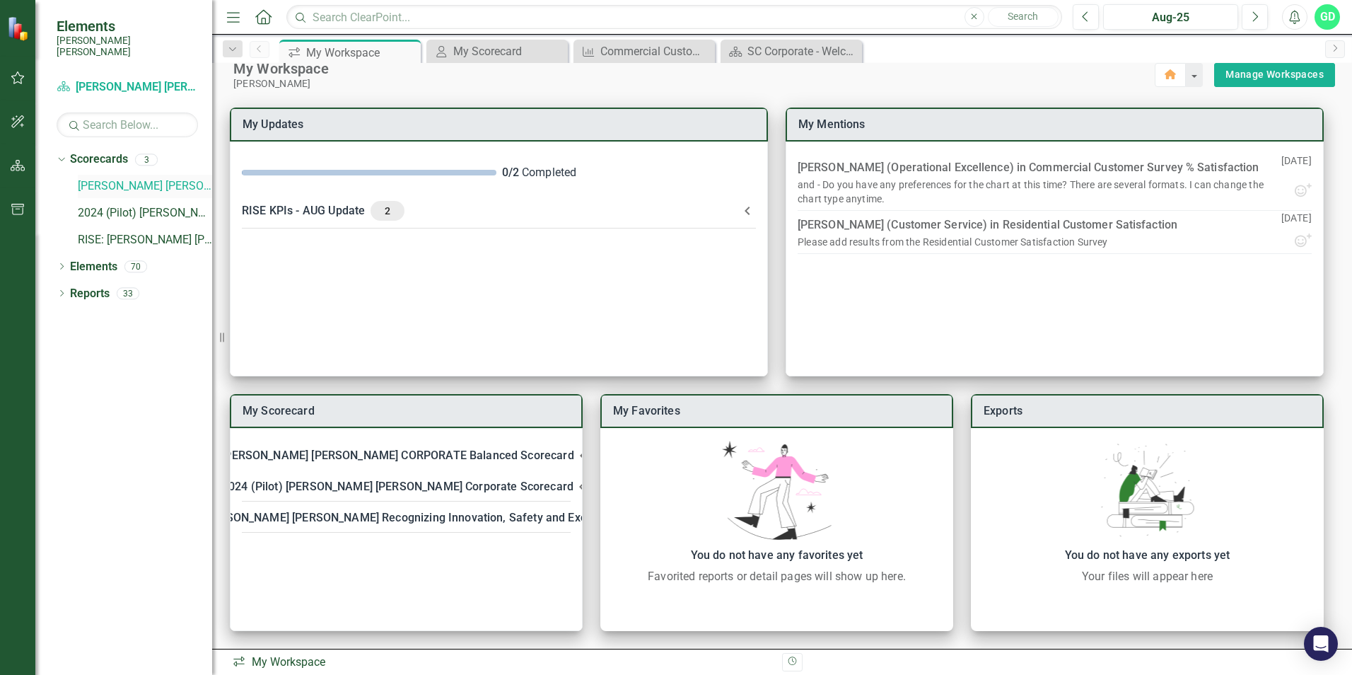
click at [164, 178] on link "[PERSON_NAME] [PERSON_NAME] CORPORATE Balanced Scorecard" at bounding box center [145, 186] width 134 height 16
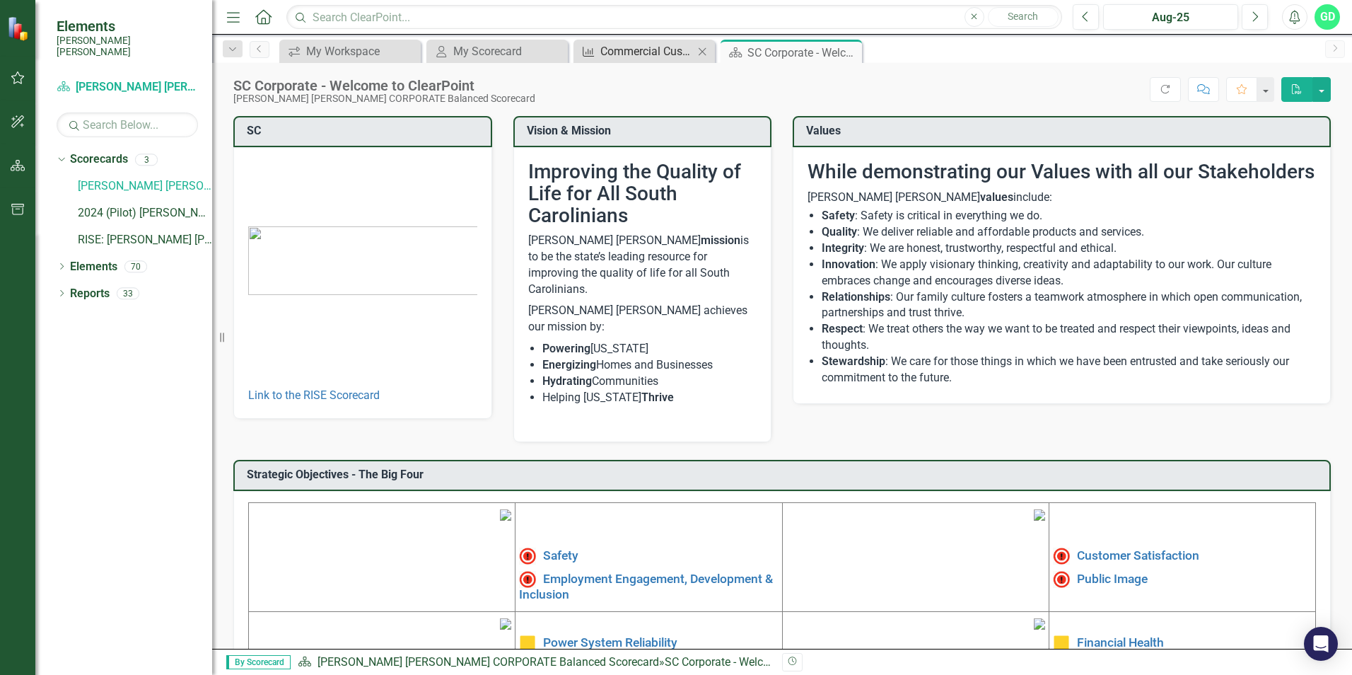
click at [644, 49] on div "Commercial Customer Survey % Satisfaction​" at bounding box center [646, 51] width 93 height 18
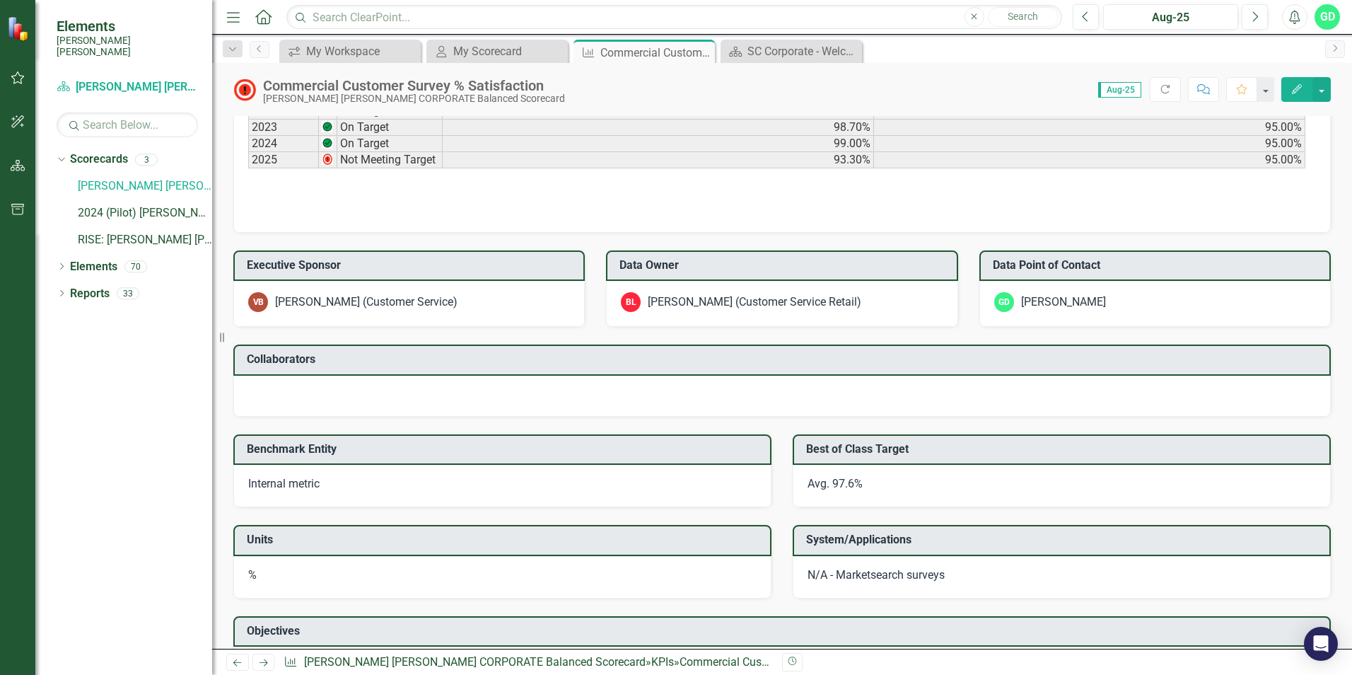
scroll to position [963, 0]
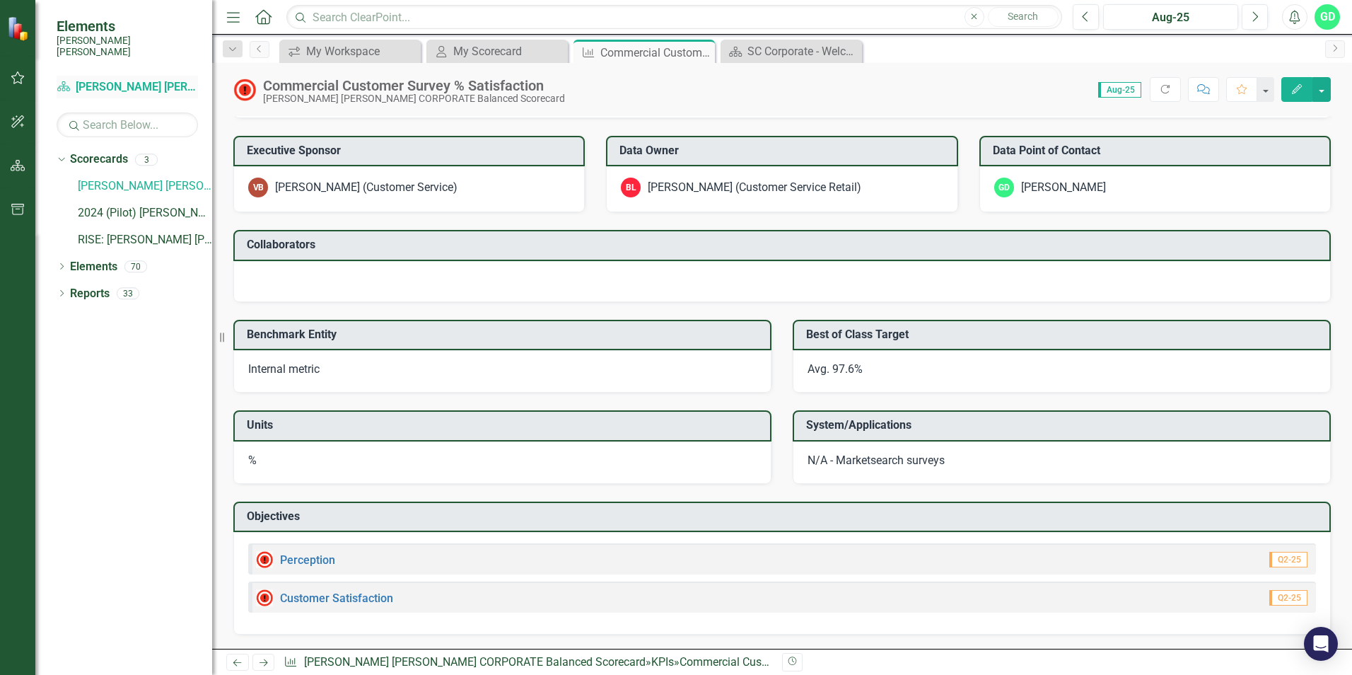
click at [101, 79] on link "Scorecard Santee Cooper CORPORATE Balanced Scorecard" at bounding box center [127, 87] width 141 height 16
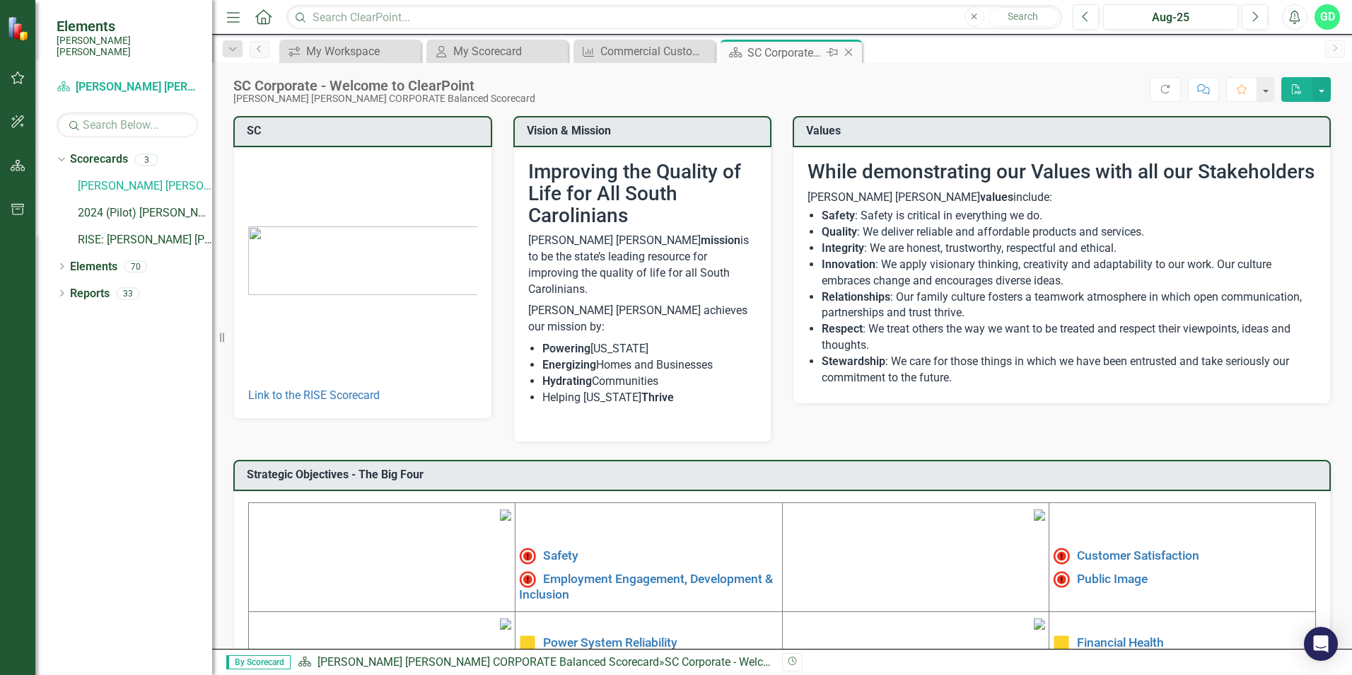
click at [854, 54] on icon "Close" at bounding box center [848, 52] width 14 height 11
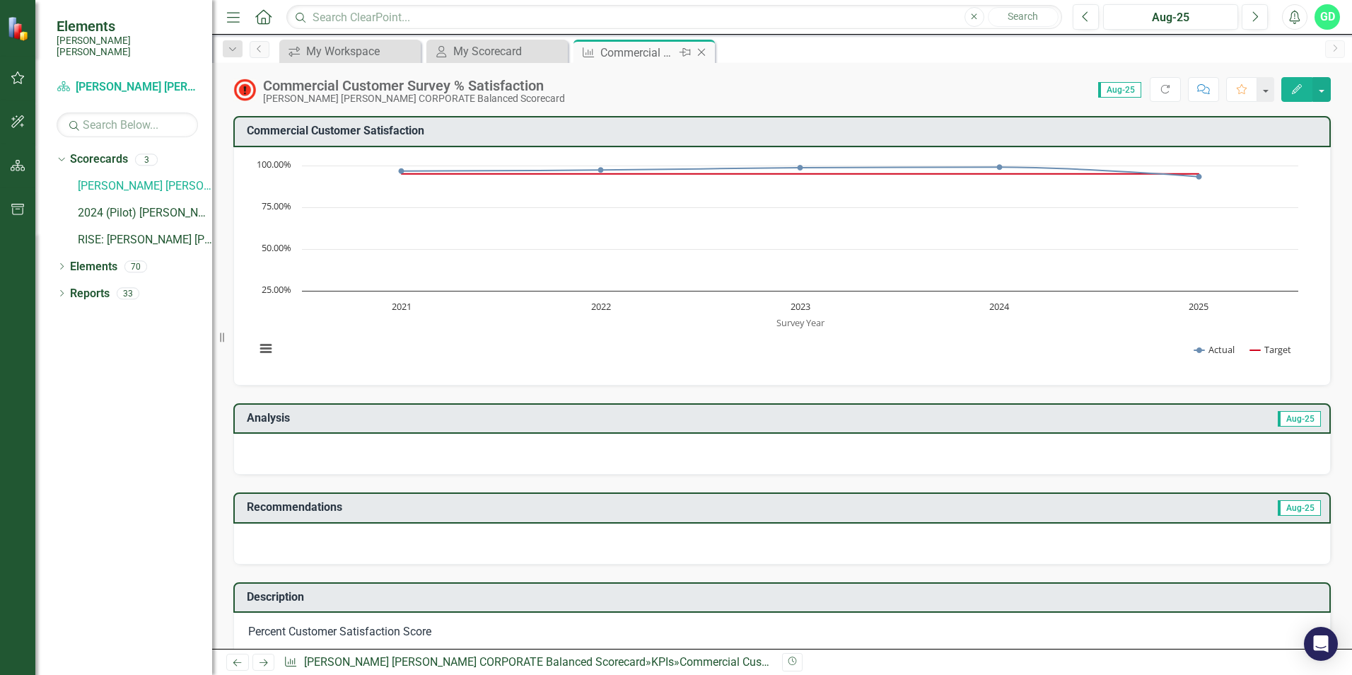
click at [702, 54] on icon "Close" at bounding box center [701, 52] width 14 height 11
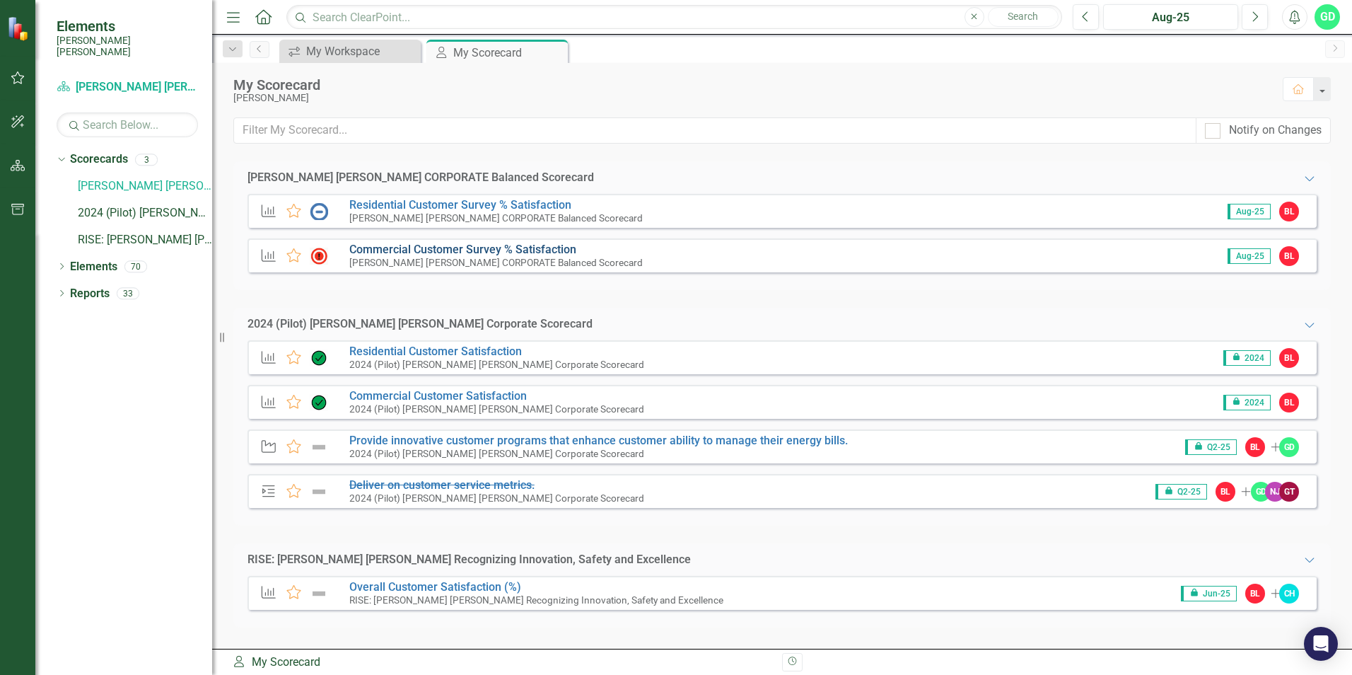
click at [401, 252] on link "Commercial Customer Survey % Satisfaction​" at bounding box center [462, 249] width 227 height 13
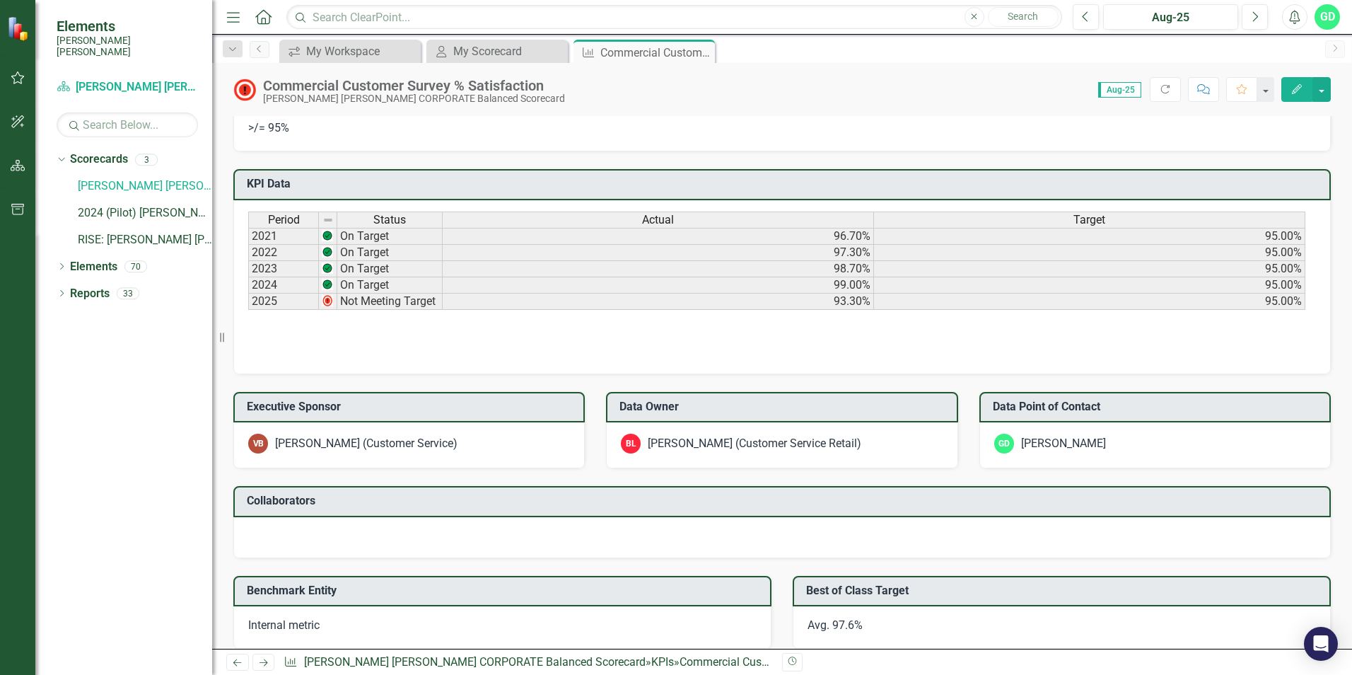
scroll to position [963, 0]
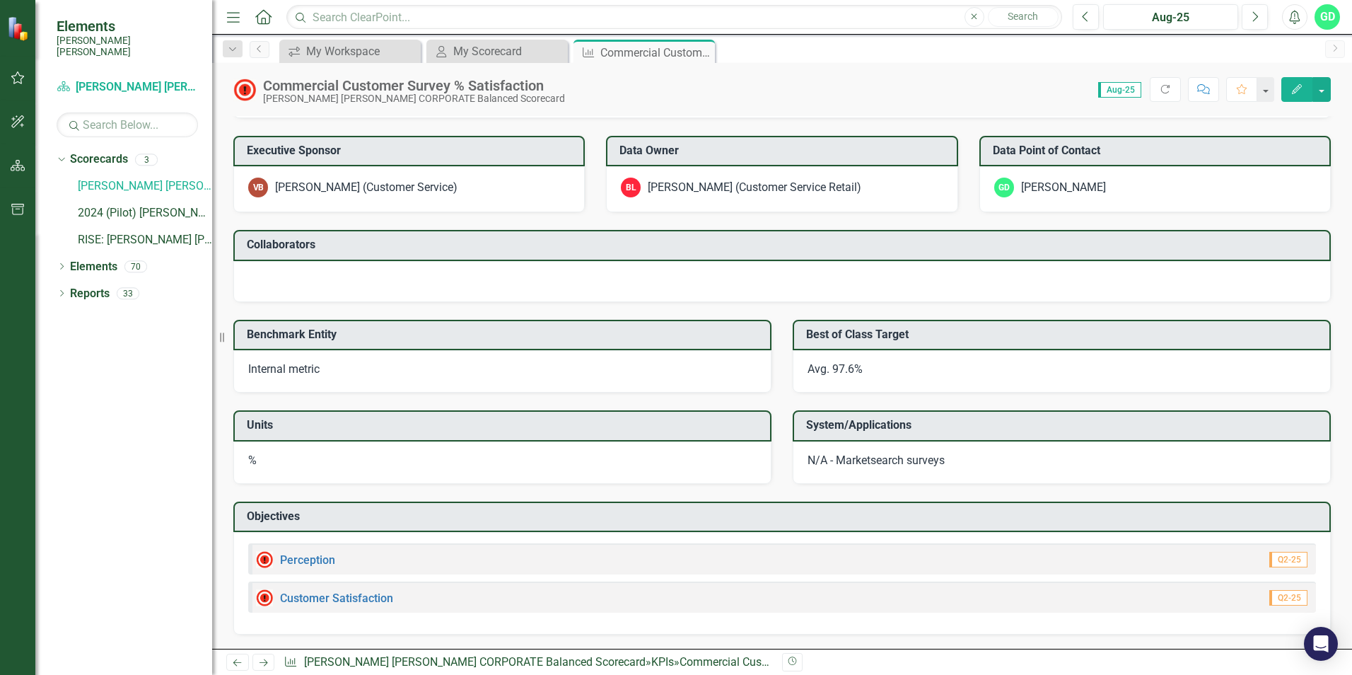
click at [800, 665] on button "Revision History" at bounding box center [792, 662] width 21 height 18
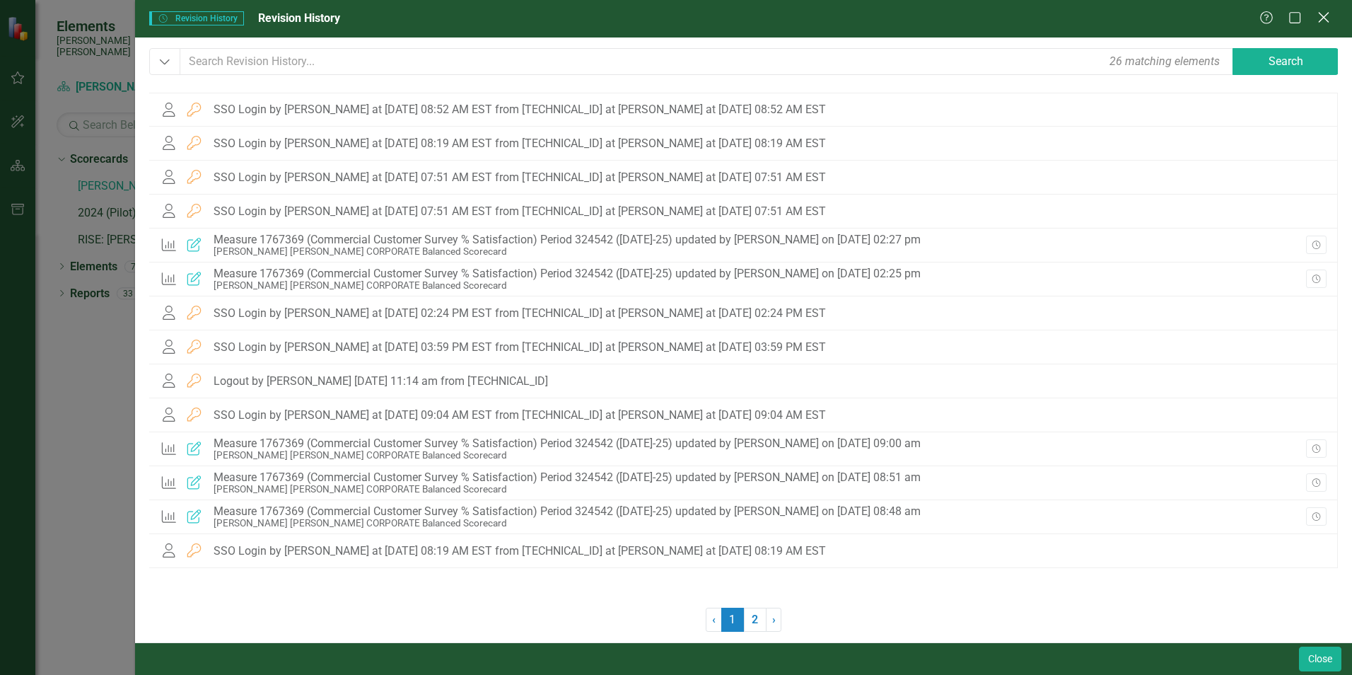
click at [1326, 21] on icon "Close" at bounding box center [1323, 17] width 18 height 13
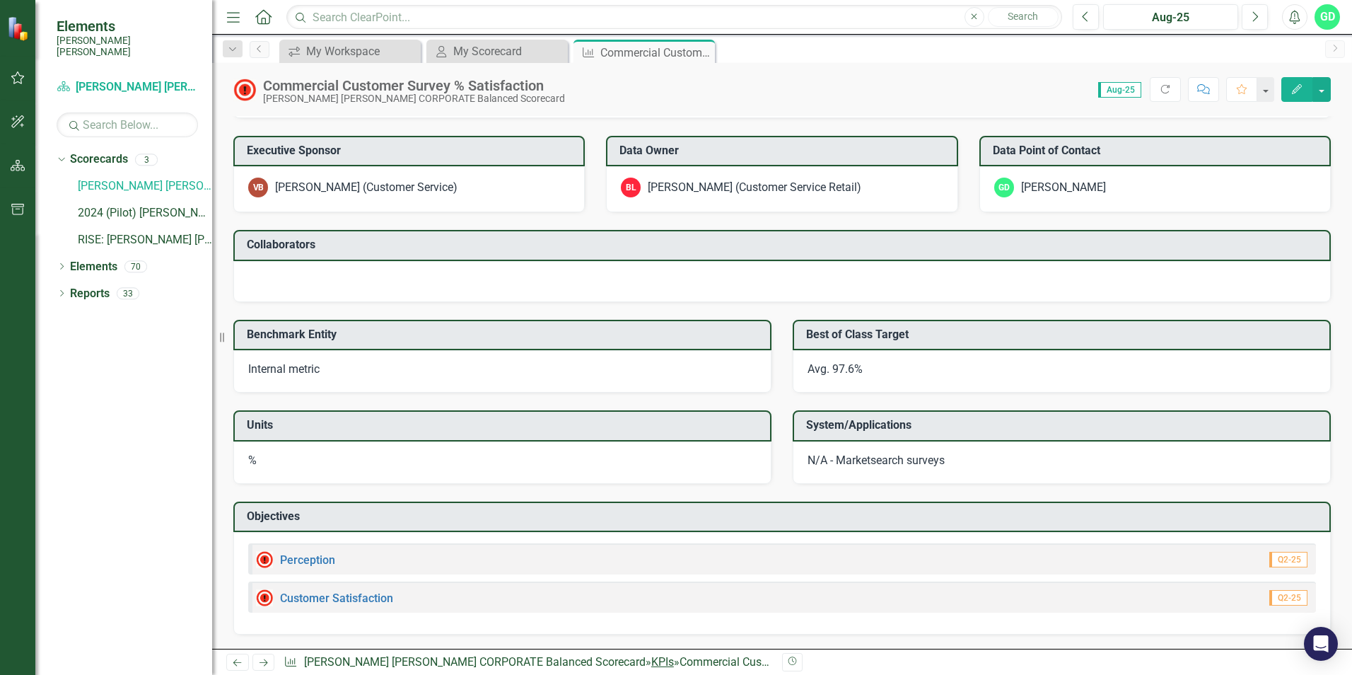
click at [651, 663] on link "KPIs" at bounding box center [662, 661] width 23 height 13
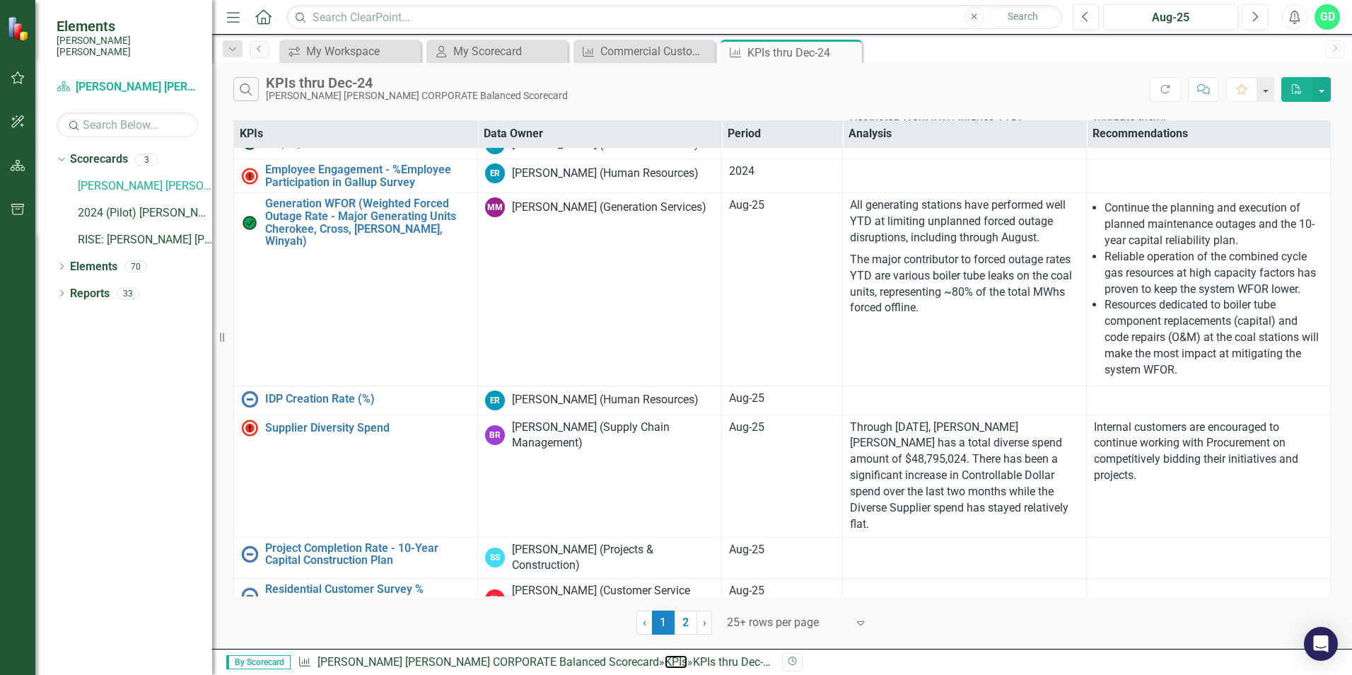
scroll to position [848, 0]
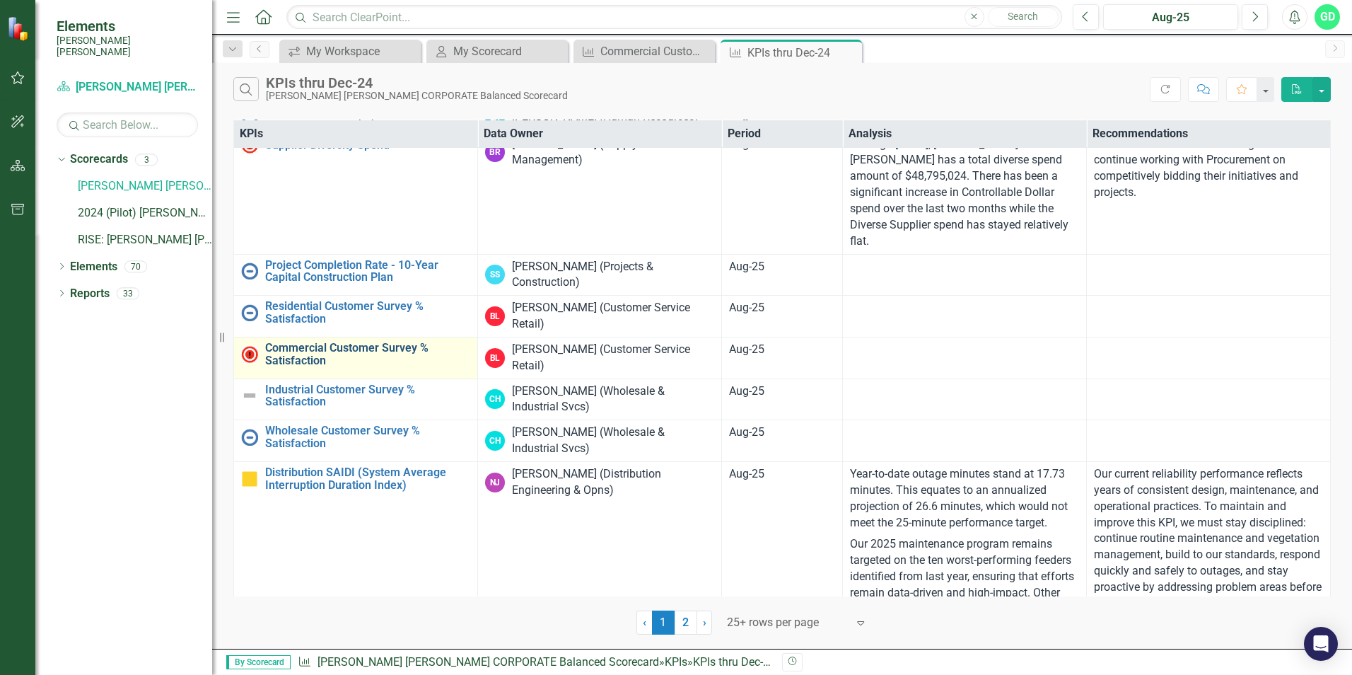
click at [332, 366] on link "Commercial Customer Survey % Satisfaction​" at bounding box center [367, 354] width 205 height 25
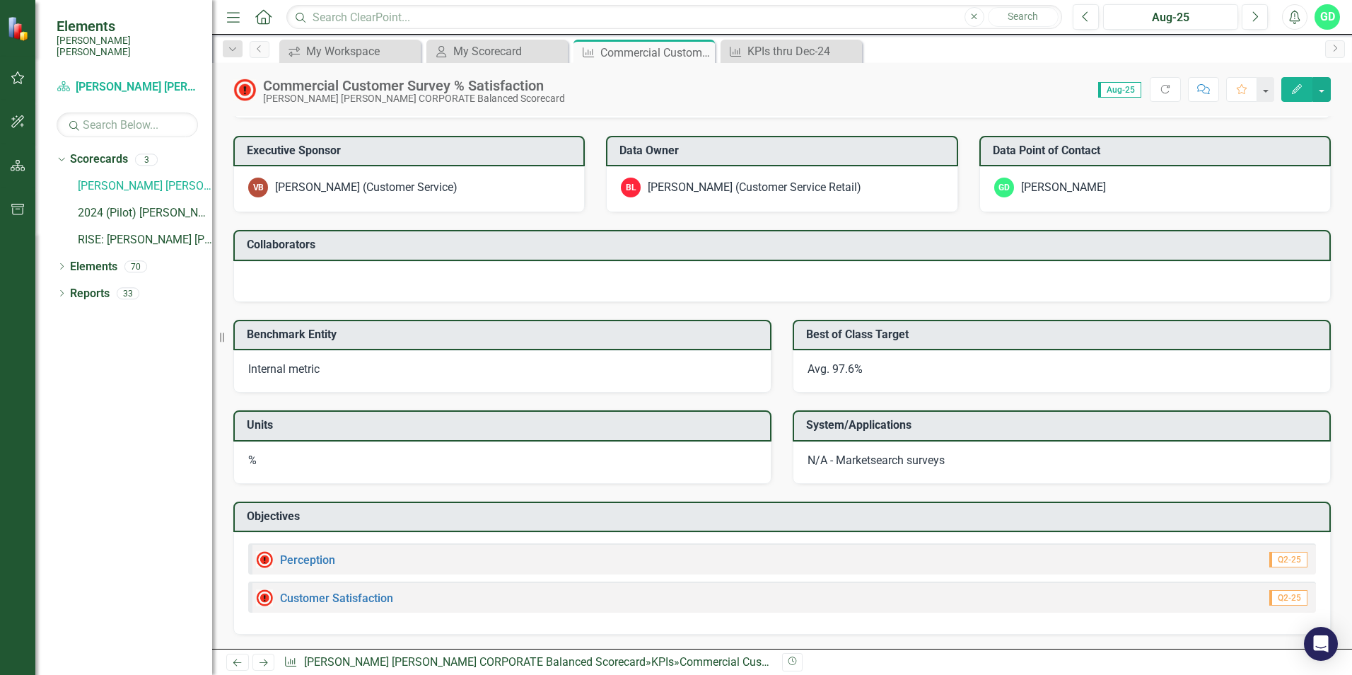
scroll to position [751, 0]
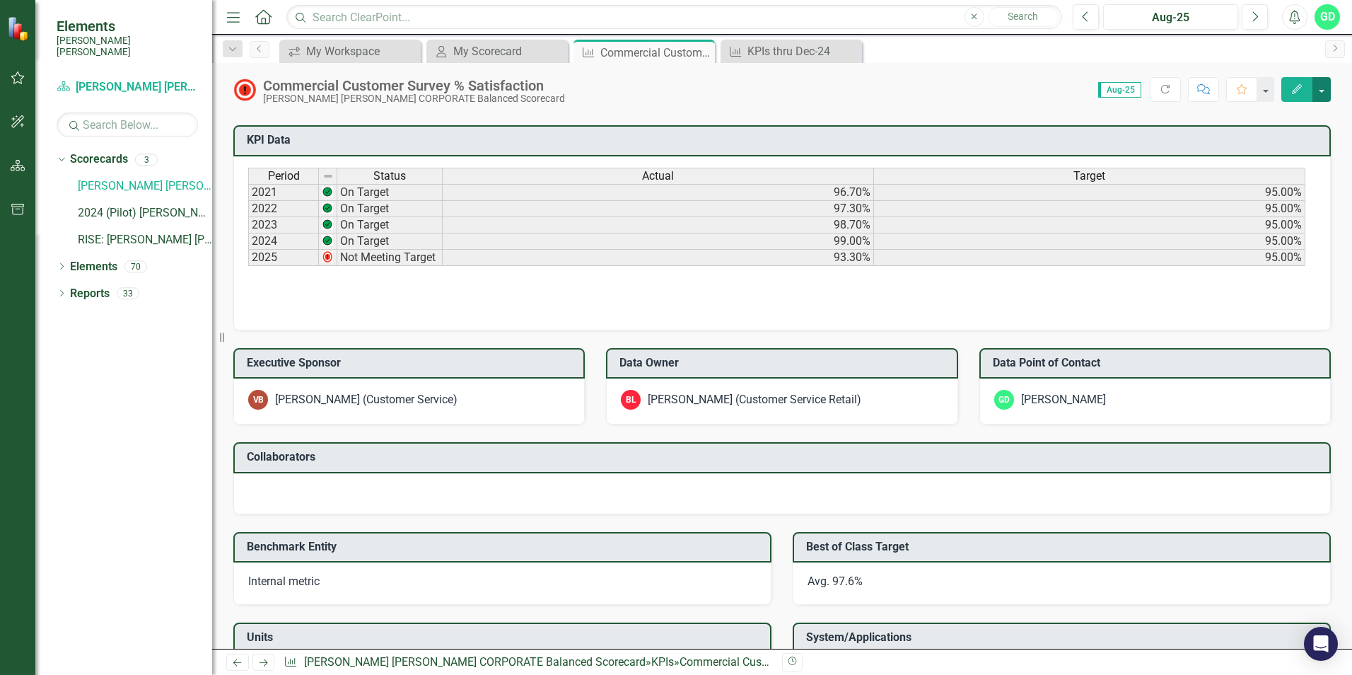
click at [1324, 83] on button "button" at bounding box center [1321, 89] width 18 height 25
click at [1266, 91] on button "button" at bounding box center [1265, 89] width 18 height 25
click at [863, 97] on div "Score: 0.00 Aug-25 Completed Refresh Comment Favorite Edit" at bounding box center [951, 89] width 759 height 24
click at [64, 264] on icon "Dropdown" at bounding box center [62, 268] width 10 height 8
click at [99, 366] on link "Action Item Action Items" at bounding box center [118, 374] width 83 height 16
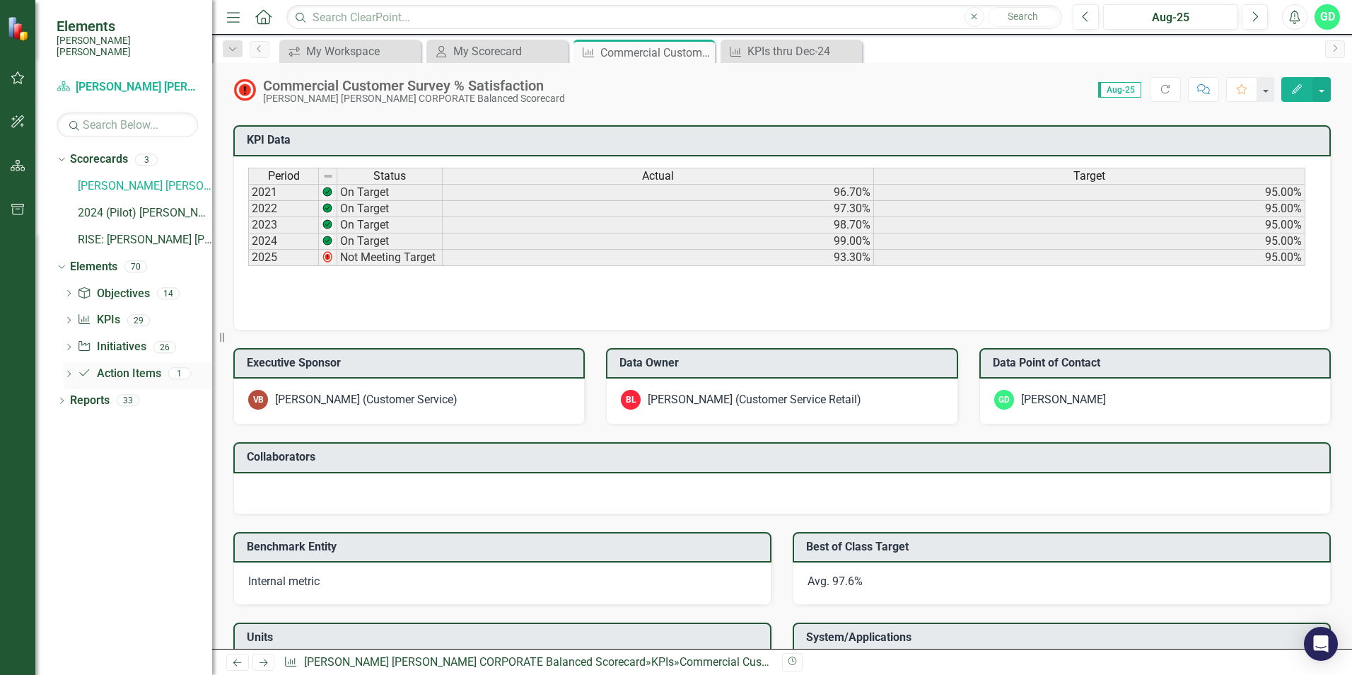
click at [71, 371] on icon "Dropdown" at bounding box center [69, 375] width 10 height 8
click at [120, 366] on link "Action Item Action Items" at bounding box center [118, 374] width 83 height 16
click at [123, 390] on div "test 2026 Strategy Action Item #1" at bounding box center [156, 396] width 112 height 13
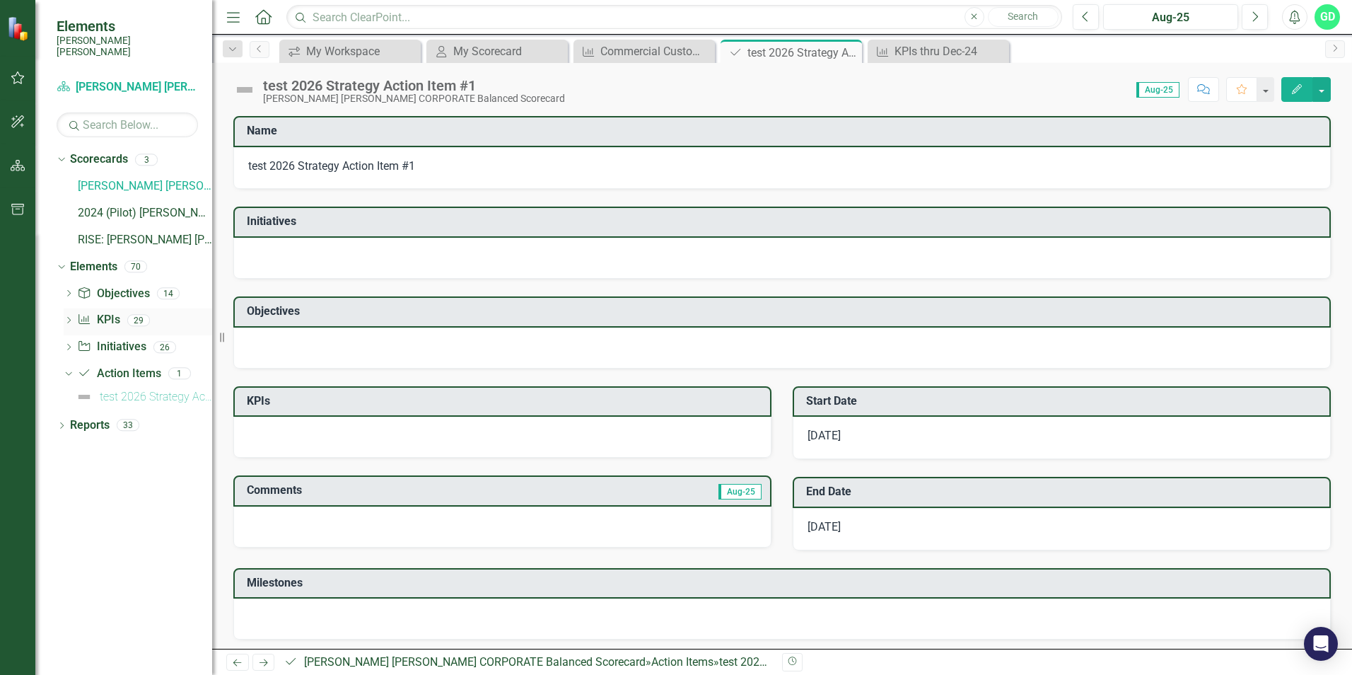
click at [70, 317] on icon "Dropdown" at bounding box center [69, 321] width 10 height 8
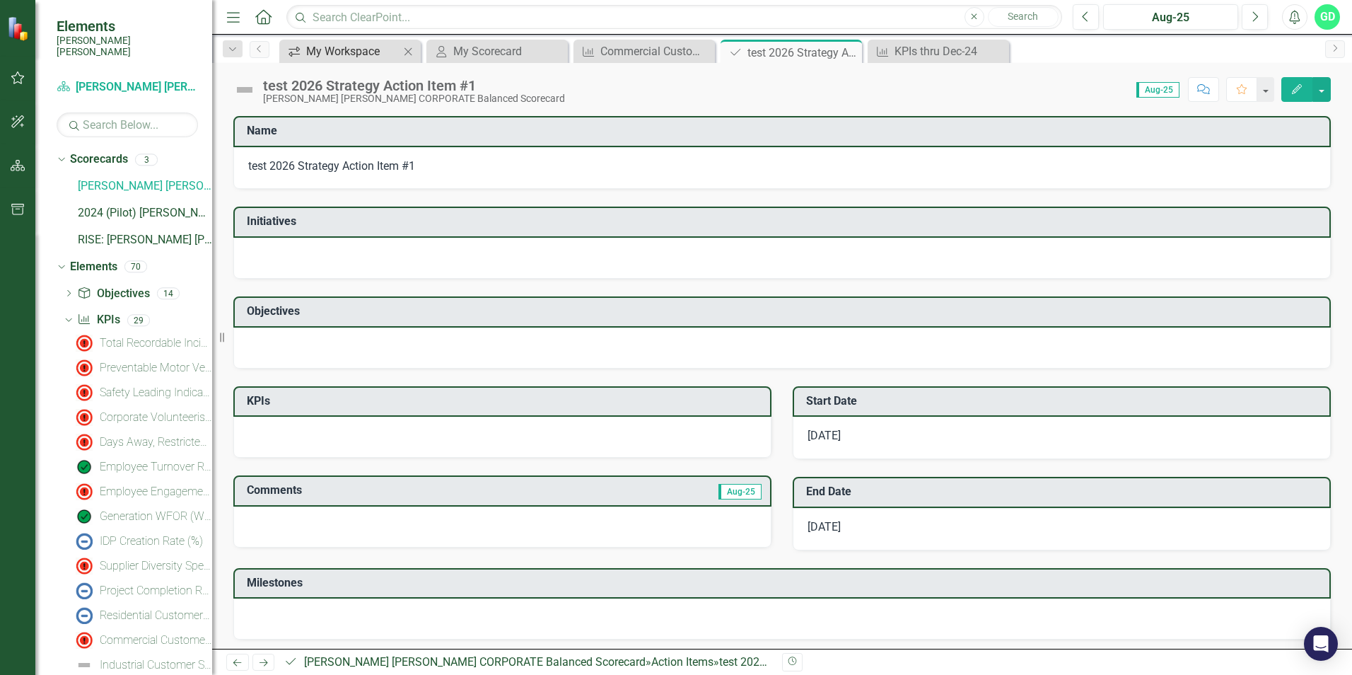
click at [358, 54] on div "My Workspace" at bounding box center [352, 51] width 93 height 18
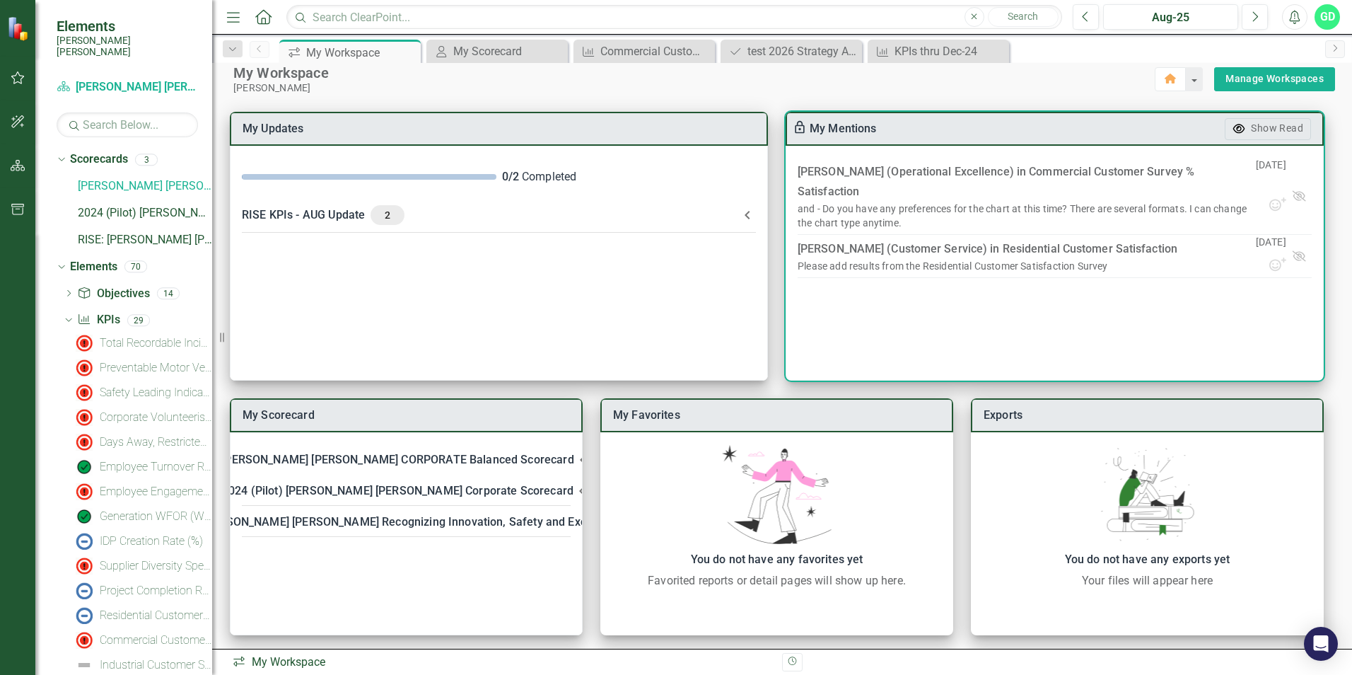
scroll to position [18, 0]
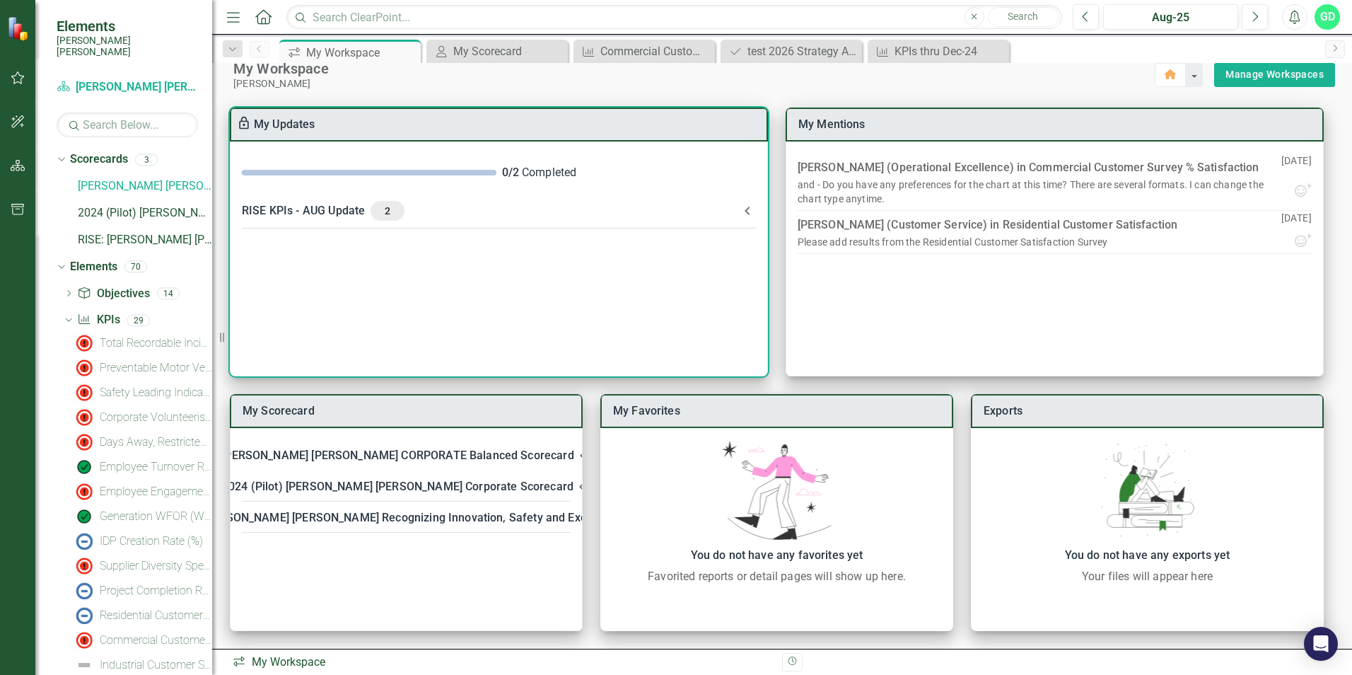
click at [338, 211] on div "RISE KPIs - AUG Update 2" at bounding box center [490, 211] width 497 height 20
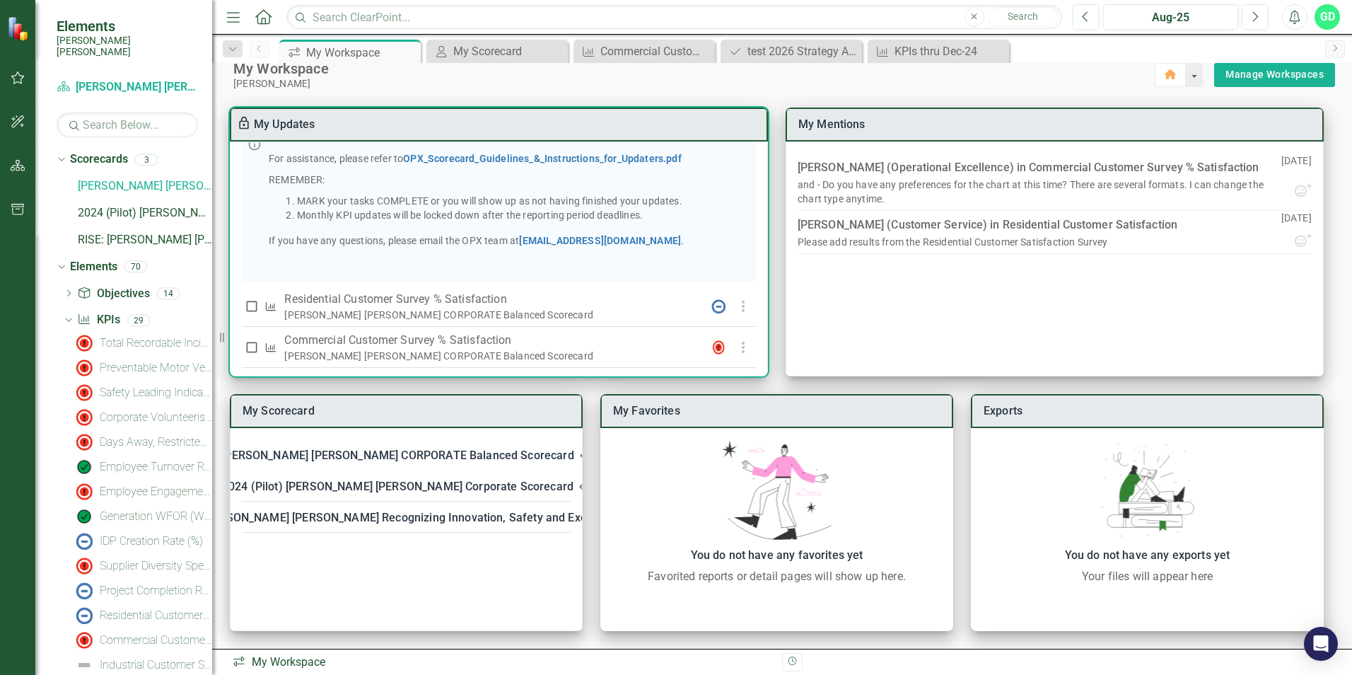
scroll to position [254, 0]
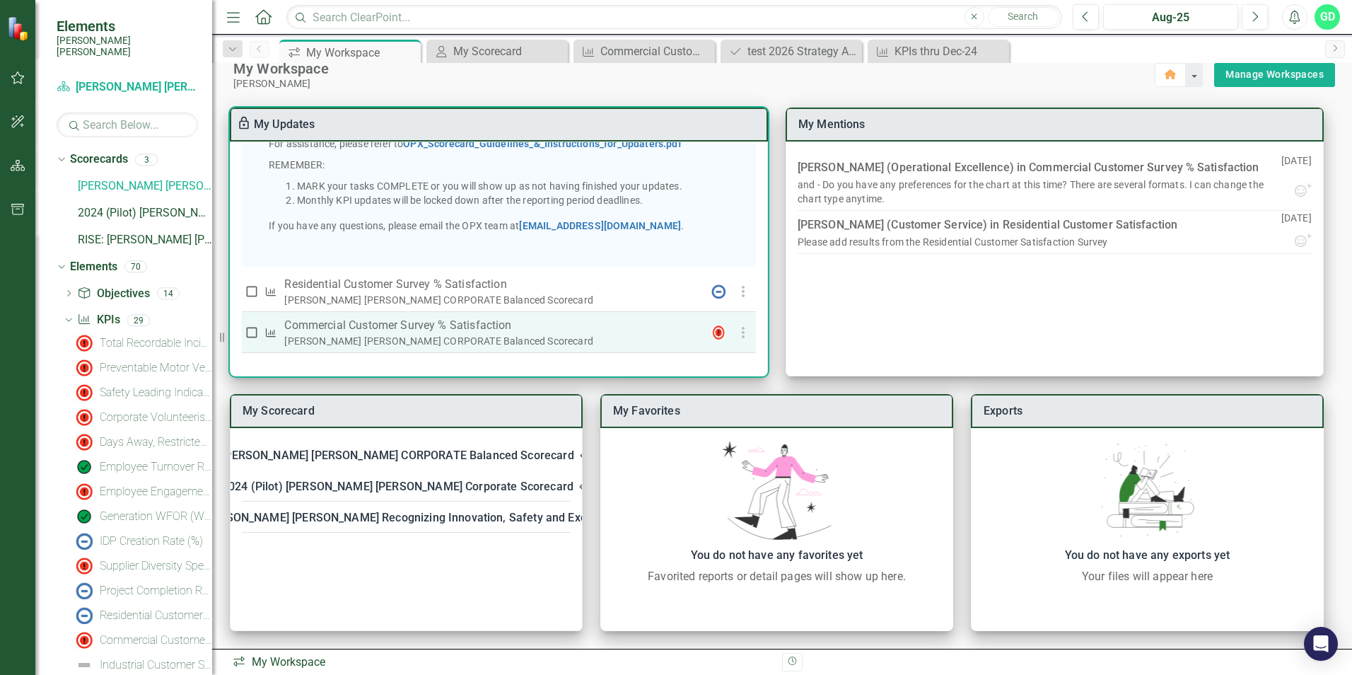
click at [252, 333] on input "checkbox" at bounding box center [252, 332] width 14 height 14
click at [743, 337] on icon "button" at bounding box center [743, 332] width 17 height 17
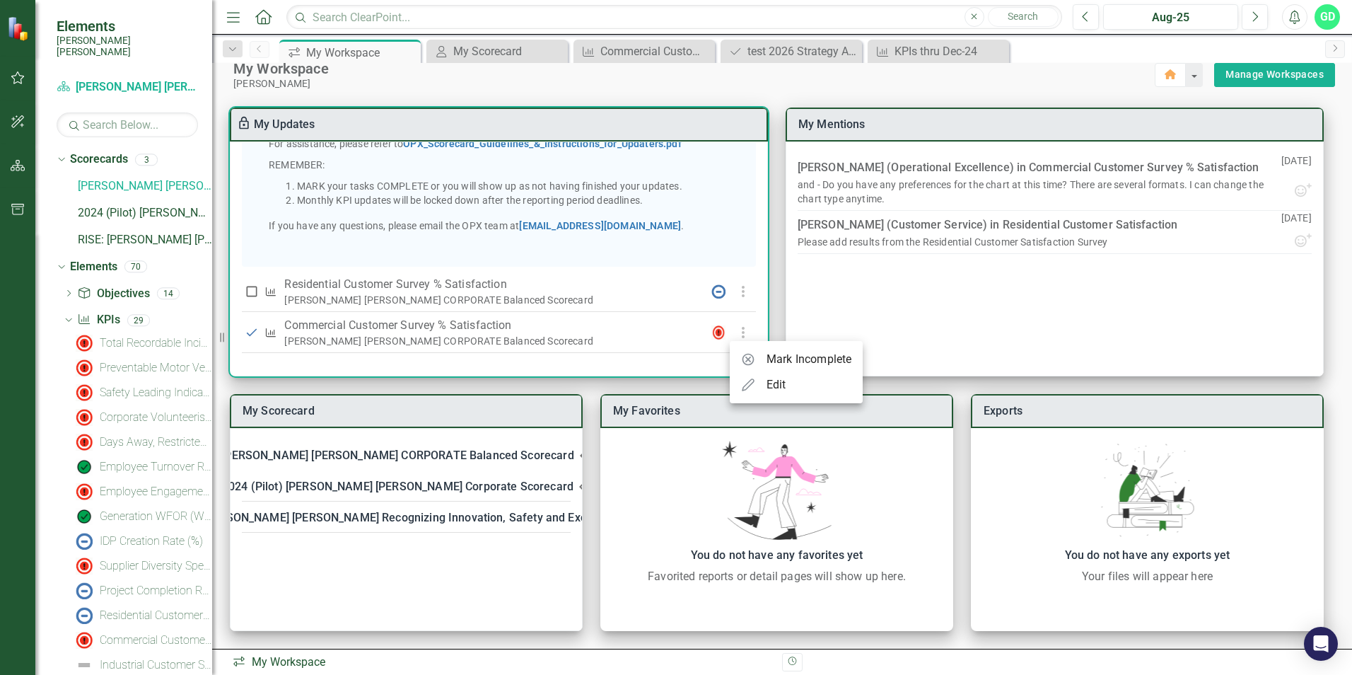
click at [657, 358] on div at bounding box center [676, 337] width 1352 height 675
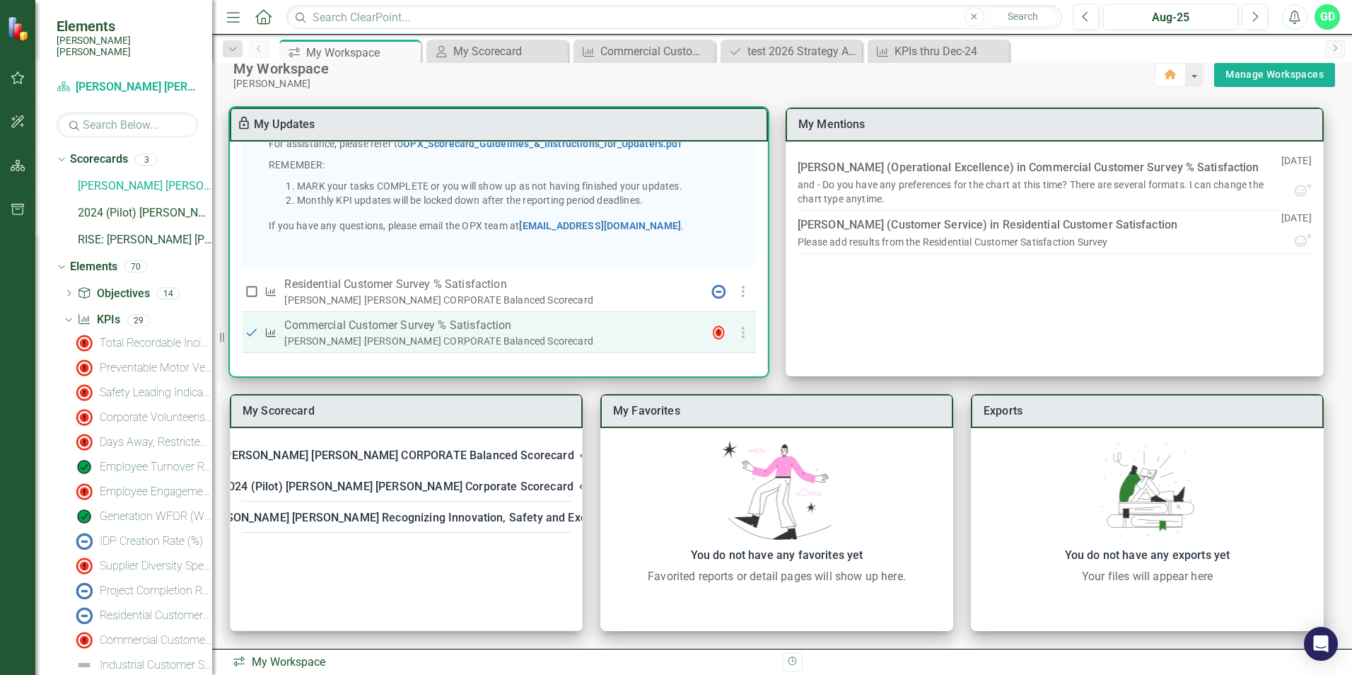
click at [741, 331] on use "button" at bounding box center [742, 332] width 3 height 11
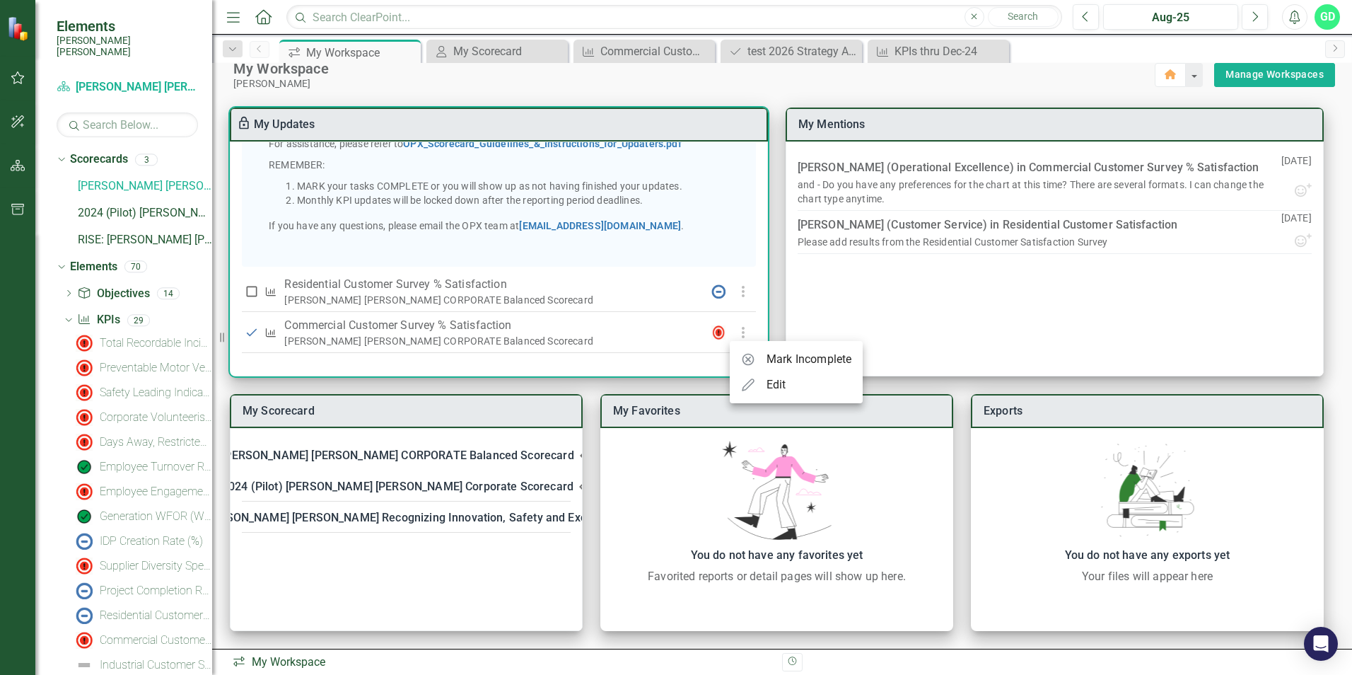
click at [468, 339] on div at bounding box center [676, 337] width 1352 height 675
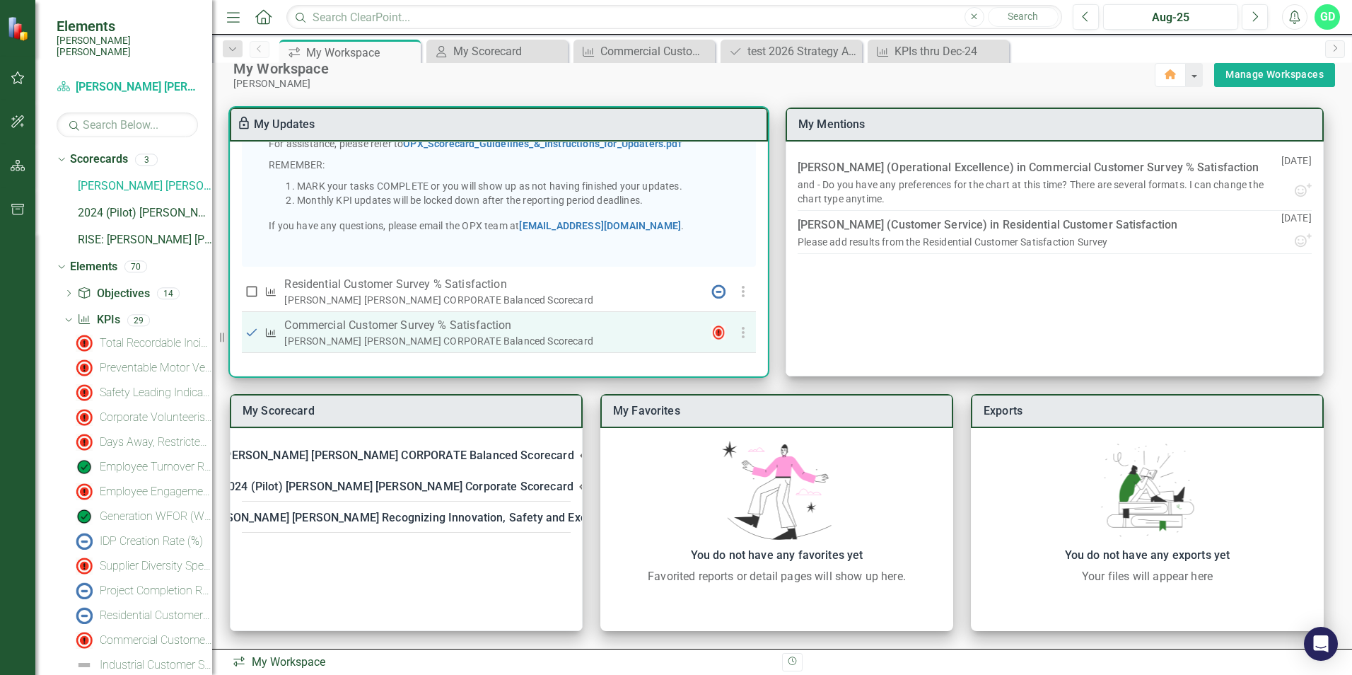
click at [254, 334] on input "checkbox" at bounding box center [252, 332] width 14 height 14
checkbox input "true"
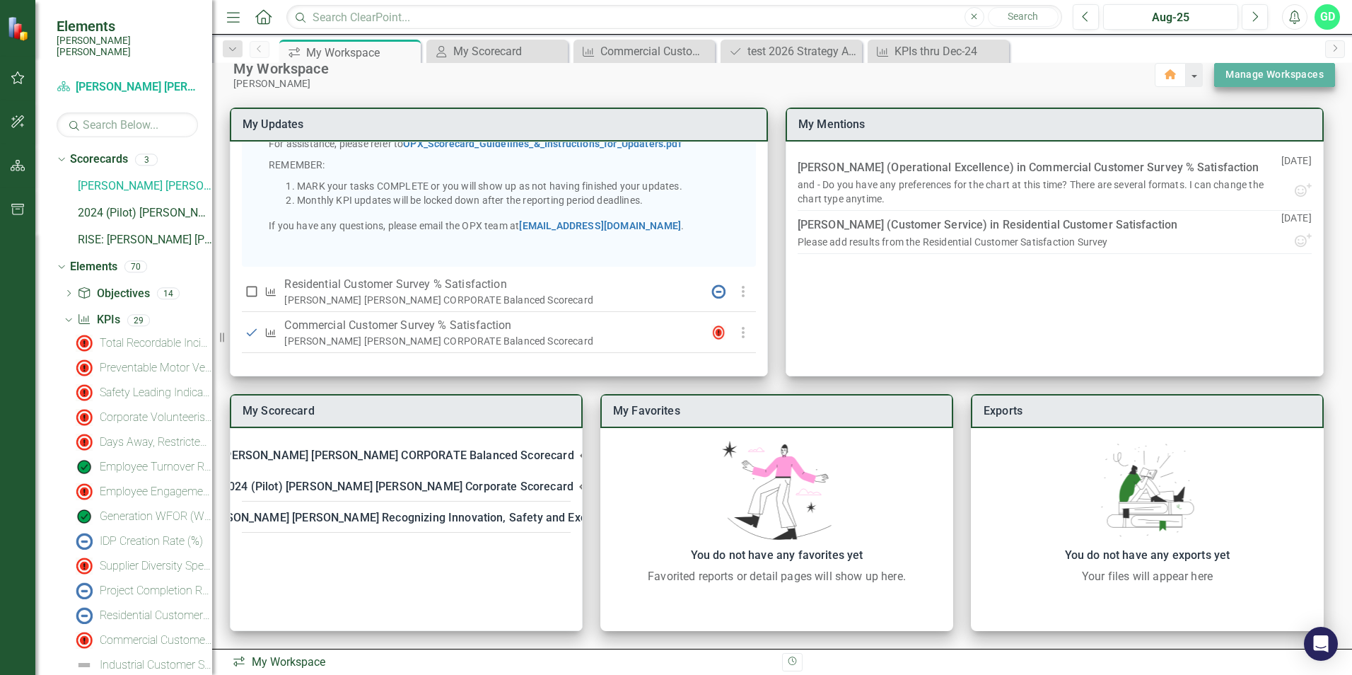
click at [1273, 64] on button "Manage Workspaces" at bounding box center [1274, 75] width 121 height 24
click at [1188, 78] on button "button" at bounding box center [1193, 75] width 18 height 24
click at [1271, 77] on link "Manage Workspaces" at bounding box center [1274, 75] width 98 height 18
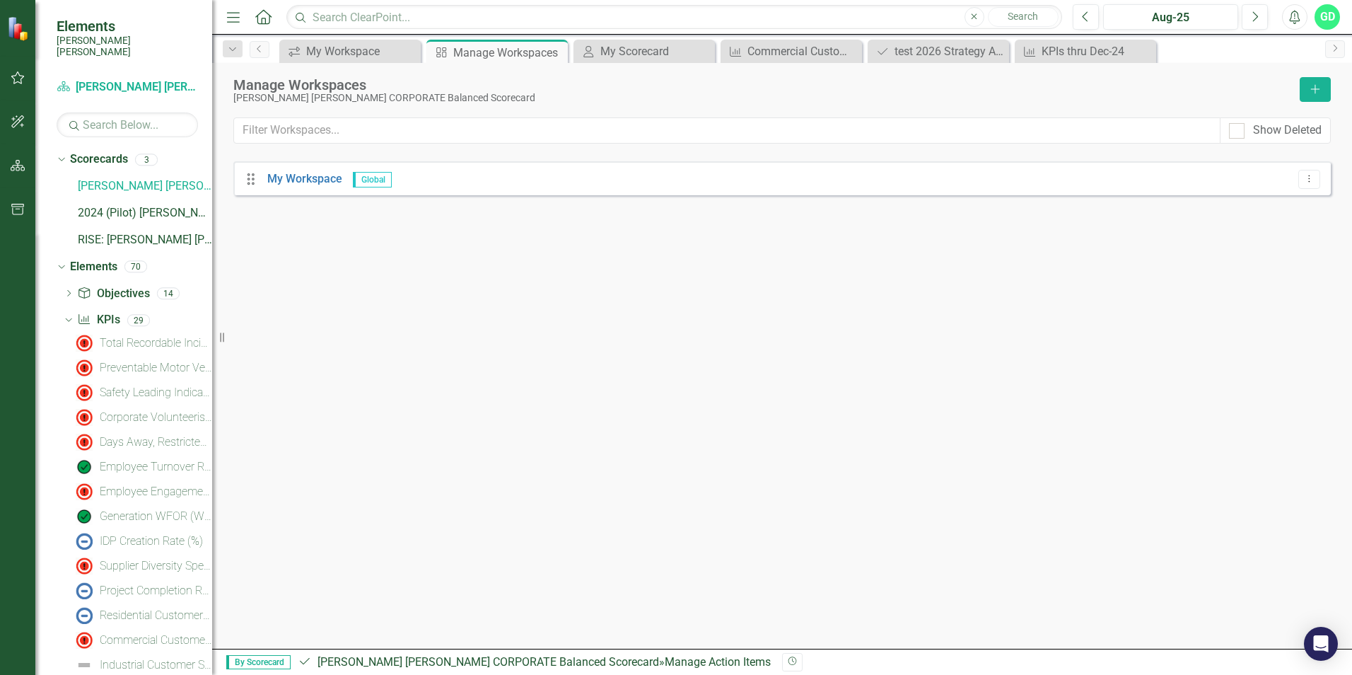
click at [313, 185] on div "My Workspace Global" at bounding box center [328, 179] width 129 height 16
click at [318, 179] on link "My Workspace" at bounding box center [304, 178] width 75 height 13
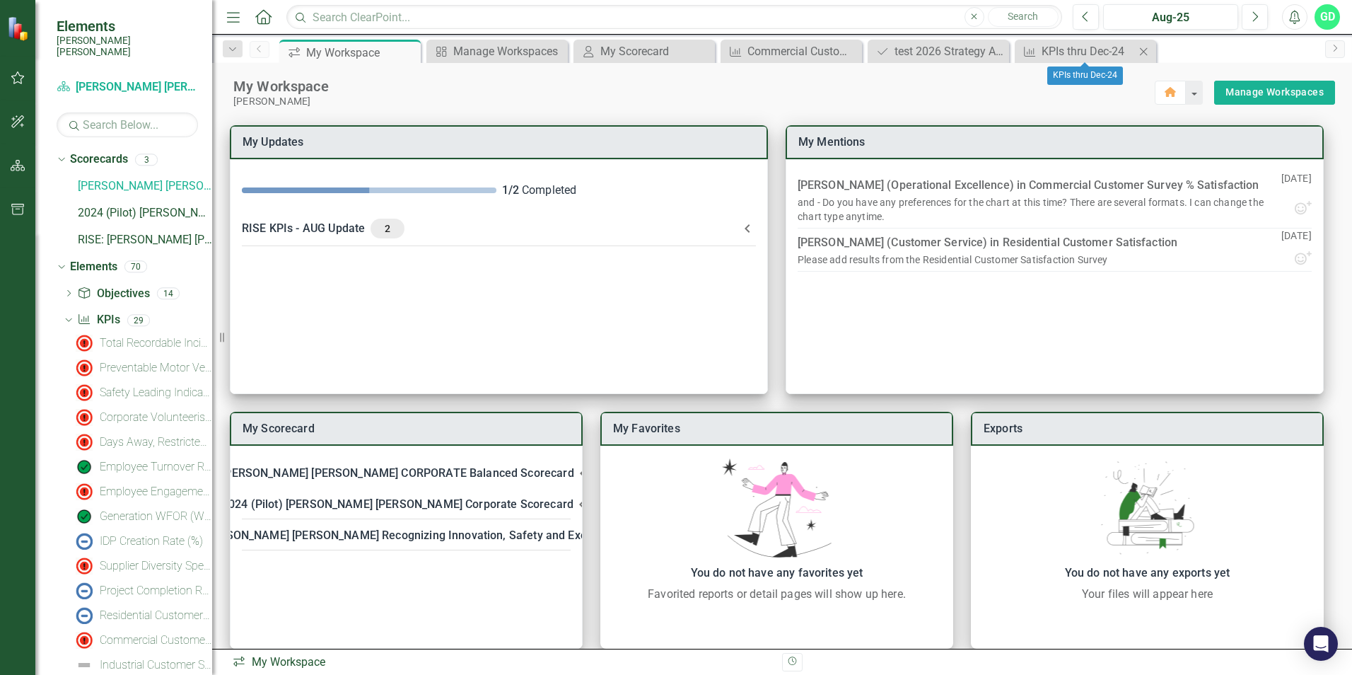
click at [1143, 52] on icon "Close" at bounding box center [1143, 51] width 14 height 11
click at [1005, 51] on div "Close" at bounding box center [997, 51] width 18 height 18
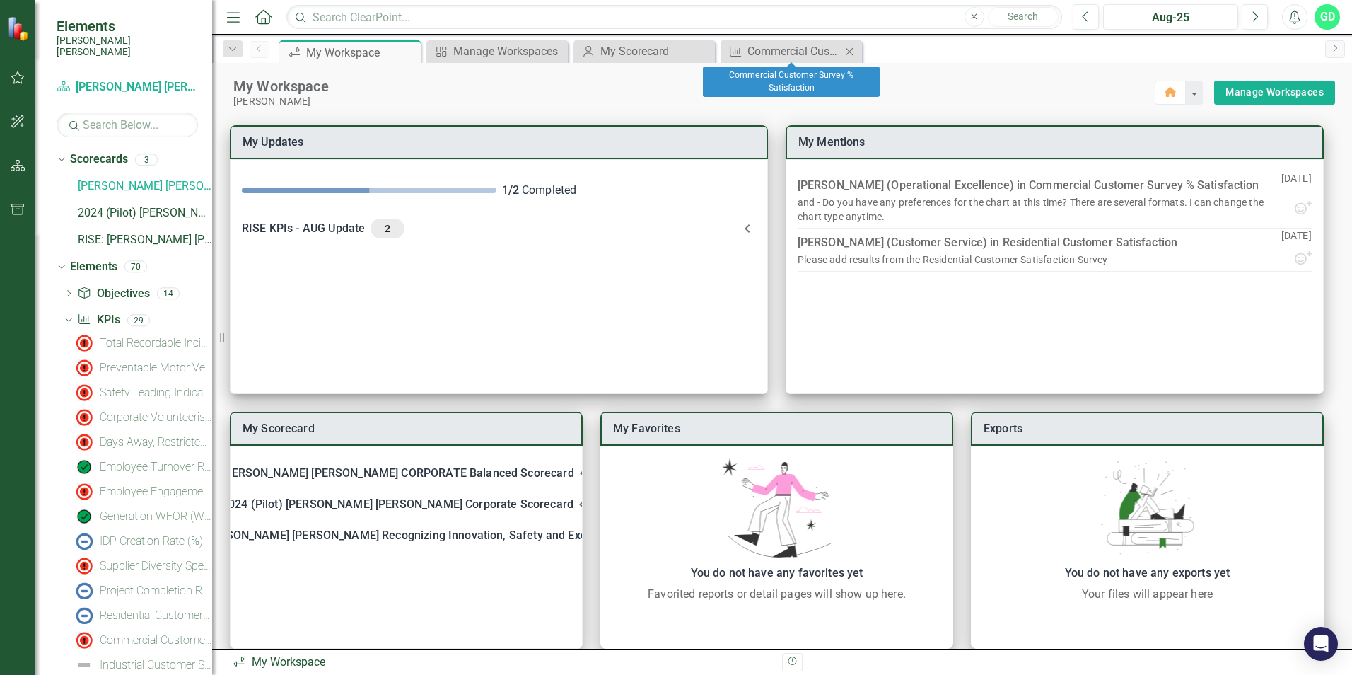
click at [851, 51] on icon "Close" at bounding box center [849, 51] width 14 height 11
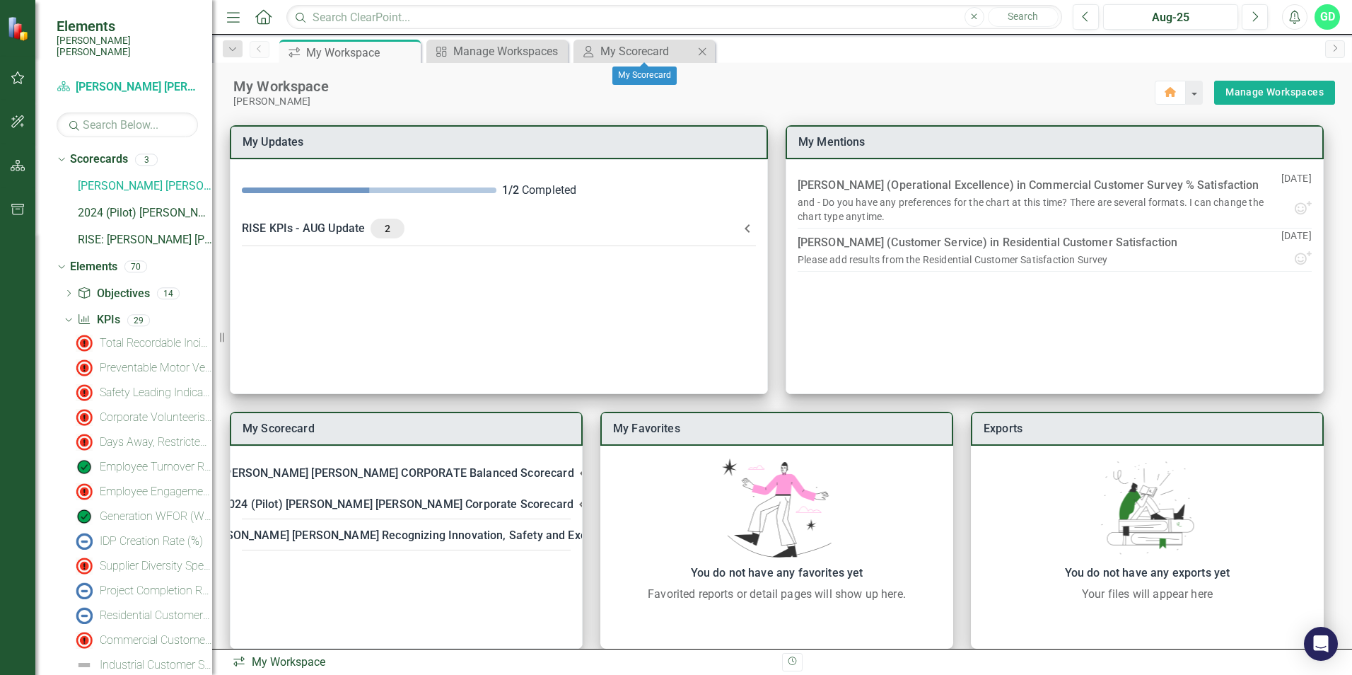
click at [701, 51] on icon "Close" at bounding box center [702, 51] width 14 height 11
click at [561, 50] on icon "Close" at bounding box center [555, 51] width 14 height 11
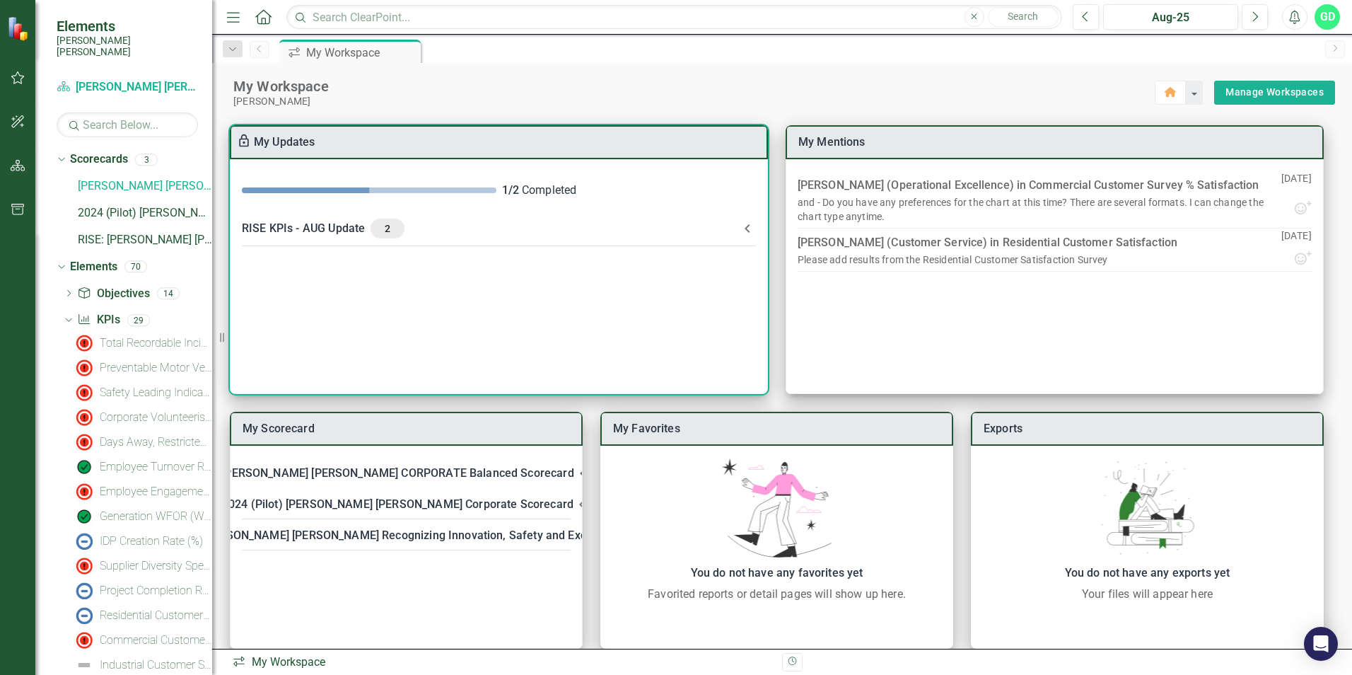
click at [752, 229] on icon at bounding box center [747, 228] width 17 height 17
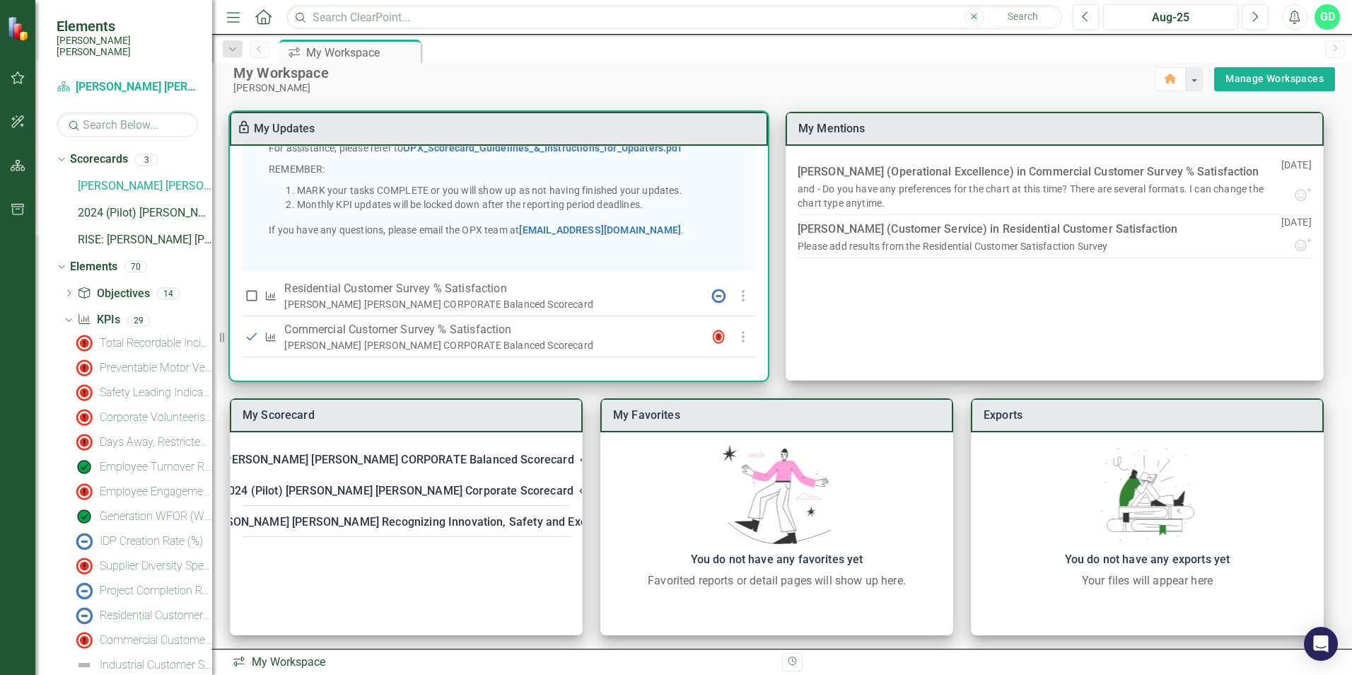
scroll to position [18, 0]
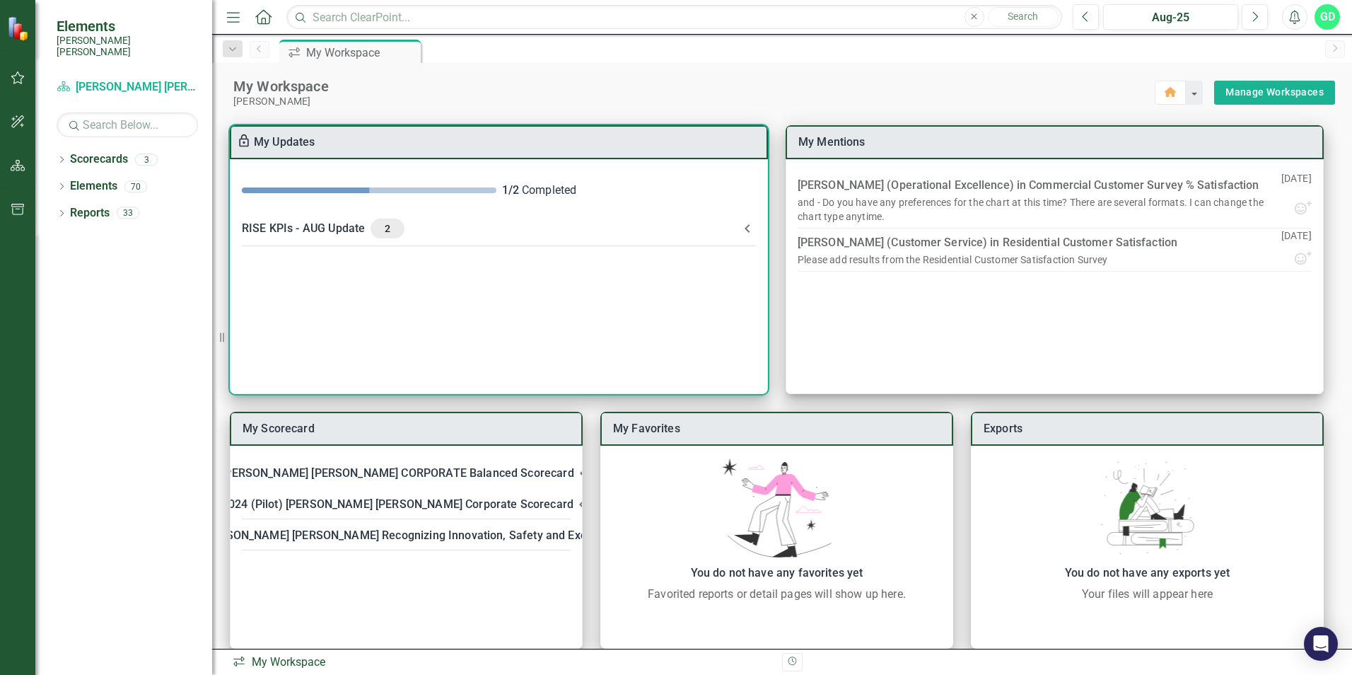
click at [308, 227] on div "RISE KPIs - AUG Update 2" at bounding box center [490, 228] width 497 height 20
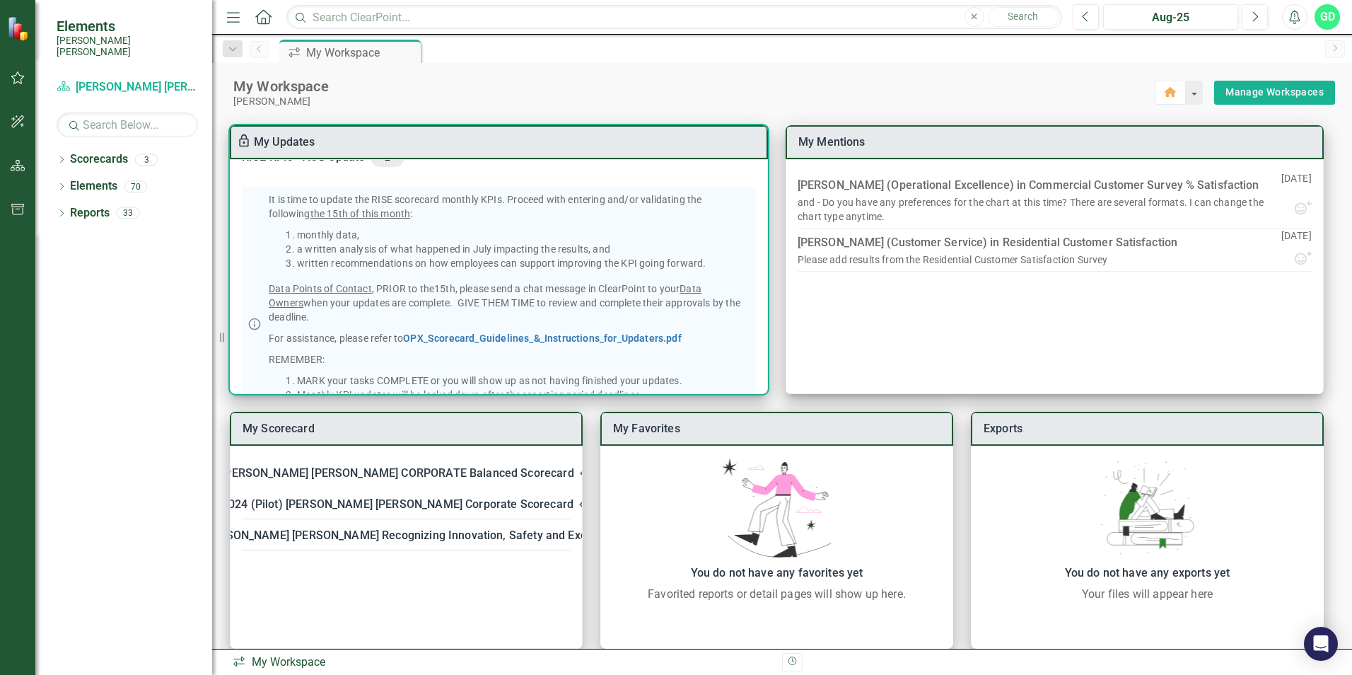
scroll to position [254, 0]
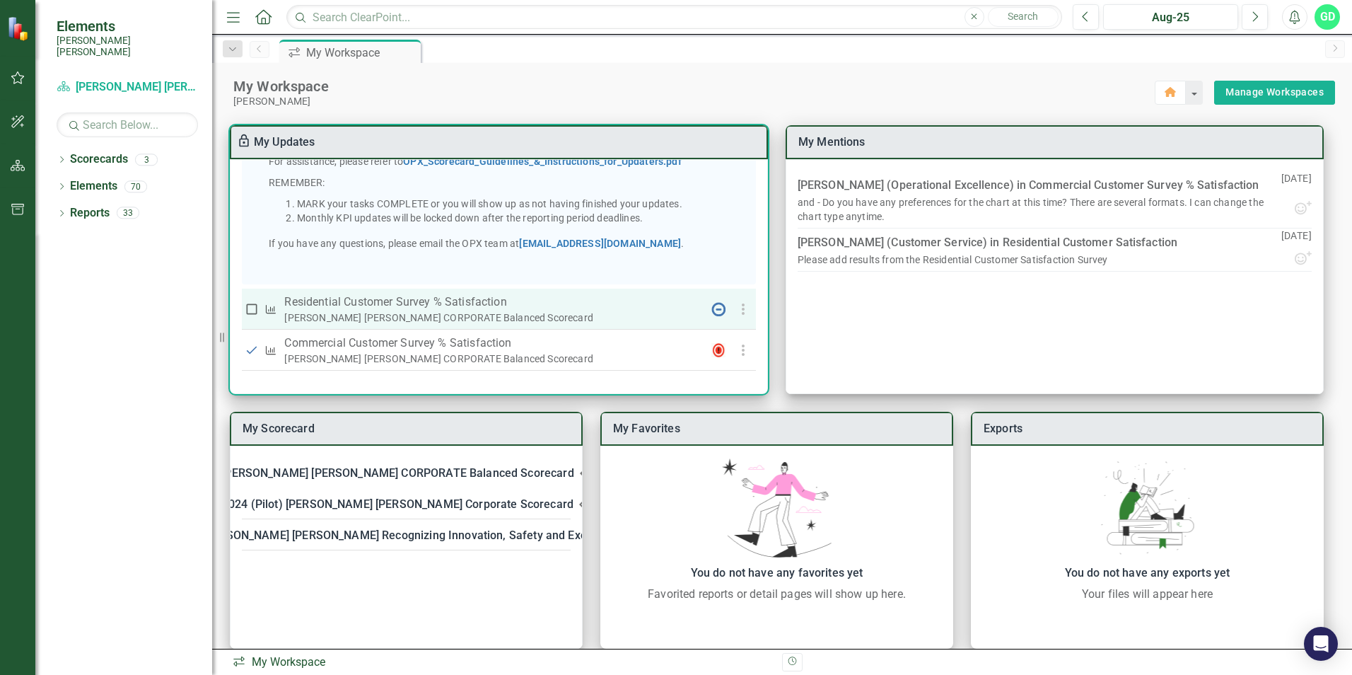
click at [360, 300] on p "Residential Customer Survey % Satisfaction​" at bounding box center [489, 301] width 410 height 17
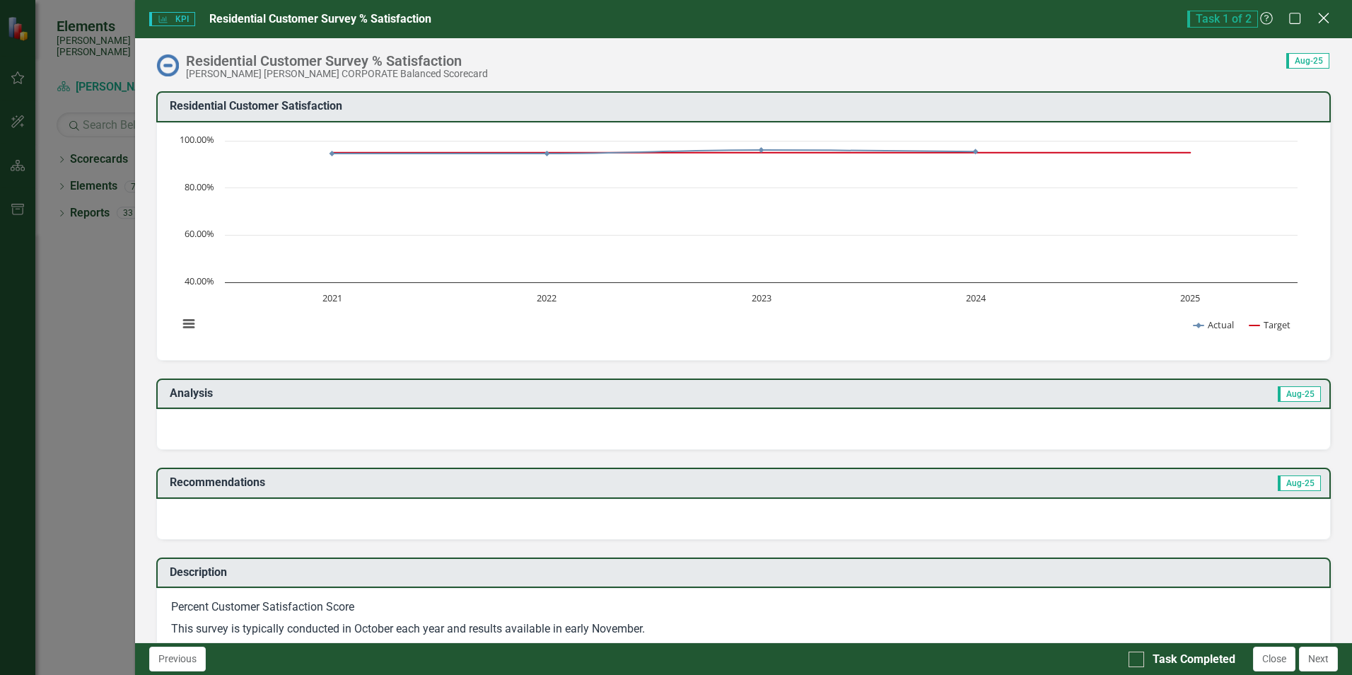
click at [1323, 22] on icon "Close" at bounding box center [1323, 17] width 18 height 13
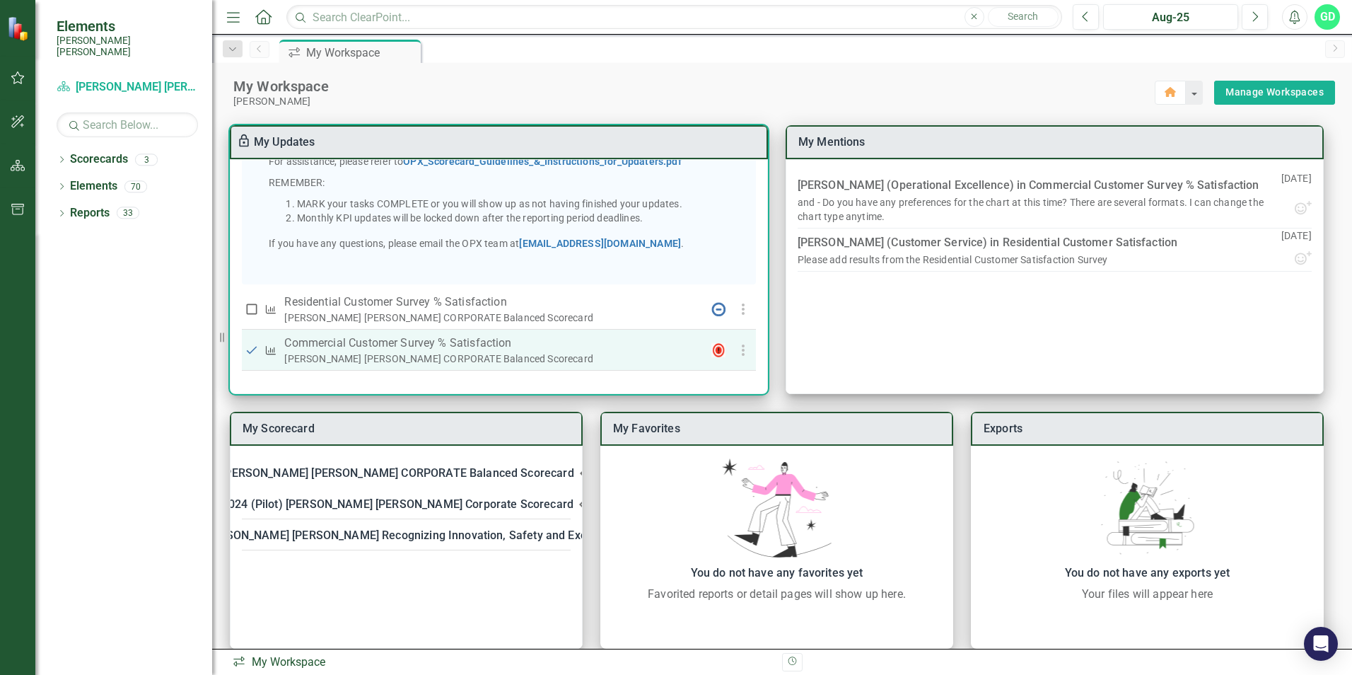
click at [333, 338] on p "Commercial Customer Survey % Satisfaction​" at bounding box center [489, 342] width 410 height 17
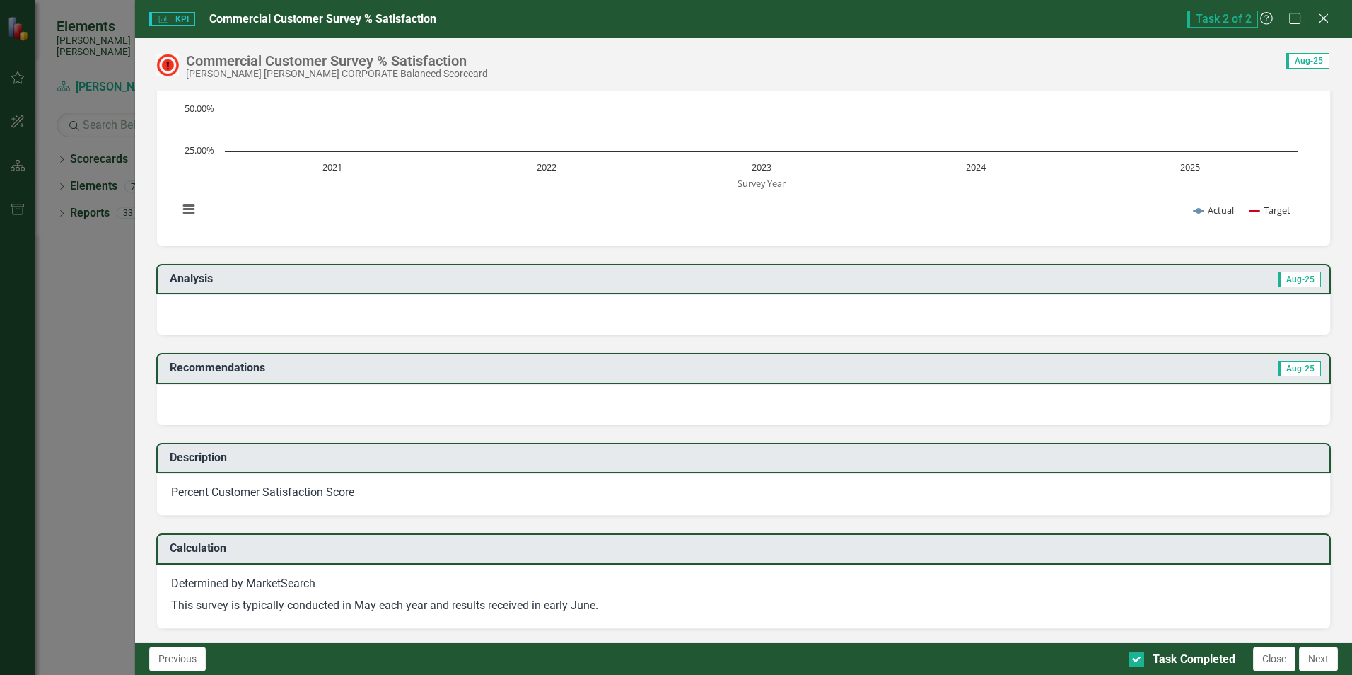
scroll to position [141, 0]
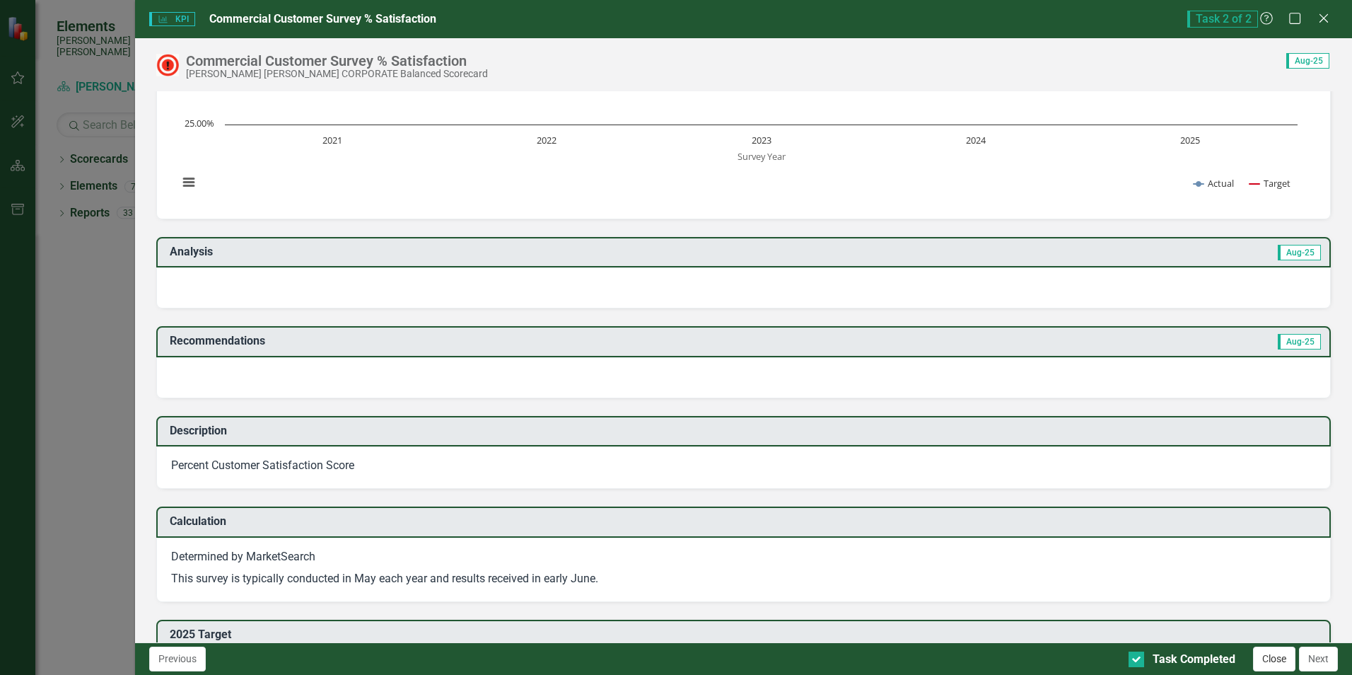
click at [1259, 660] on button "Close" at bounding box center [1274, 658] width 42 height 25
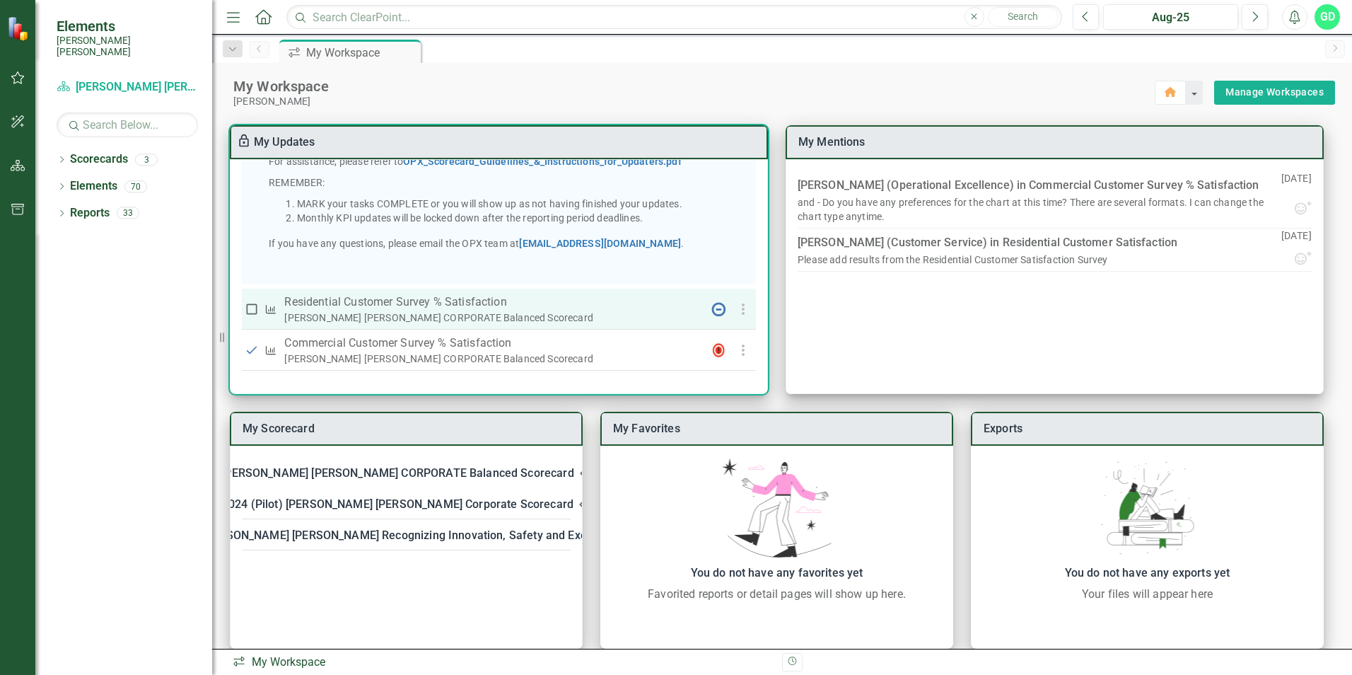
click at [445, 318] on div "[PERSON_NAME] [PERSON_NAME] CORPORATE Balanced Scorecard" at bounding box center [489, 317] width 410 height 14
click at [407, 307] on p "Residential Customer Survey % Satisfaction​" at bounding box center [489, 301] width 410 height 17
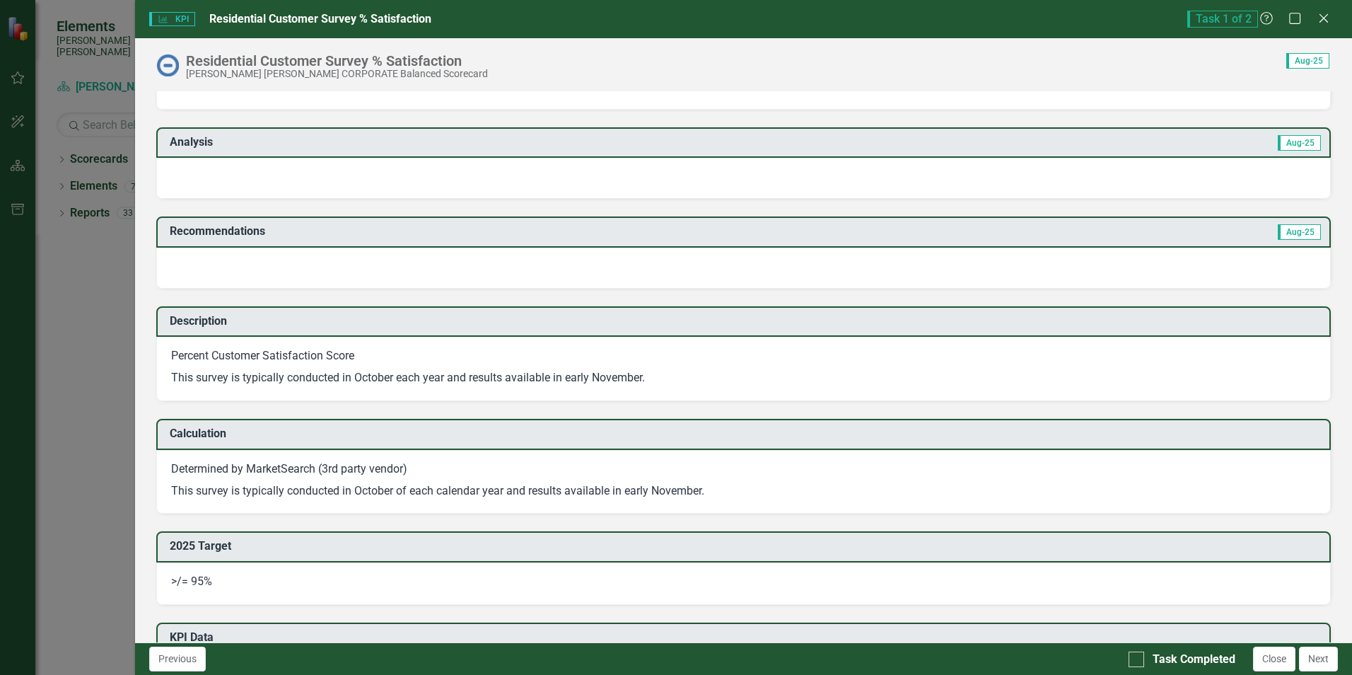
scroll to position [0, 0]
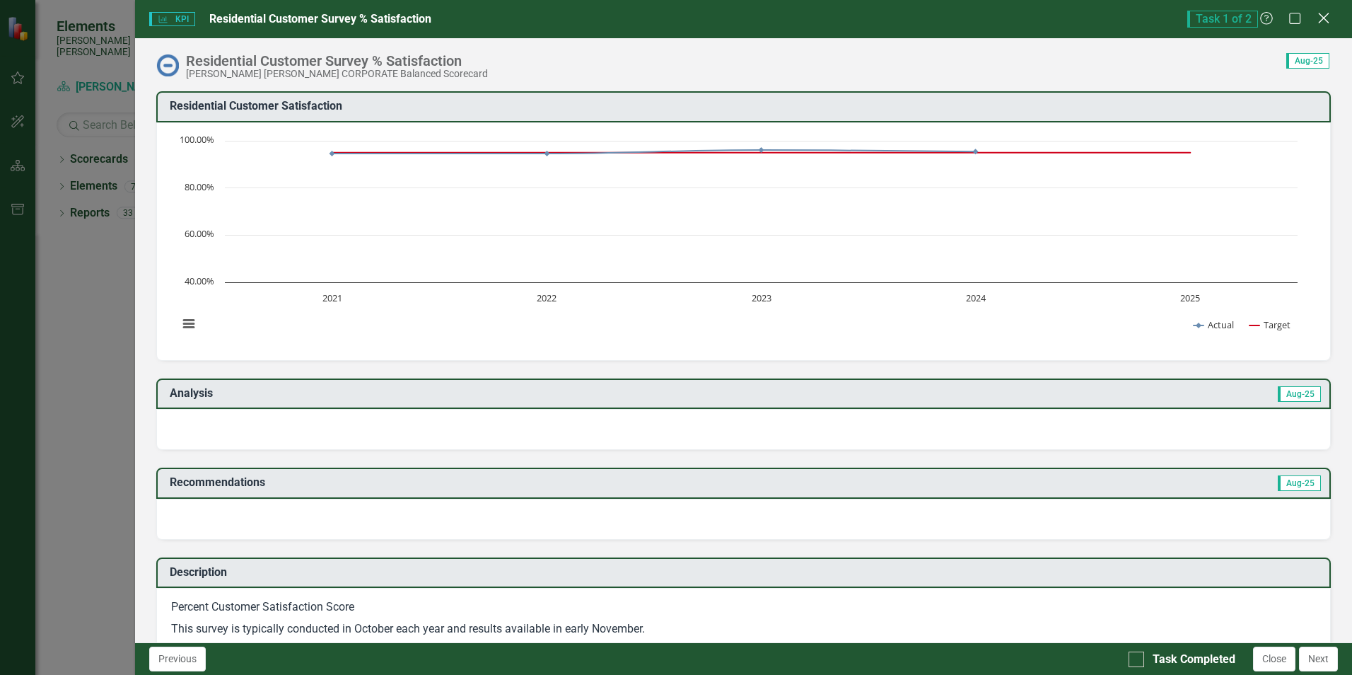
click at [1323, 23] on icon "Close" at bounding box center [1323, 17] width 18 height 13
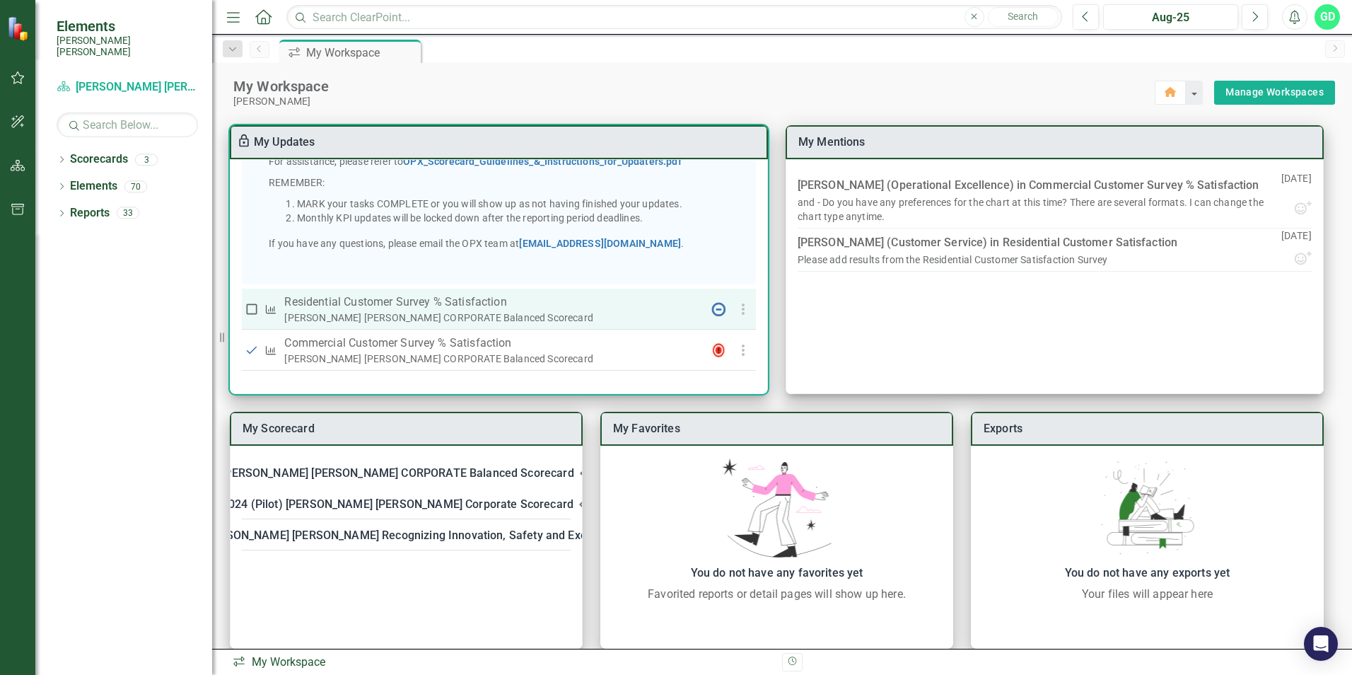
click at [359, 311] on div "[PERSON_NAME] [PERSON_NAME] CORPORATE Balanced Scorecard" at bounding box center [489, 317] width 410 height 14
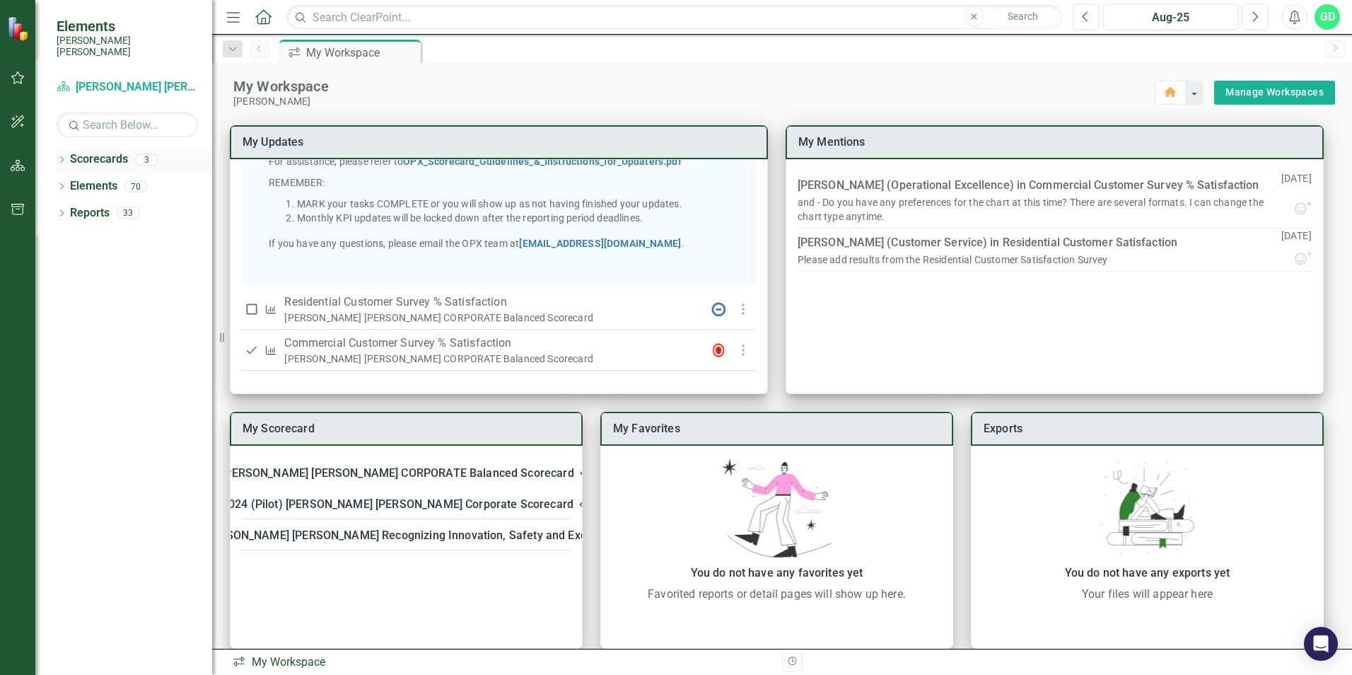
click at [65, 157] on icon "Dropdown" at bounding box center [62, 161] width 10 height 8
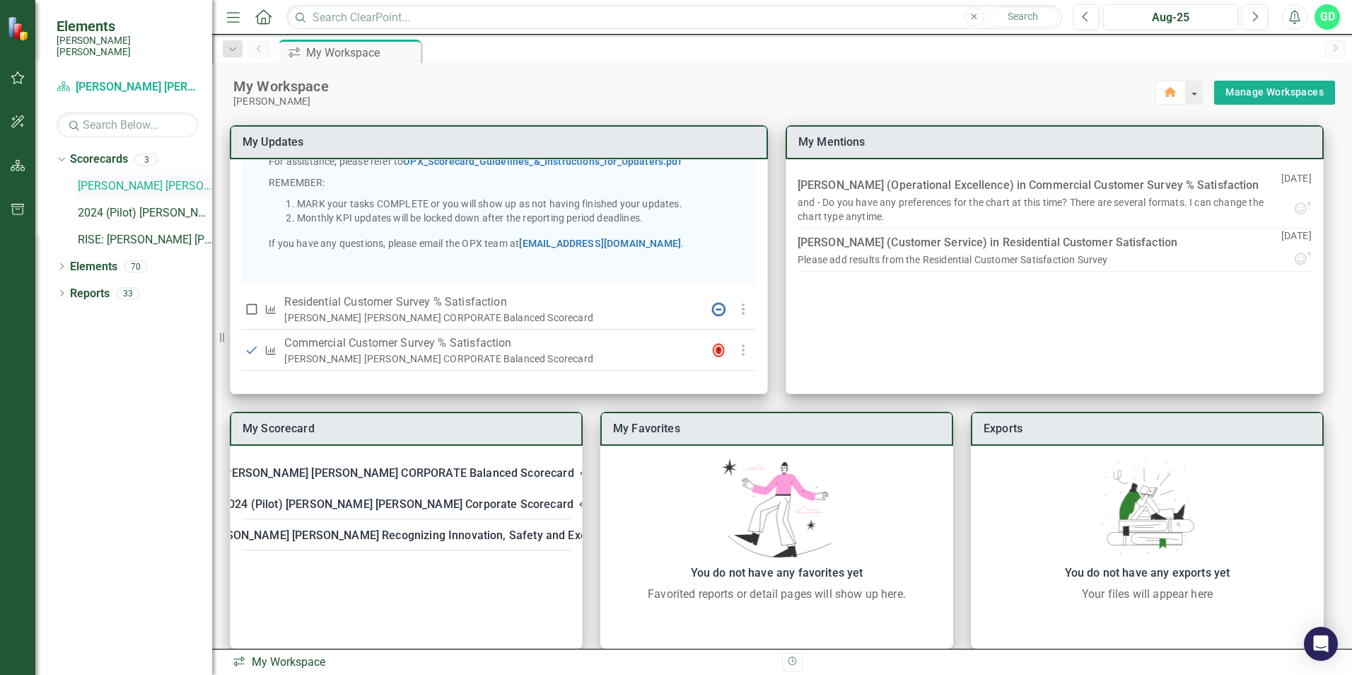
click at [116, 178] on link "[PERSON_NAME] [PERSON_NAME] CORPORATE Balanced Scorecard" at bounding box center [145, 186] width 134 height 16
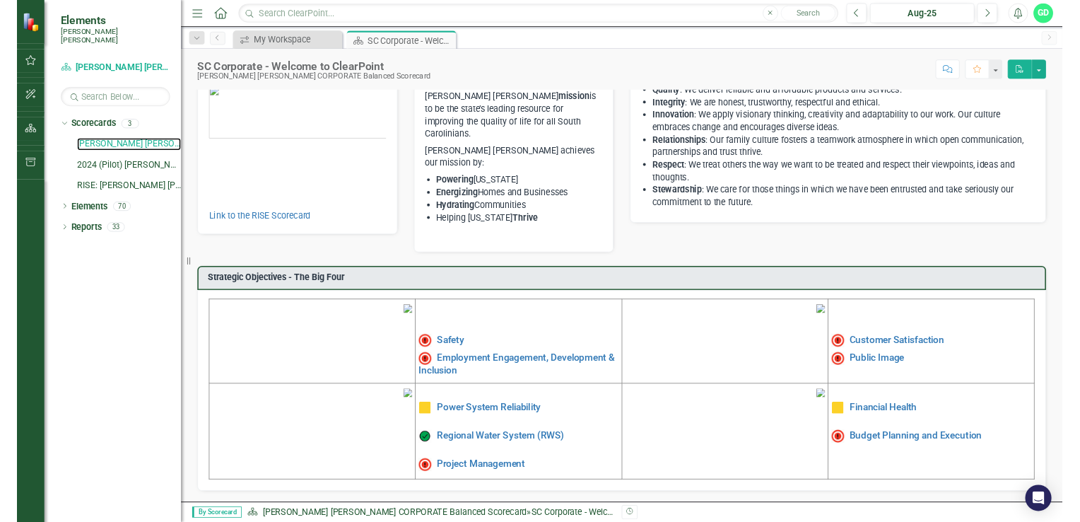
scroll to position [213, 0]
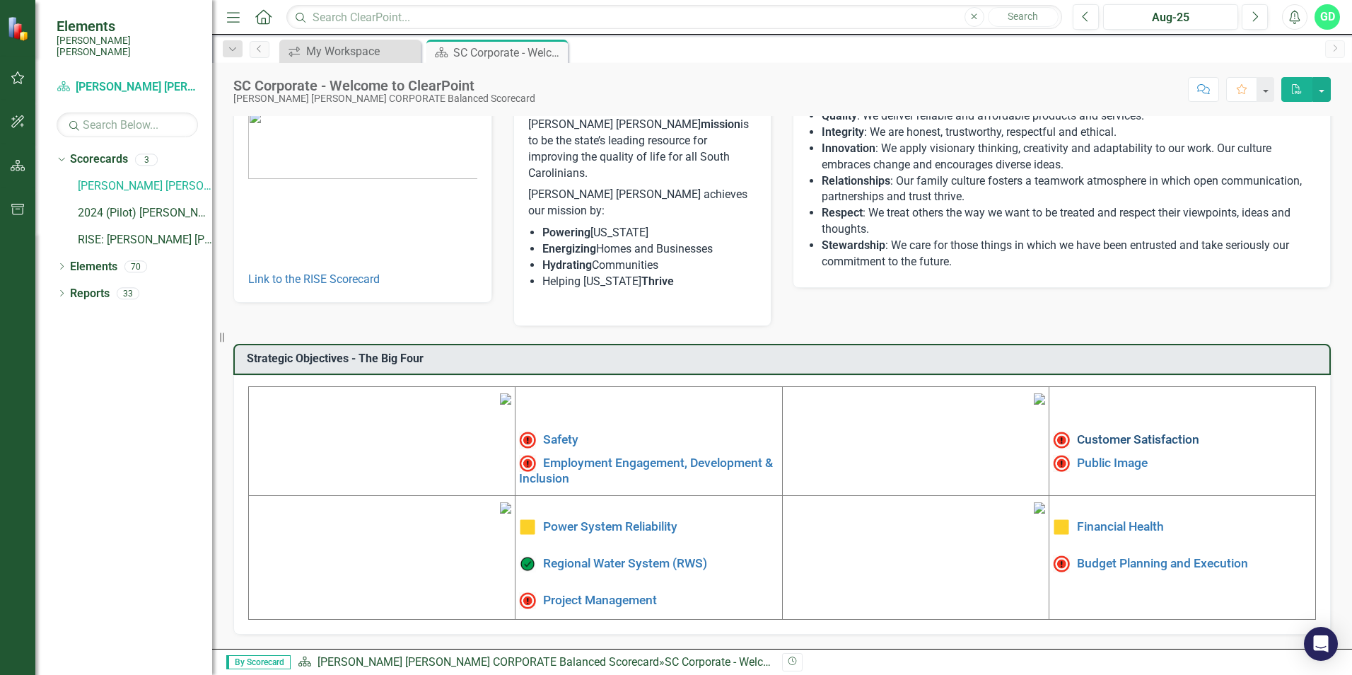
click at [1105, 432] on link "Customer Satisfaction" at bounding box center [1138, 439] width 122 height 14
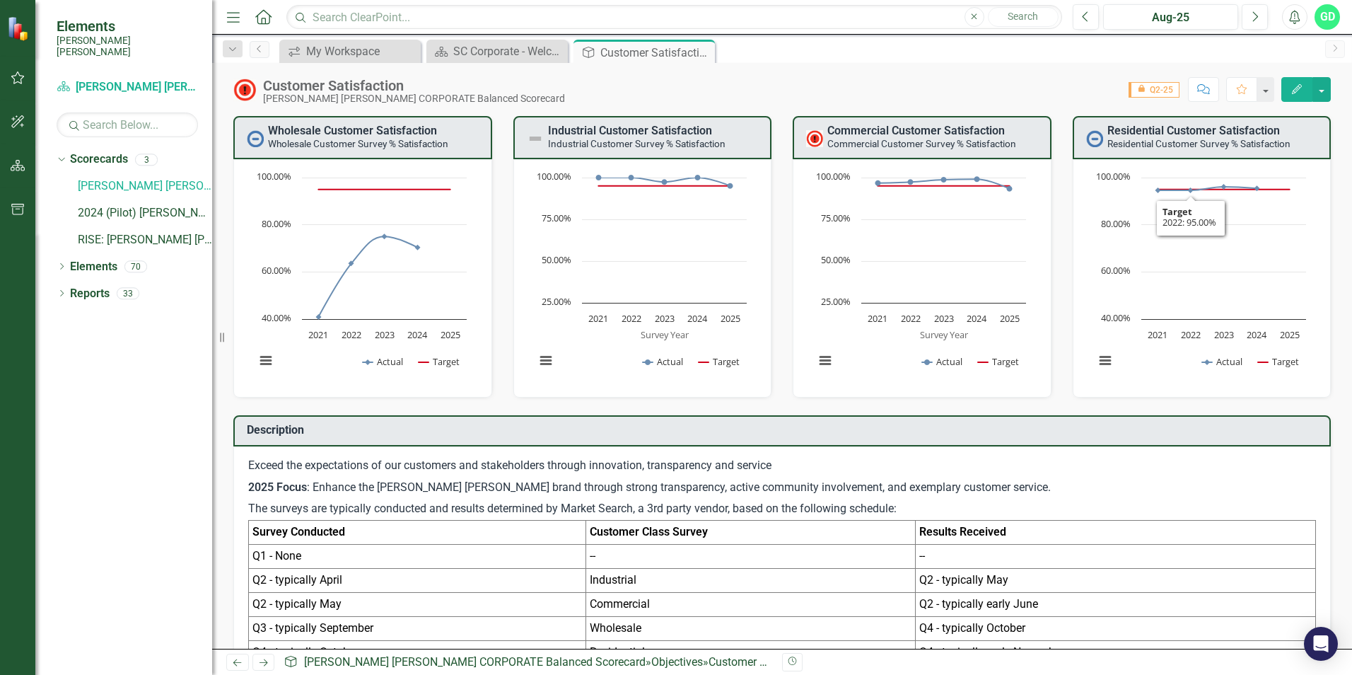
click at [1174, 142] on small "Residential Customer Survey % Satisfaction​" at bounding box center [1198, 143] width 183 height 11
click at [1093, 141] on img at bounding box center [1094, 138] width 17 height 17
click at [63, 264] on icon "Dropdown" at bounding box center [62, 268] width 10 height 8
click at [82, 313] on icon "KPI" at bounding box center [84, 318] width 14 height 11
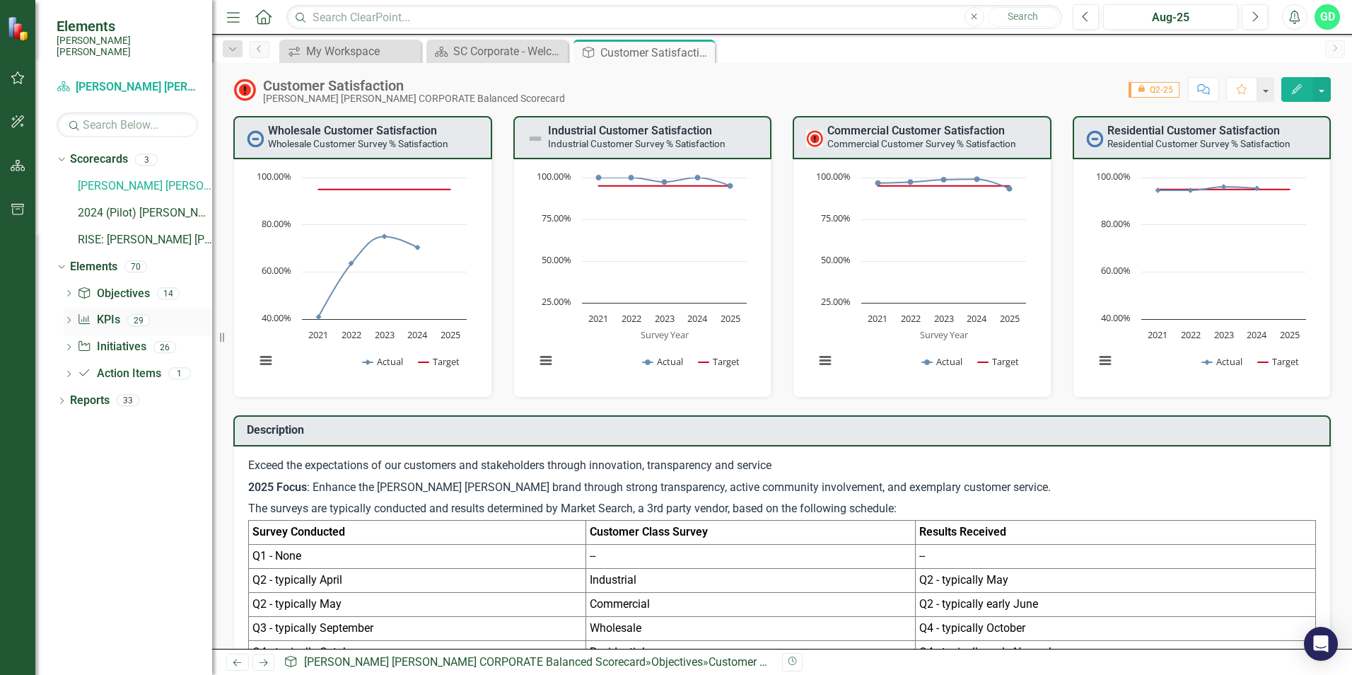
click at [70, 317] on icon "Dropdown" at bounding box center [69, 321] width 10 height 8
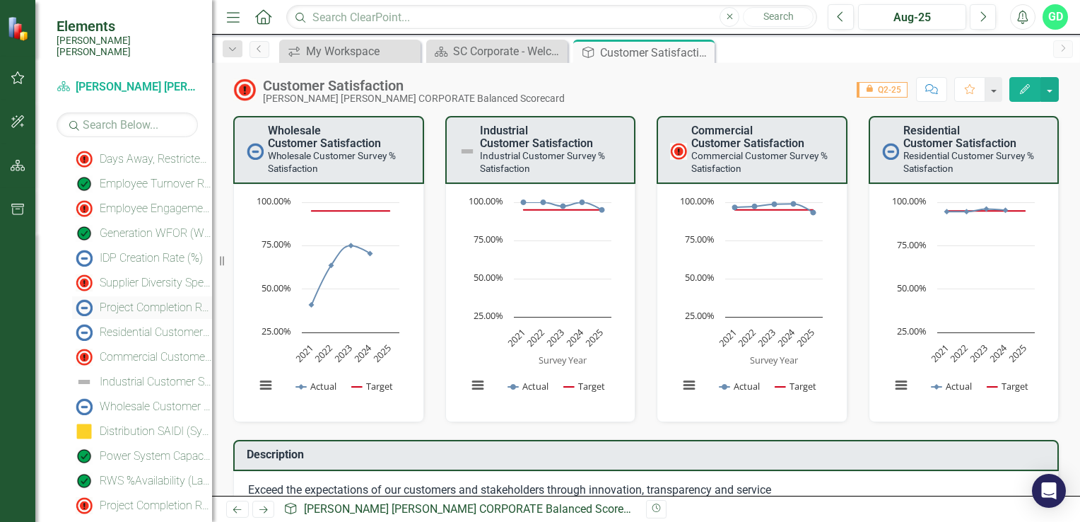
scroll to position [424, 0]
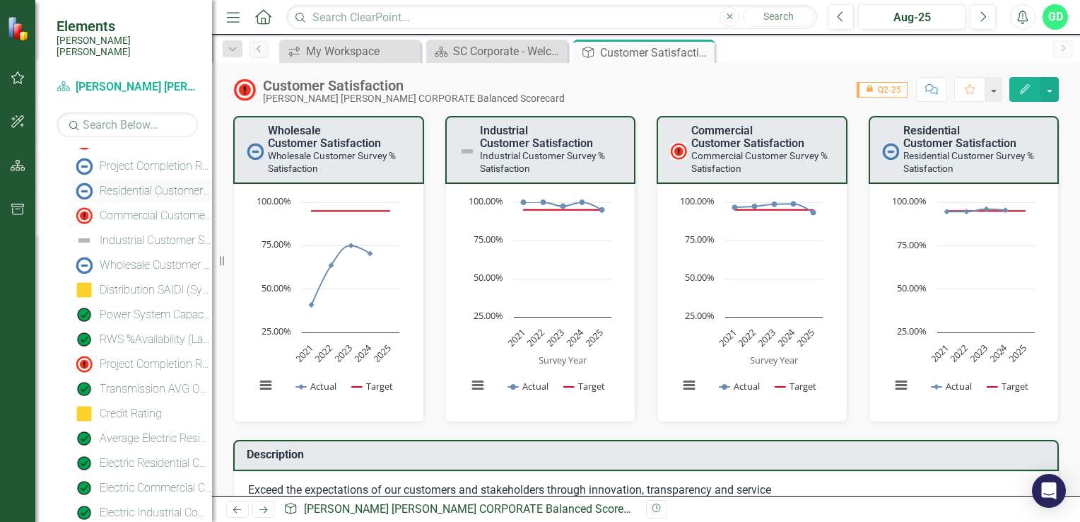
click at [121, 185] on div "Residential Customer Survey % Satisfaction​" at bounding box center [156, 191] width 112 height 13
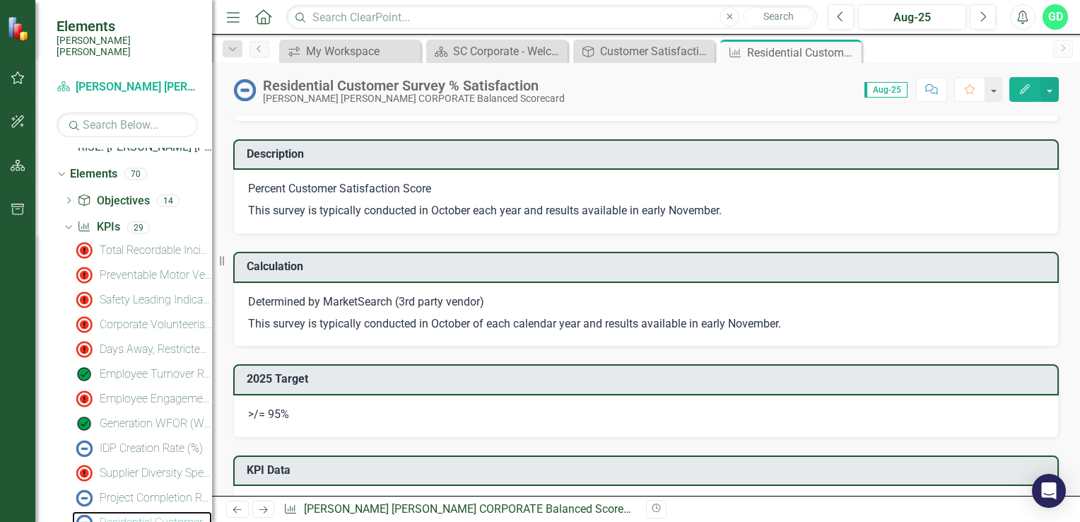
scroll to position [18, 0]
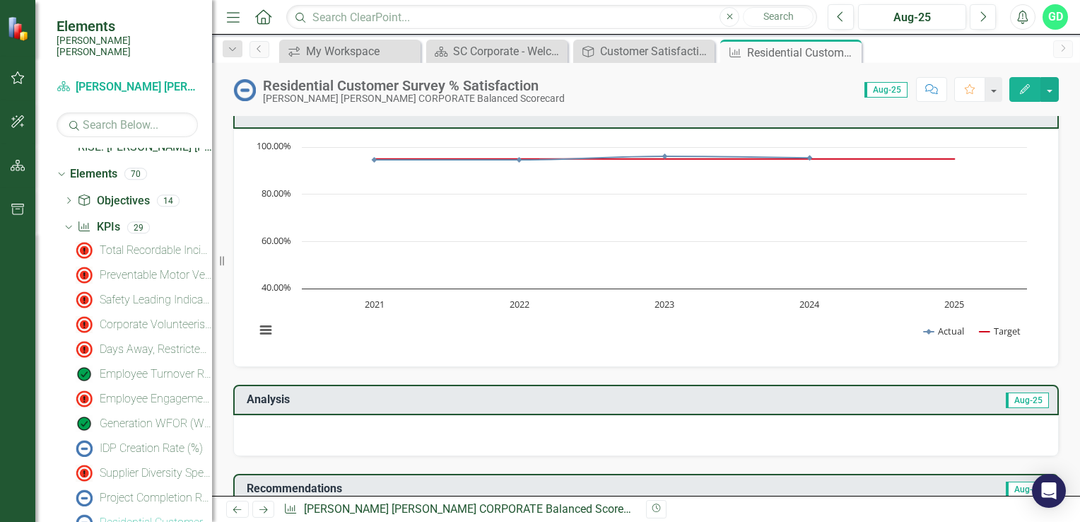
click at [1021, 87] on icon "Edit" at bounding box center [1025, 89] width 13 height 10
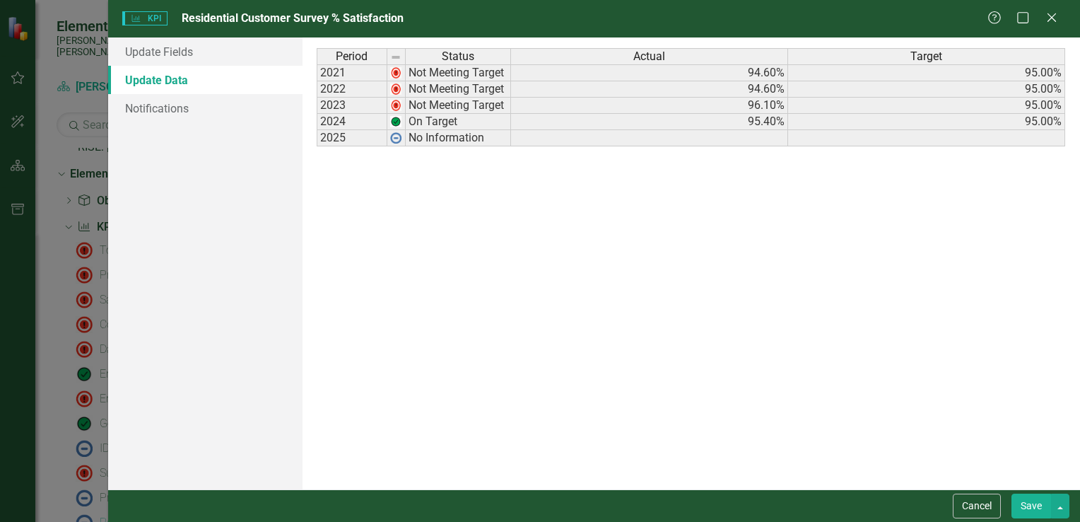
scroll to position [0, 0]
click at [204, 59] on link "Update Fields" at bounding box center [205, 51] width 194 height 28
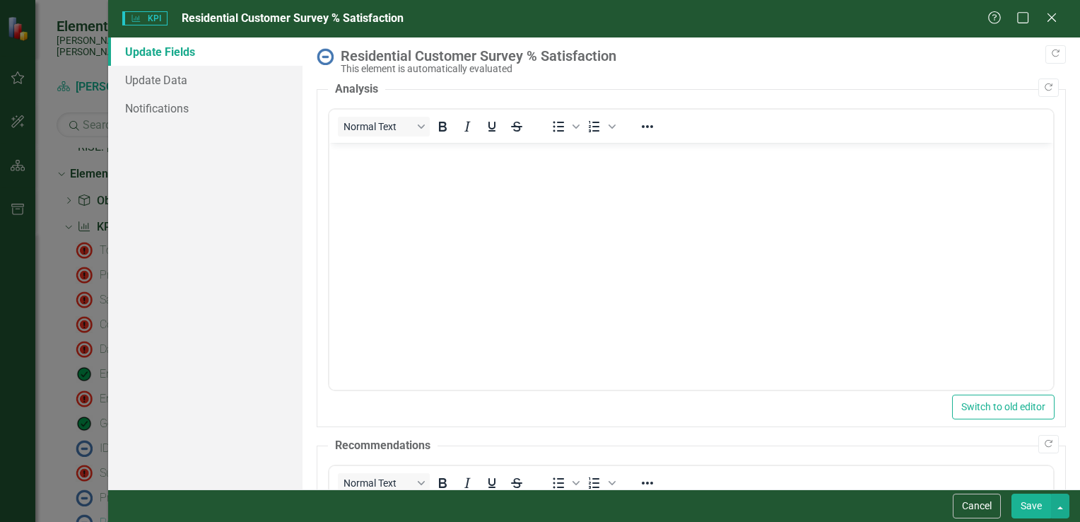
click at [427, 193] on body "Rich Text Area. Press ALT-0 for help." at bounding box center [691, 249] width 724 height 212
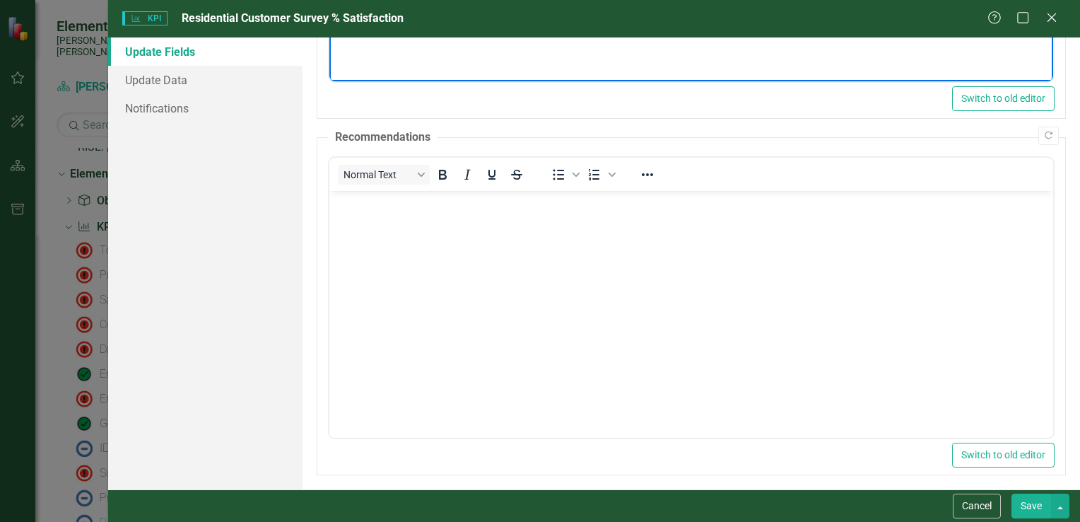
scroll to position [314, 0]
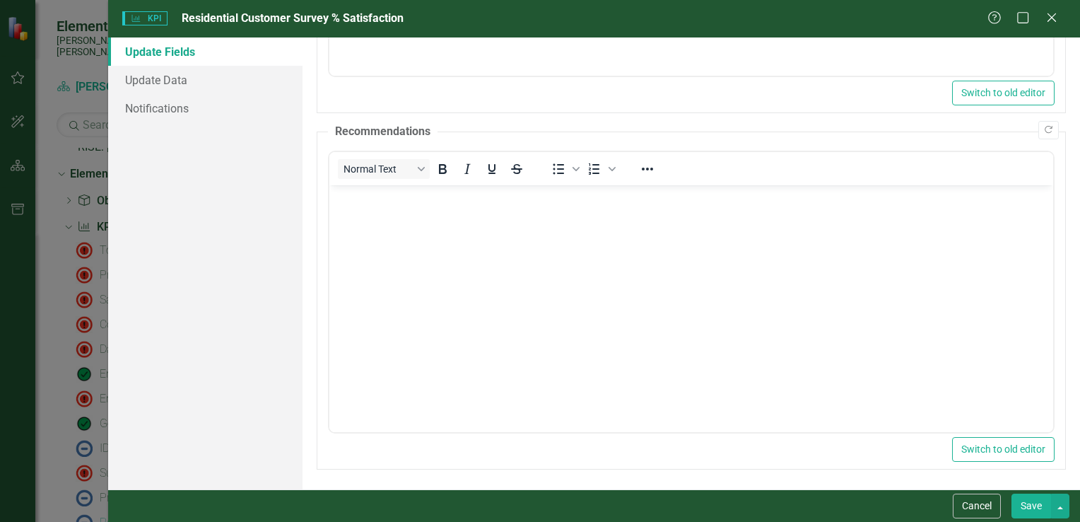
click at [1032, 508] on button "Save" at bounding box center [1032, 506] width 40 height 25
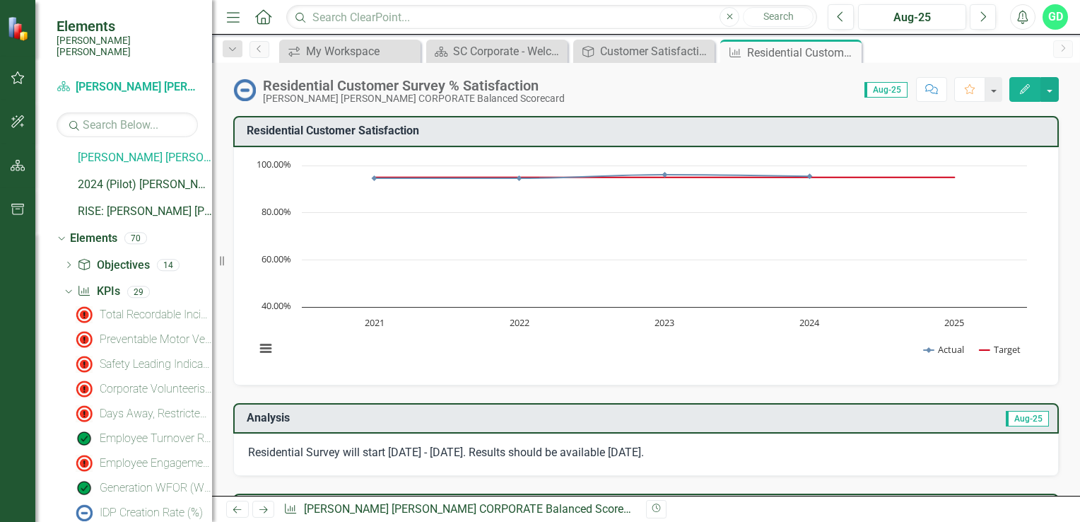
scroll to position [0, 0]
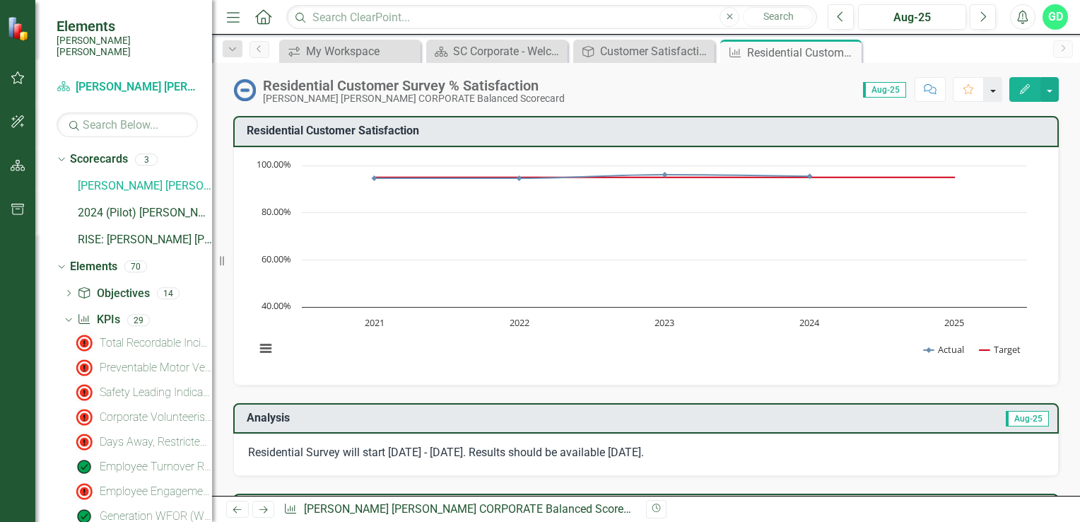
click at [996, 95] on button "button" at bounding box center [993, 89] width 18 height 25
click at [1045, 94] on button "button" at bounding box center [1050, 89] width 18 height 25
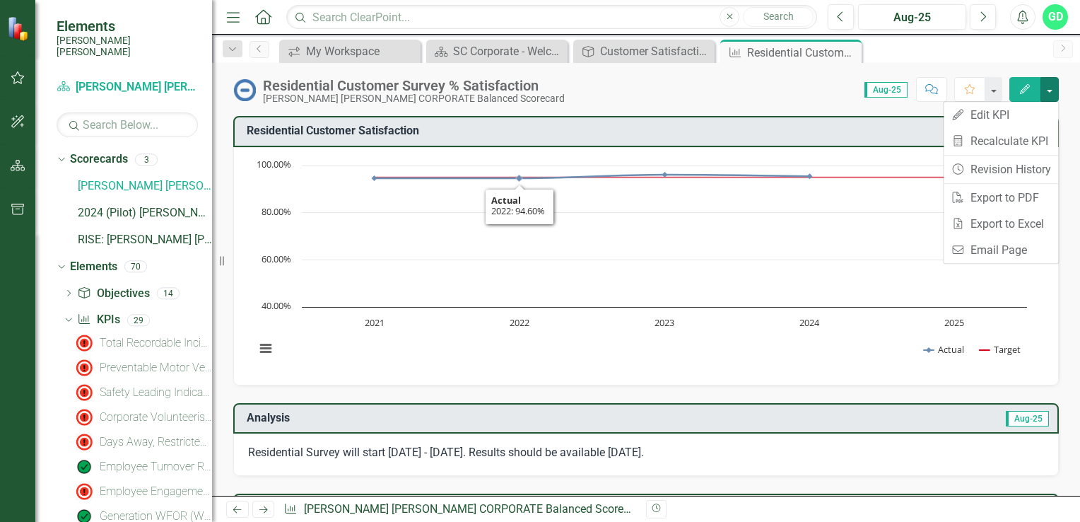
click at [568, 117] on div "Residential Customer Satisfaction​" at bounding box center [646, 131] width 826 height 31
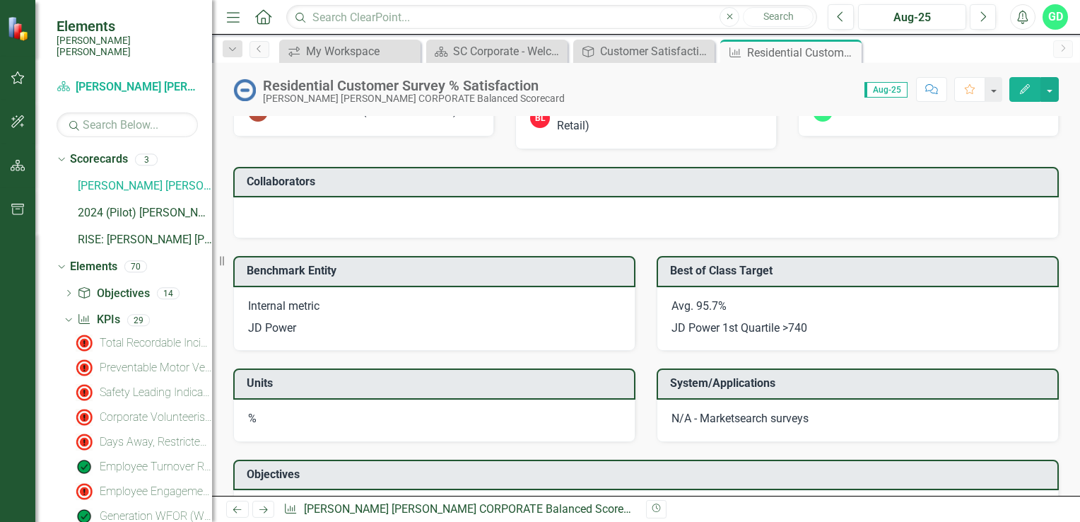
scroll to position [1131, 0]
